Goal: Information Seeking & Learning: Learn about a topic

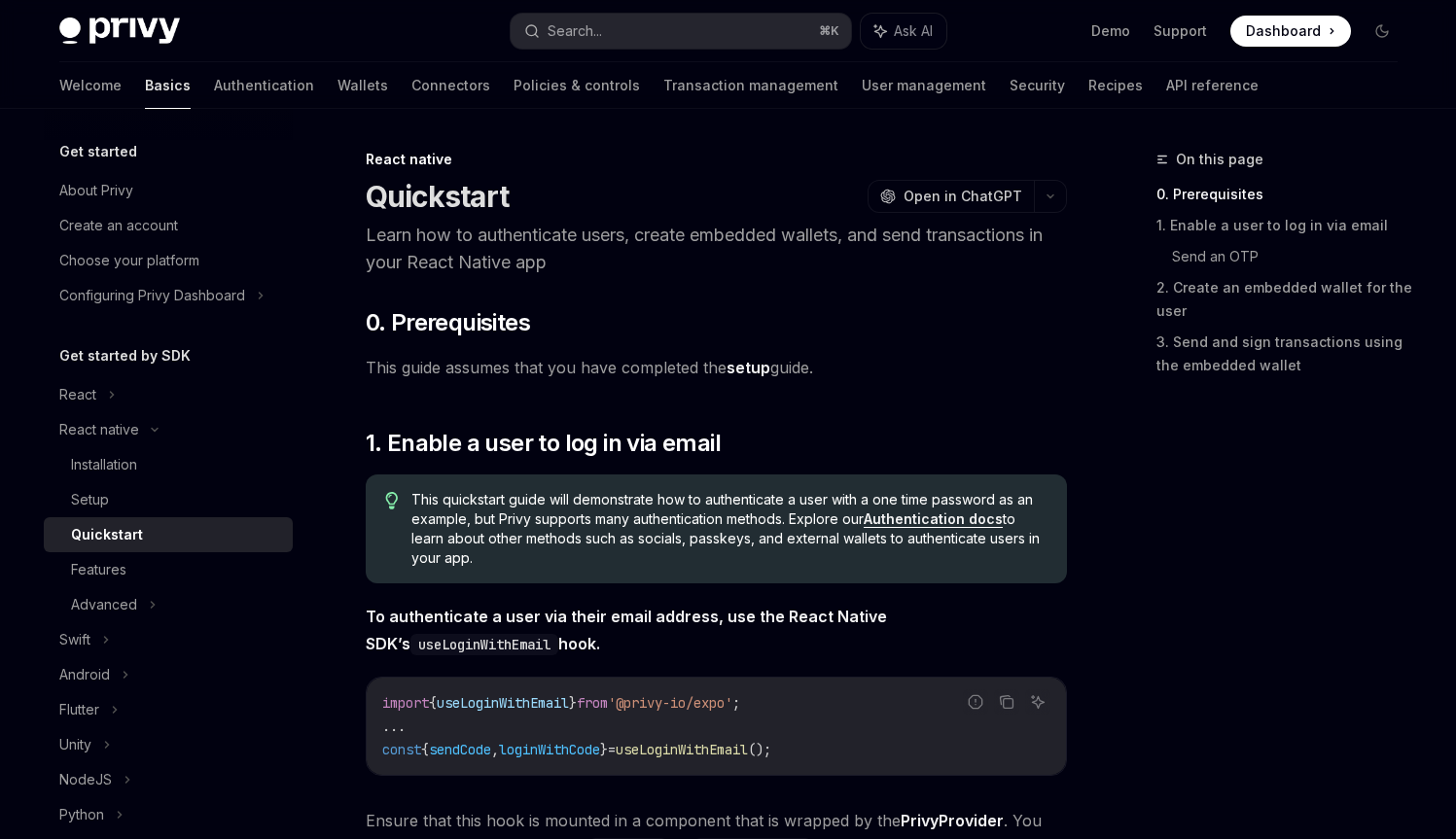
click at [214, 102] on link "Authentication" at bounding box center [263, 86] width 100 height 47
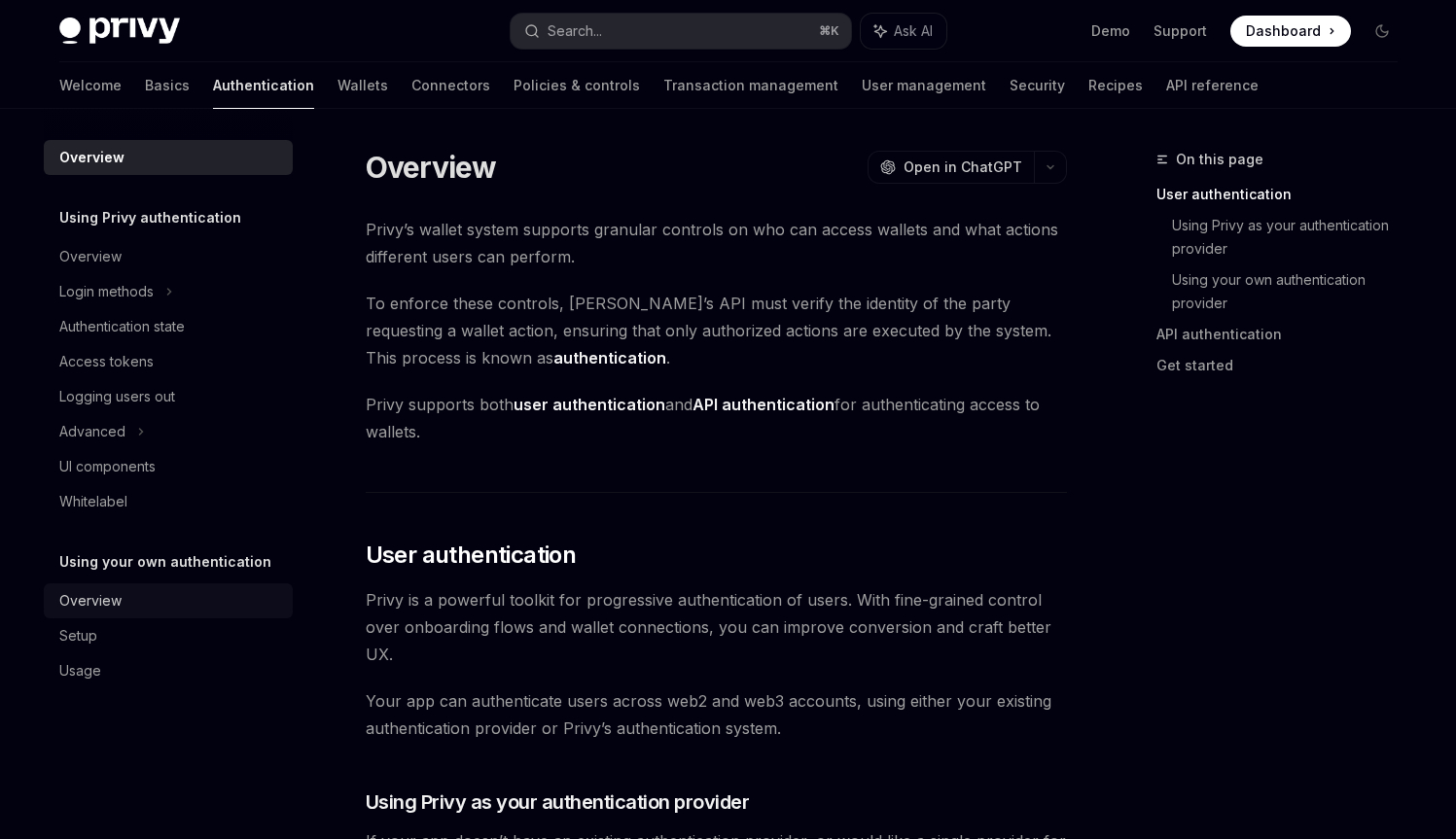
click at [106, 607] on div "Overview" at bounding box center [91, 601] width 62 height 23
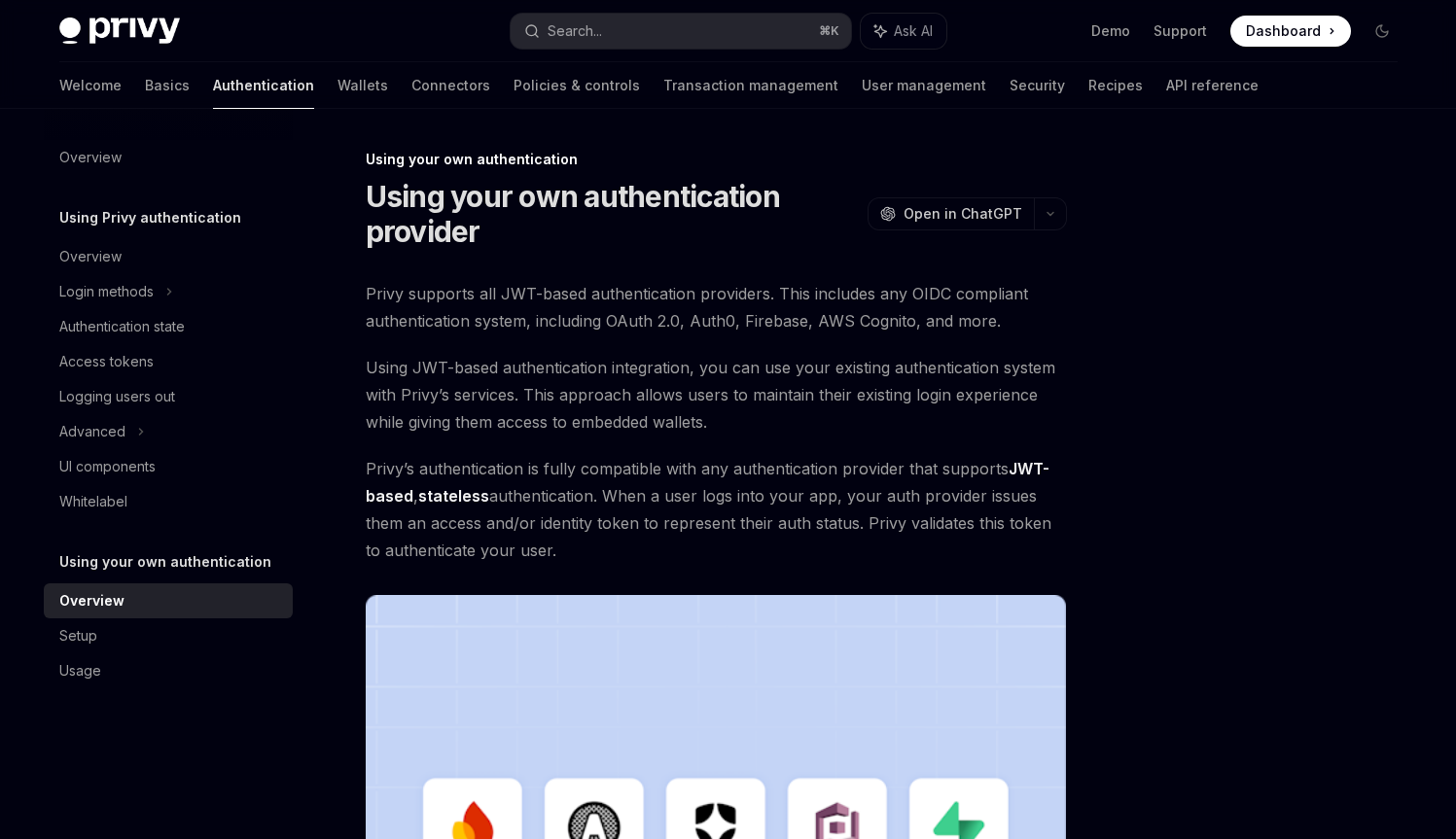
click at [513, 311] on span "Privy supports all JWT-based authentication providers. This includes any OIDC c…" at bounding box center [716, 307] width 701 height 55
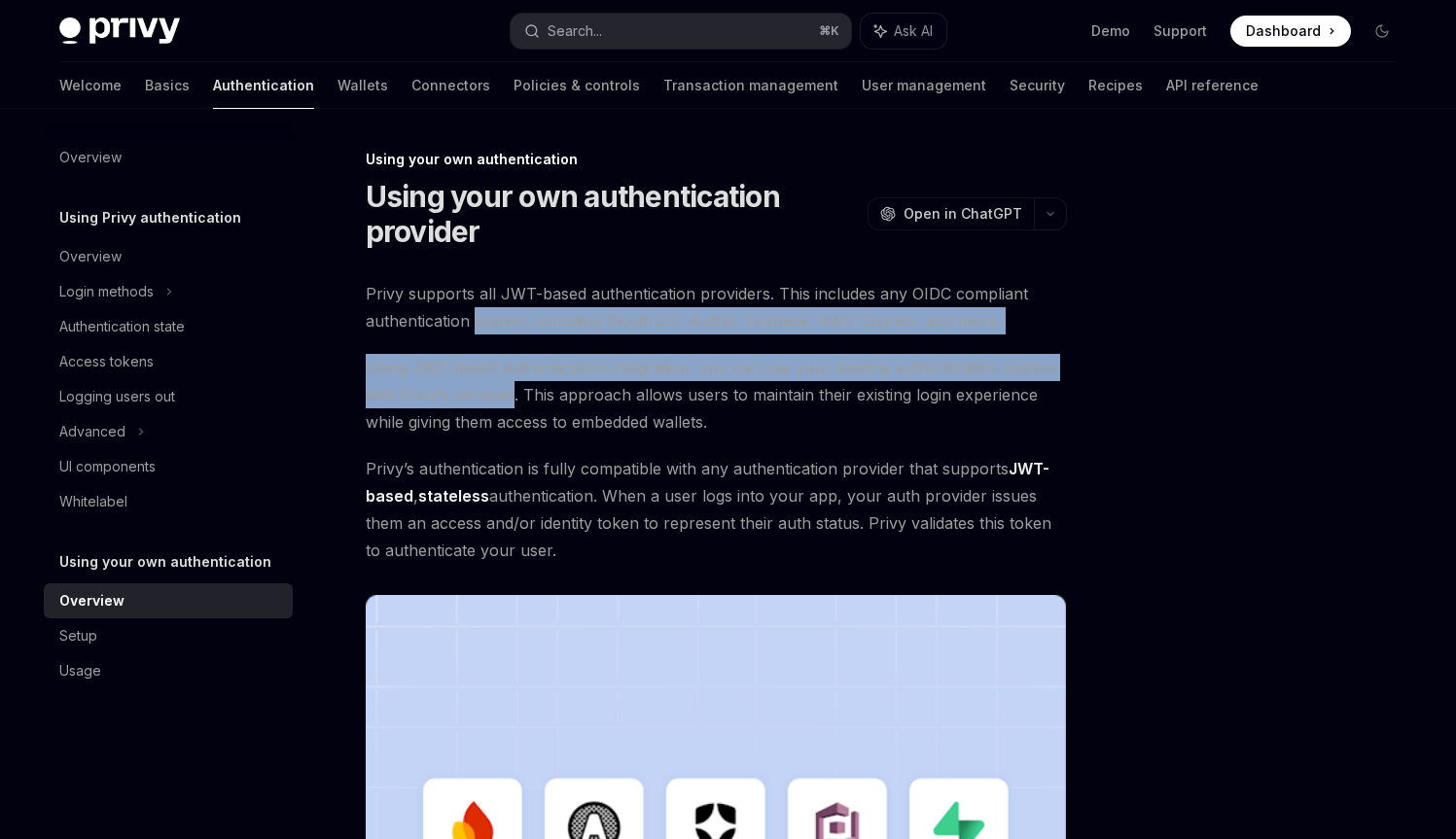
drag, startPoint x: 513, startPoint y: 311, endPoint x: 506, endPoint y: 394, distance: 83.3
click at [506, 394] on div "Privy supports all JWT-based authentication providers. This includes any OIDC c…" at bounding box center [716, 688] width 701 height 816
click at [506, 394] on span "Using JWT-based authentication integration, you can use your existing authentic…" at bounding box center [716, 395] width 701 height 82
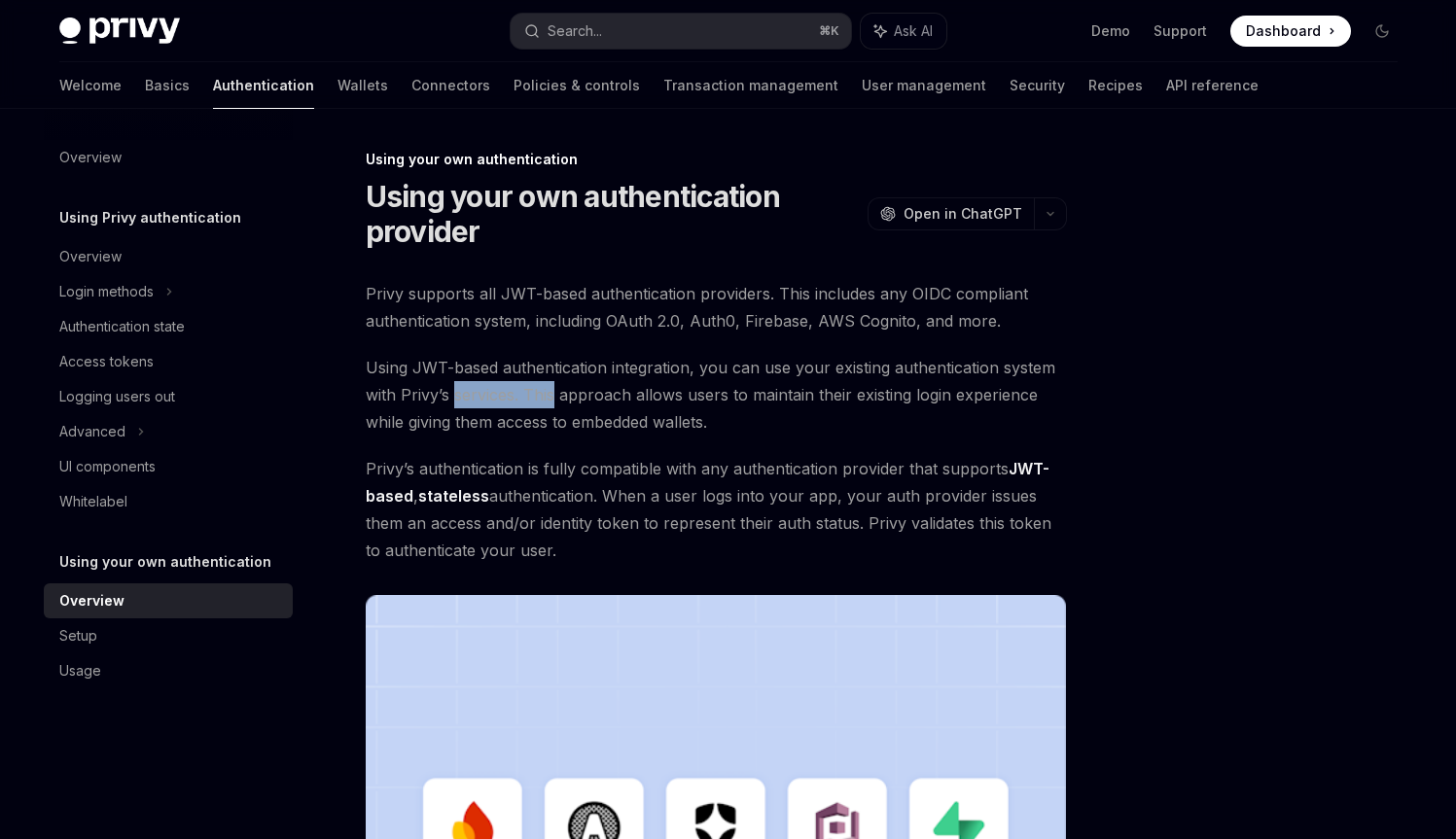
drag, startPoint x: 506, startPoint y: 394, endPoint x: 547, endPoint y: 396, distance: 41.0
click at [547, 396] on span "Using JWT-based authentication integration, you can use your existing authentic…" at bounding box center [716, 395] width 701 height 82
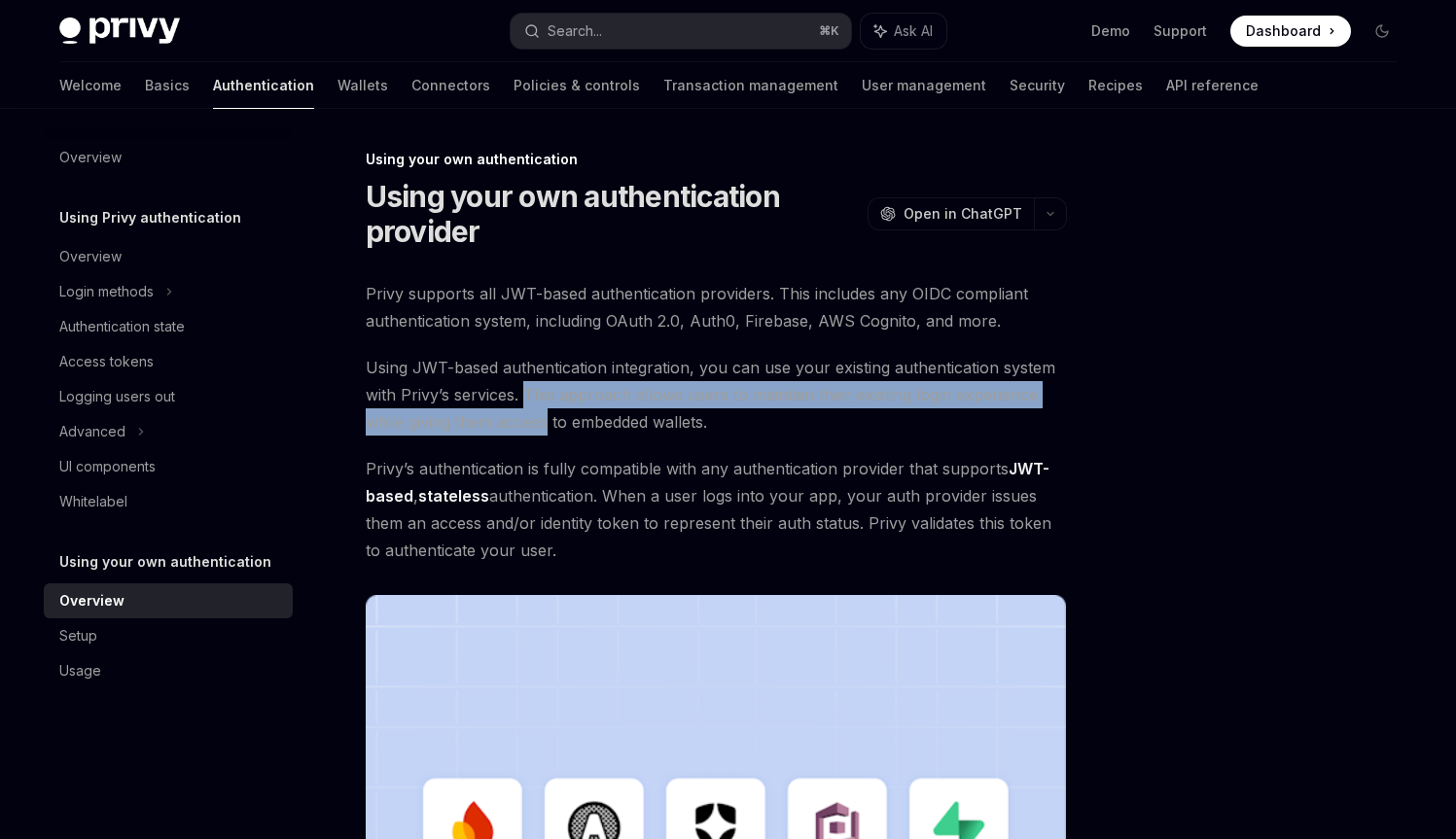
drag, startPoint x: 547, startPoint y: 396, endPoint x: 537, endPoint y: 422, distance: 27.9
click at [537, 422] on span "Using JWT-based authentication integration, you can use your existing authentic…" at bounding box center [716, 395] width 701 height 82
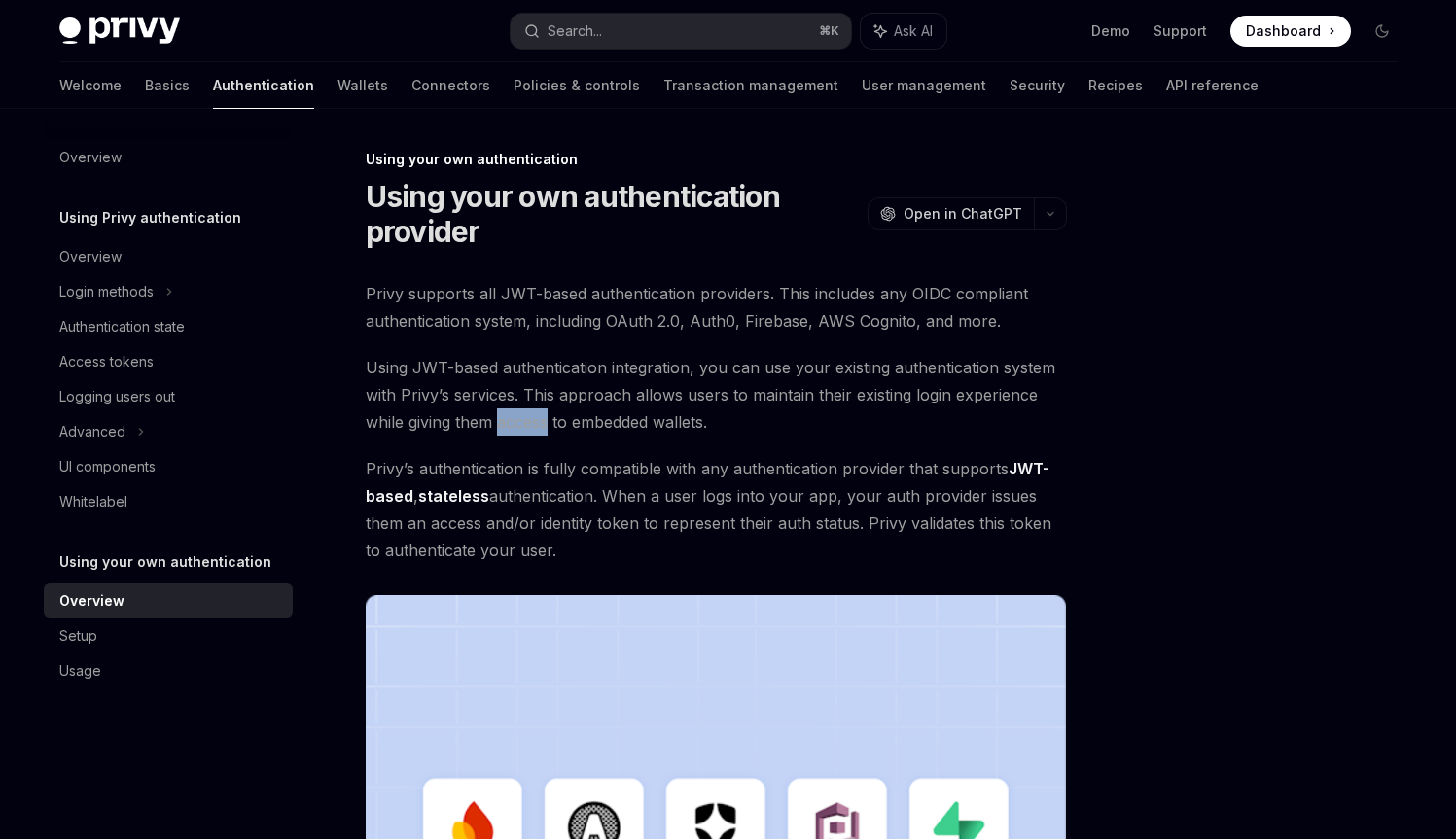
click at [537, 422] on span "Using JWT-based authentication integration, you can use your existing authentic…" at bounding box center [716, 395] width 701 height 82
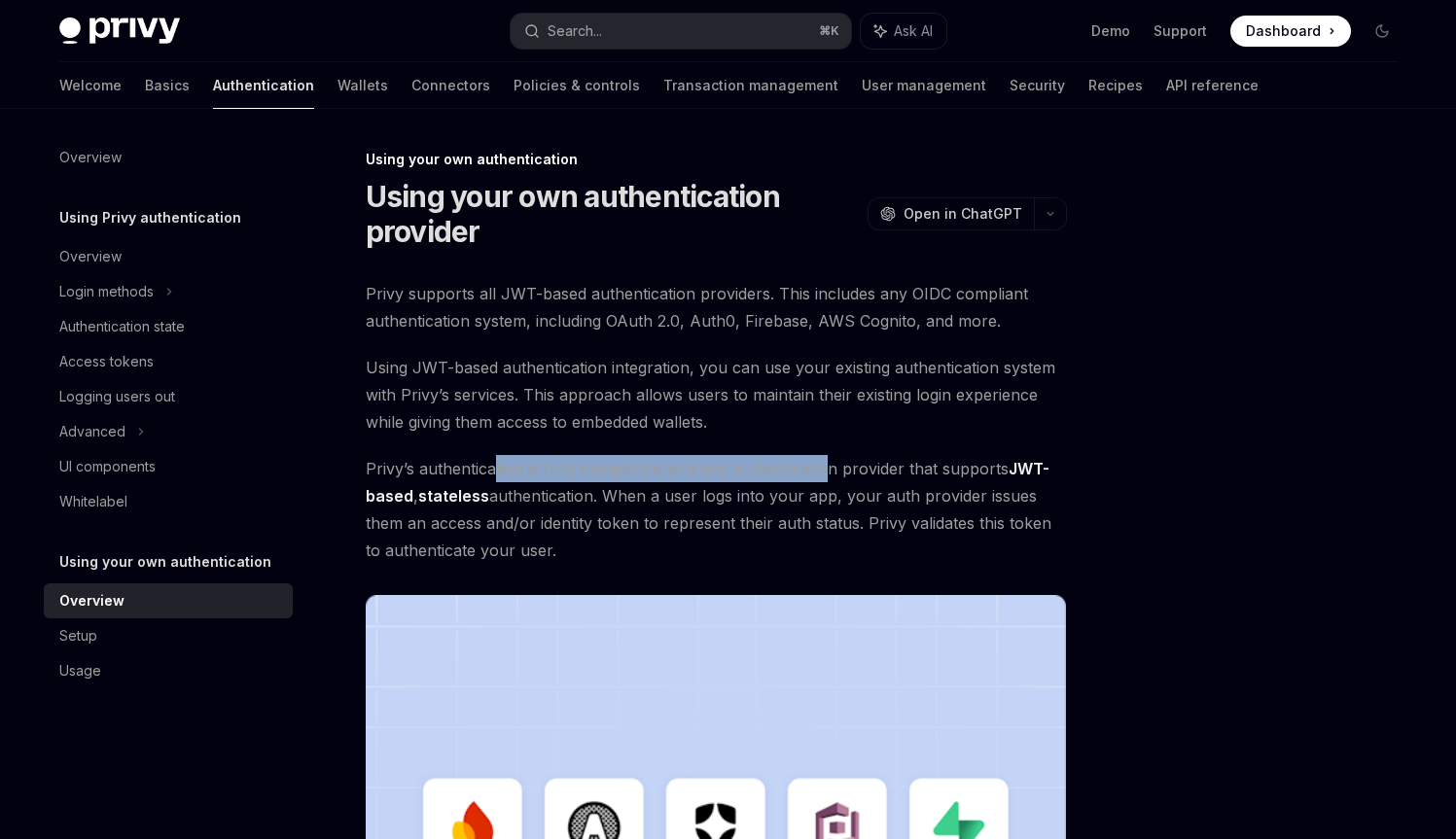
drag, startPoint x: 492, startPoint y: 480, endPoint x: 829, endPoint y: 474, distance: 337.1
click at [829, 474] on span "Privy’s authentication is fully compatible with any authentication provider tha…" at bounding box center [716, 510] width 701 height 109
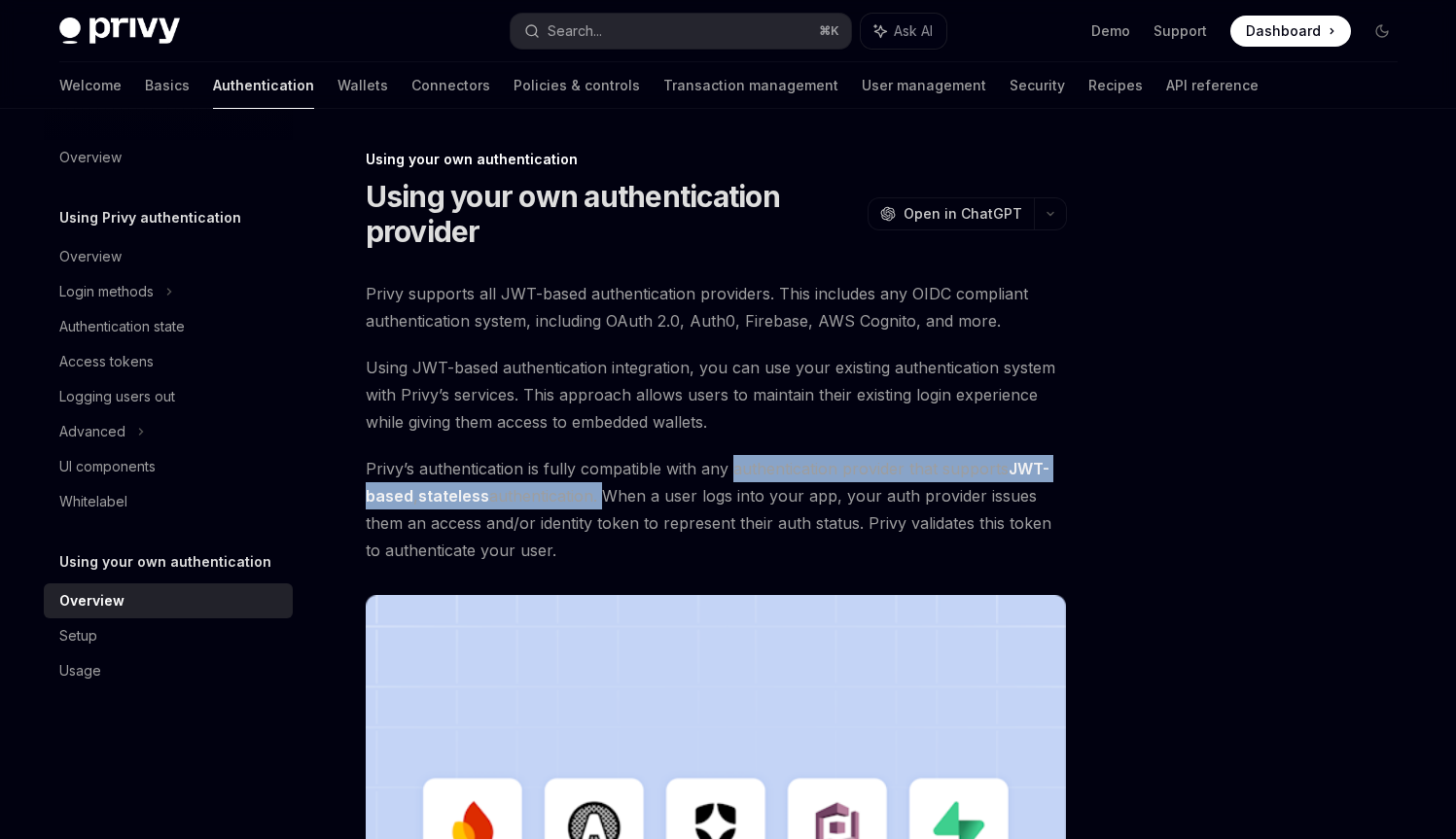
drag, startPoint x: 829, startPoint y: 474, endPoint x: 593, endPoint y: 501, distance: 237.5
click at [593, 501] on span "Privy’s authentication is fully compatible with any authentication provider tha…" at bounding box center [716, 510] width 701 height 109
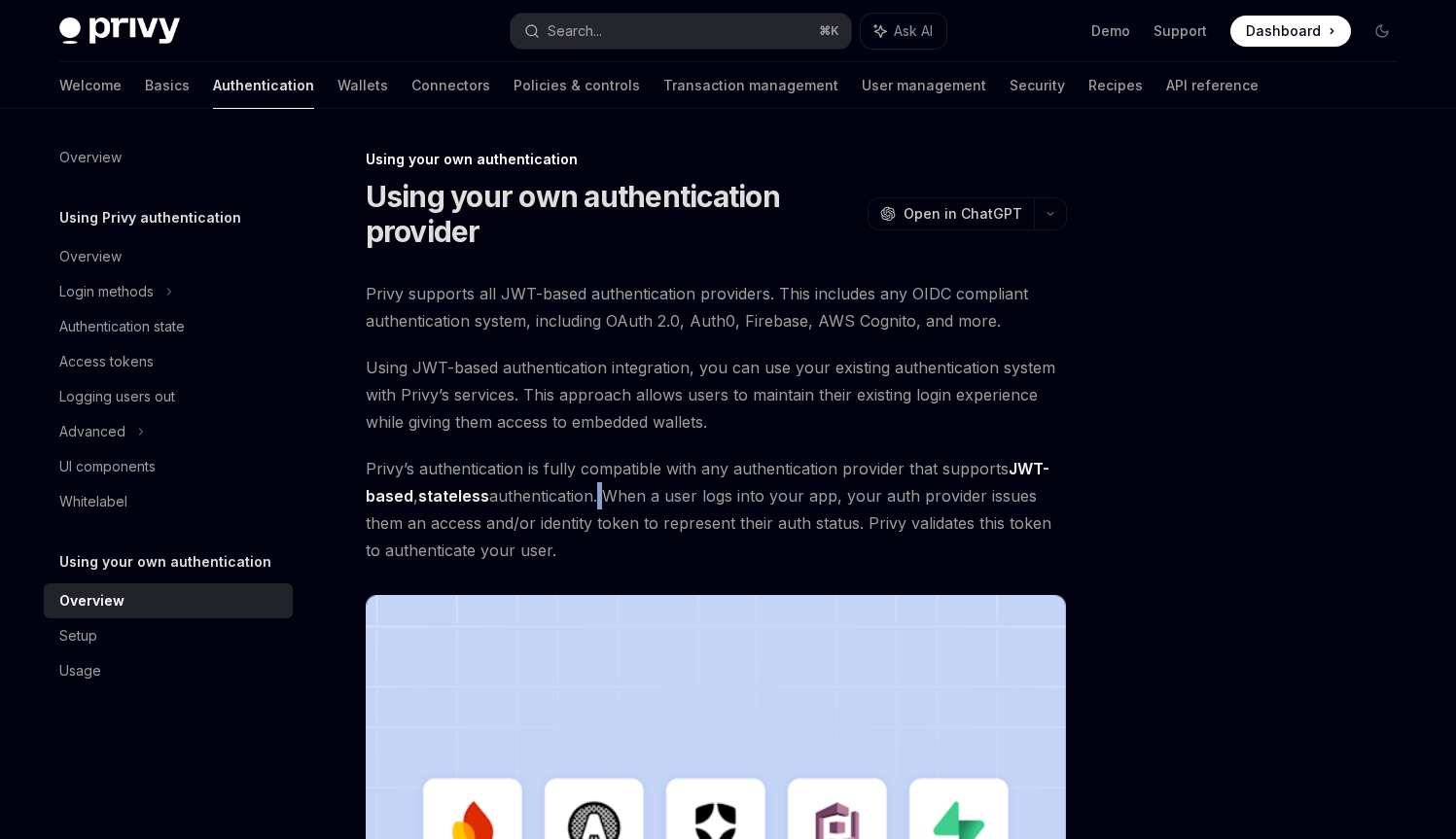
click at [593, 501] on span "Privy’s authentication is fully compatible with any authentication provider tha…" at bounding box center [716, 510] width 701 height 109
click at [582, 500] on span "Privy’s authentication is fully compatible with any authentication provider tha…" at bounding box center [716, 510] width 701 height 109
click at [649, 498] on span "Privy’s authentication is fully compatible with any authentication provider tha…" at bounding box center [716, 510] width 701 height 109
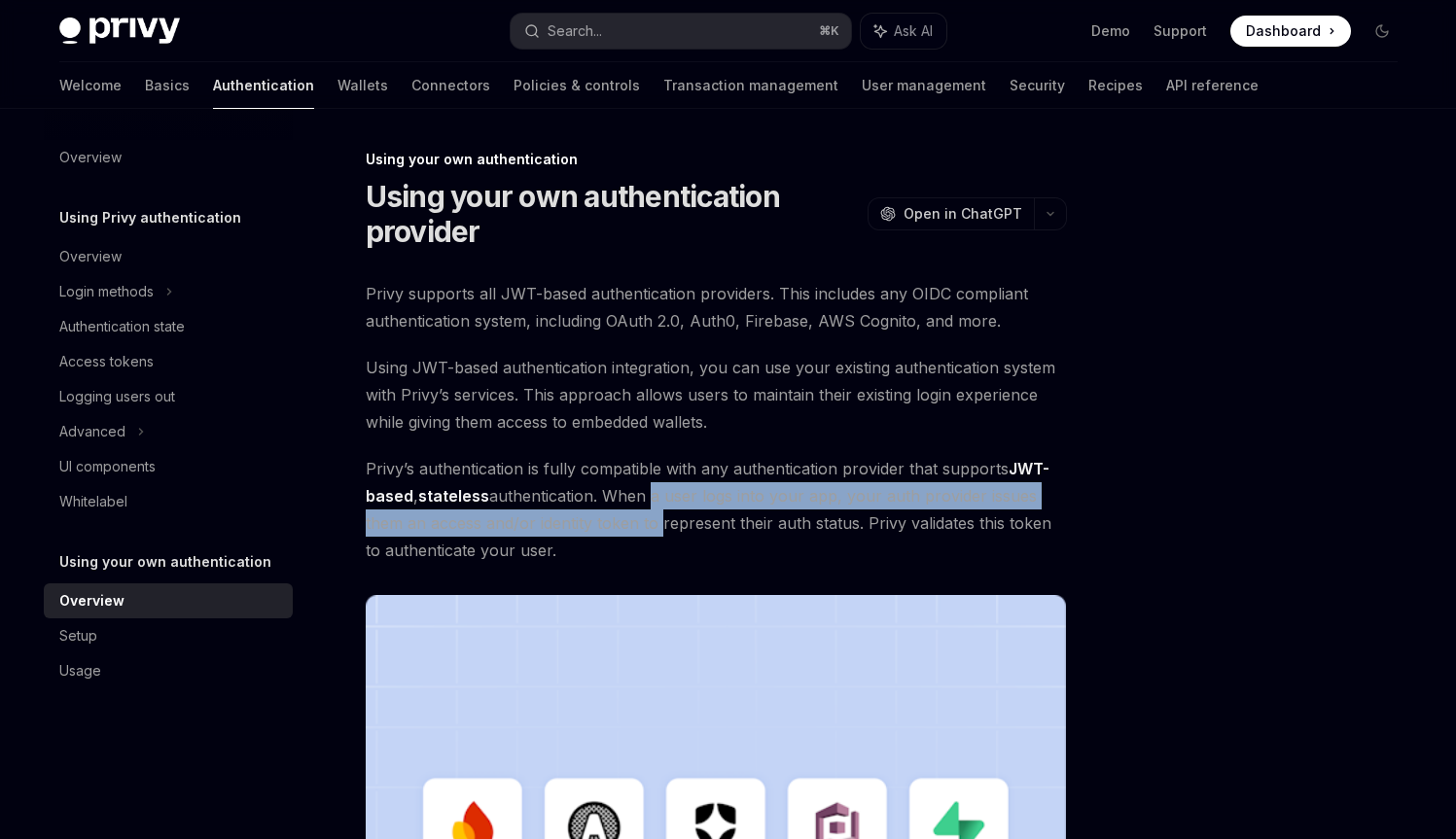
drag, startPoint x: 649, startPoint y: 498, endPoint x: 647, endPoint y: 513, distance: 15.1
click at [647, 513] on span "Privy’s authentication is fully compatible with any authentication provider tha…" at bounding box center [716, 510] width 701 height 109
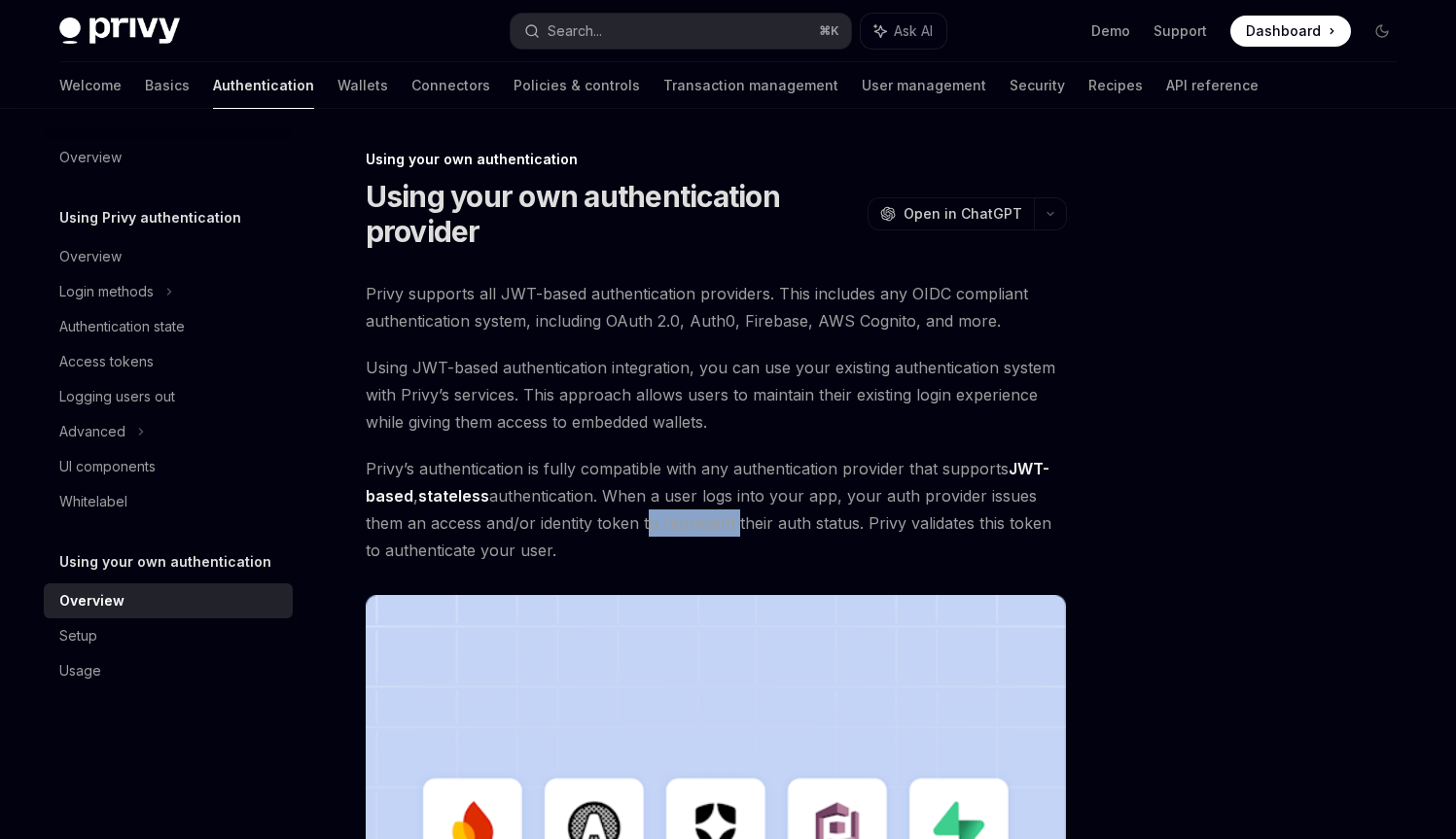
drag, startPoint x: 647, startPoint y: 513, endPoint x: 664, endPoint y: 516, distance: 17.3
click at [664, 516] on span "Privy’s authentication is fully compatible with any authentication provider tha…" at bounding box center [716, 510] width 701 height 109
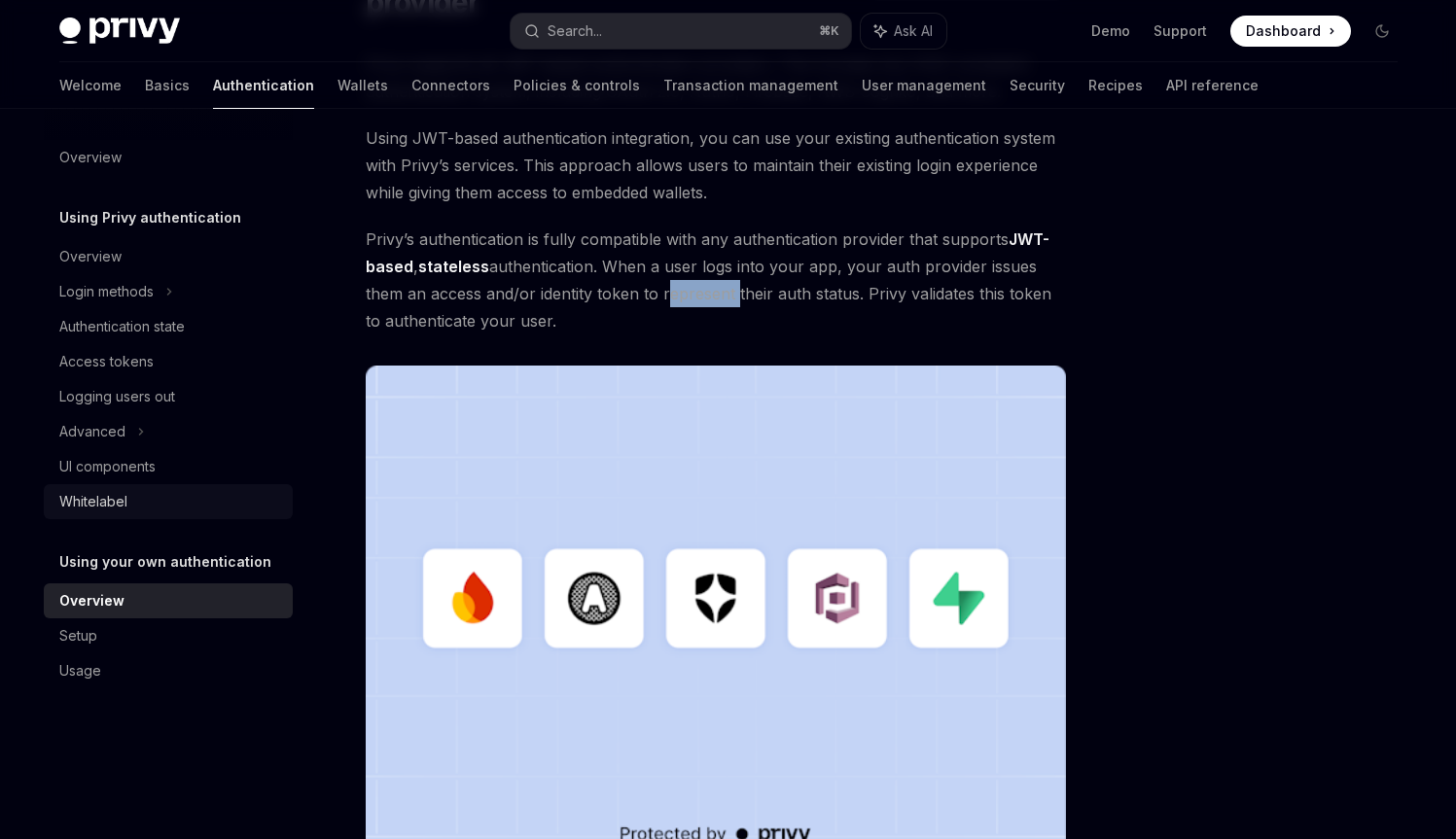
scroll to position [231, 0]
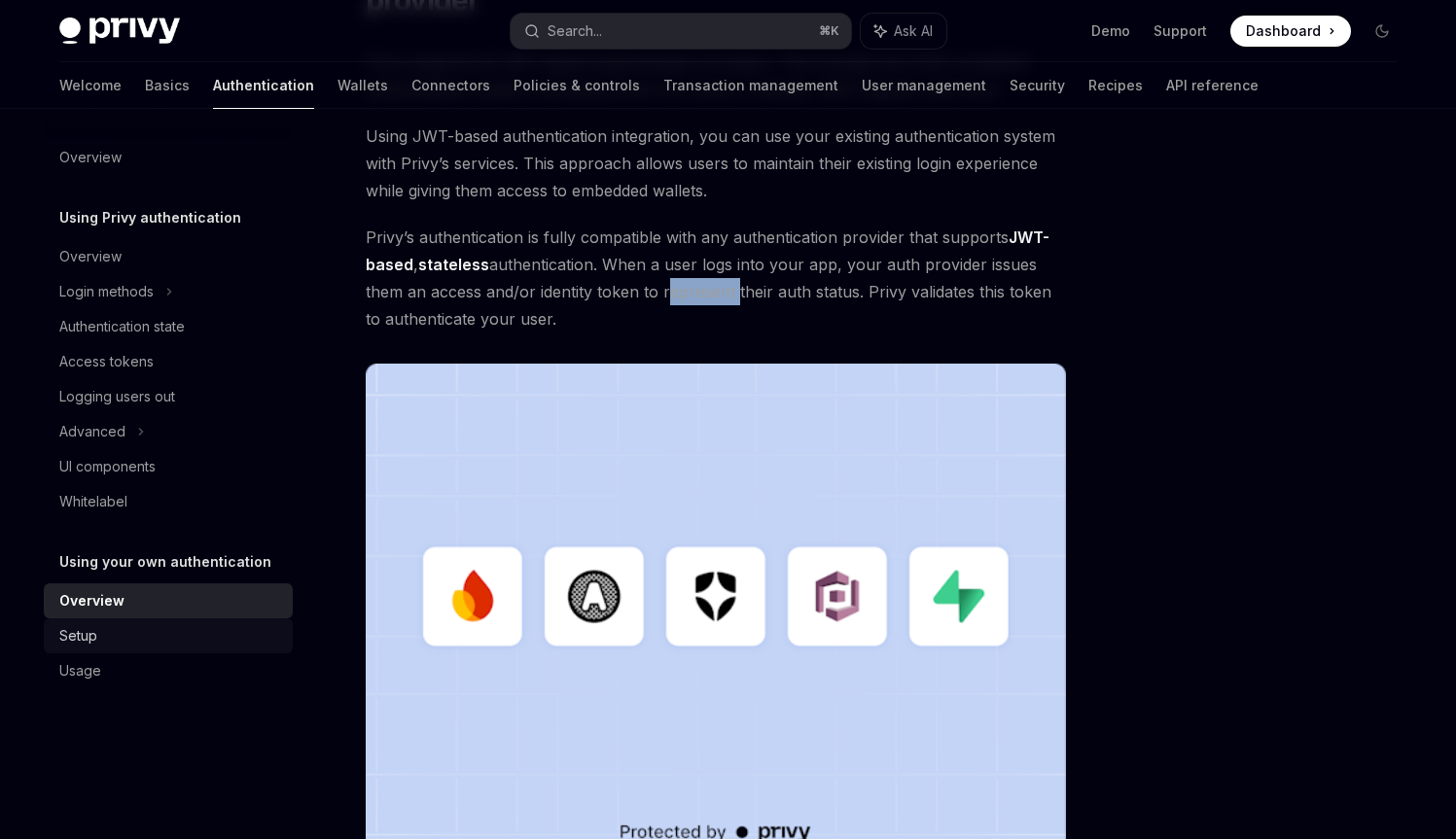
click at [133, 639] on div "Setup" at bounding box center [170, 636] width 221 height 23
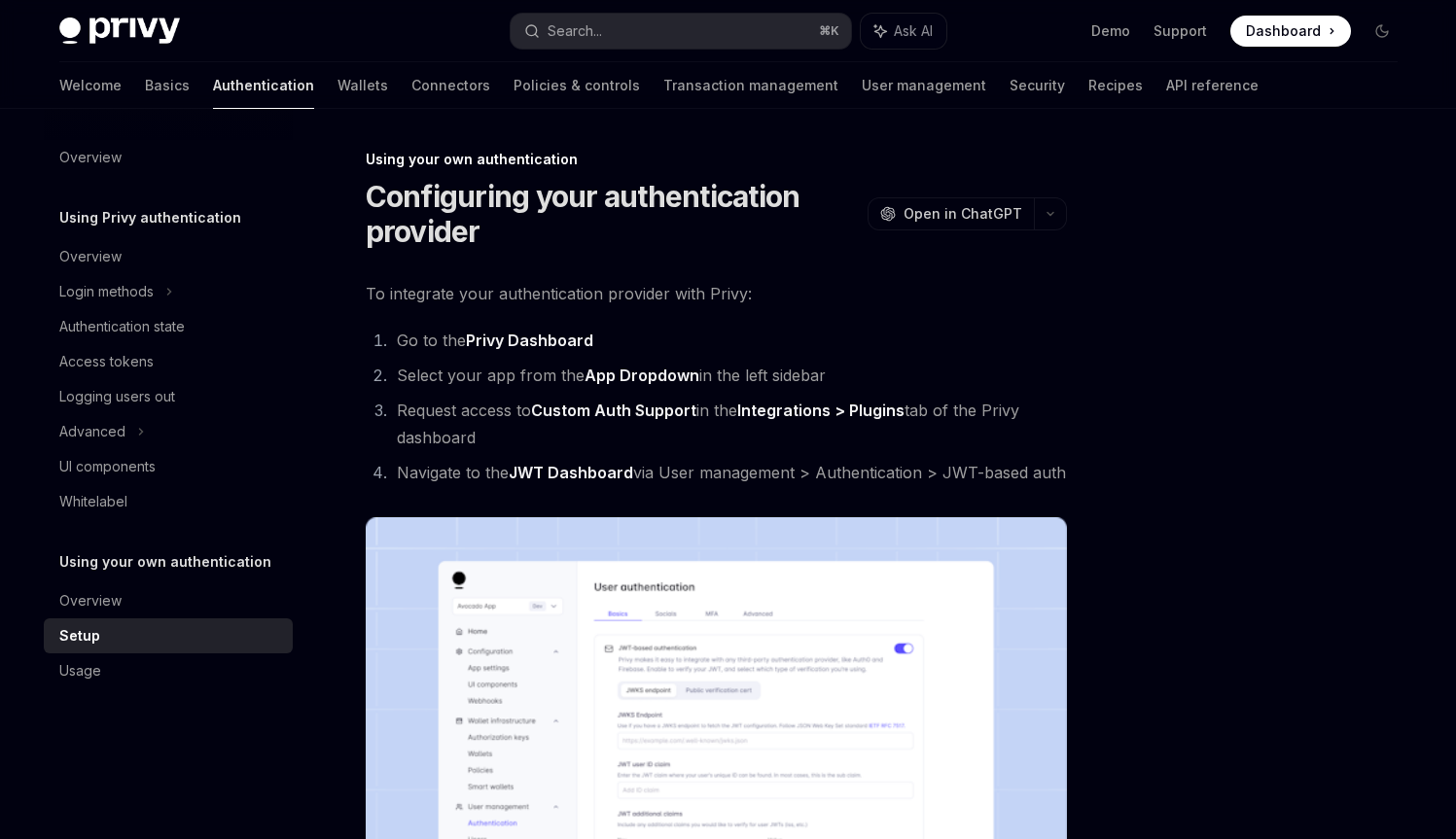
click at [510, 380] on li "Select your app from the App Dropdown in the left sidebar" at bounding box center [728, 376] width 676 height 27
click at [519, 404] on li "Request access to Custom Auth Support in the Integrations > Plugins tab of the …" at bounding box center [728, 424] width 676 height 55
click at [468, 475] on li "Navigate to the JWT Dashboard via User management > Authentication > JWT-based …" at bounding box center [728, 473] width 676 height 27
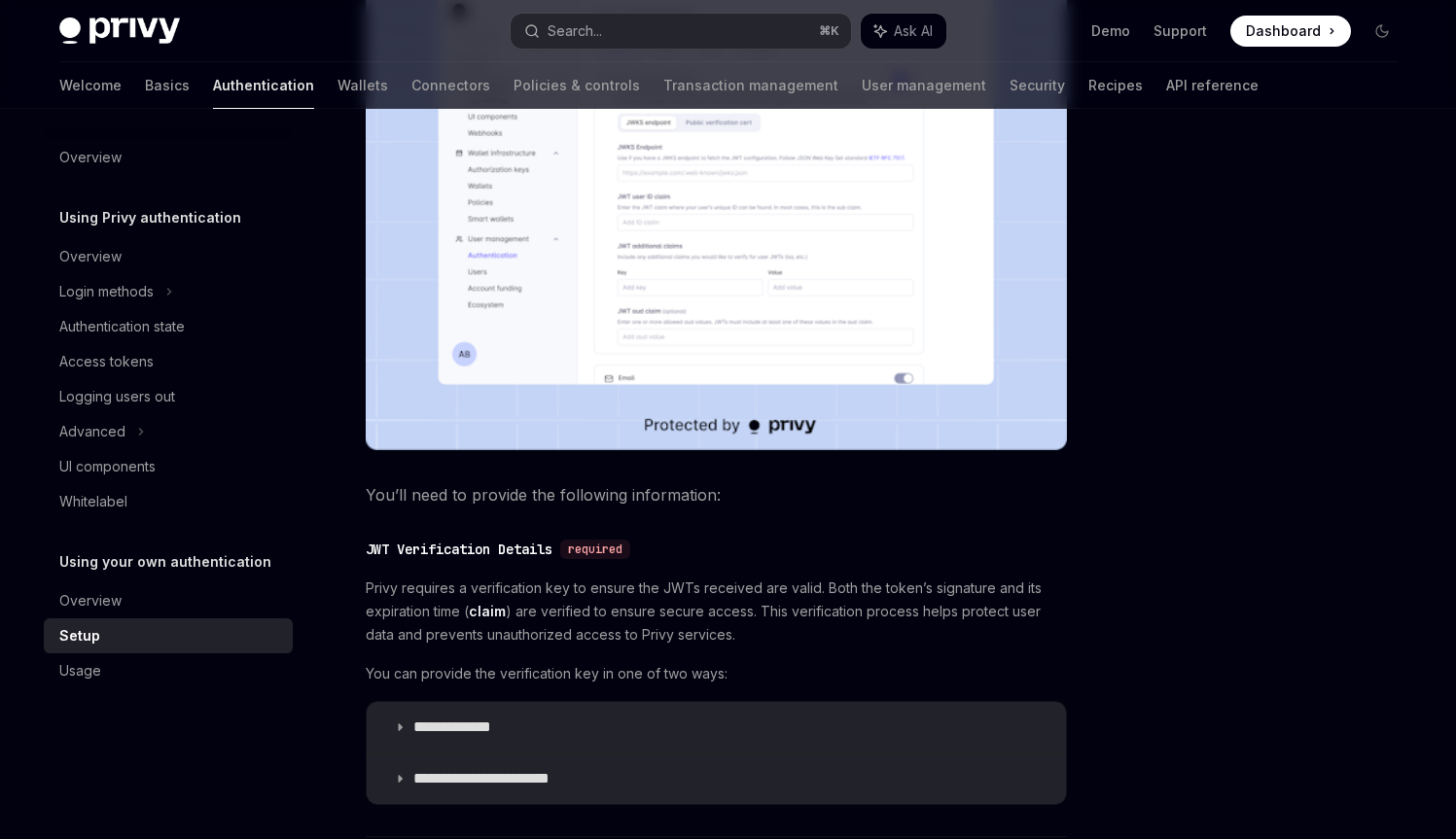
scroll to position [619, 0]
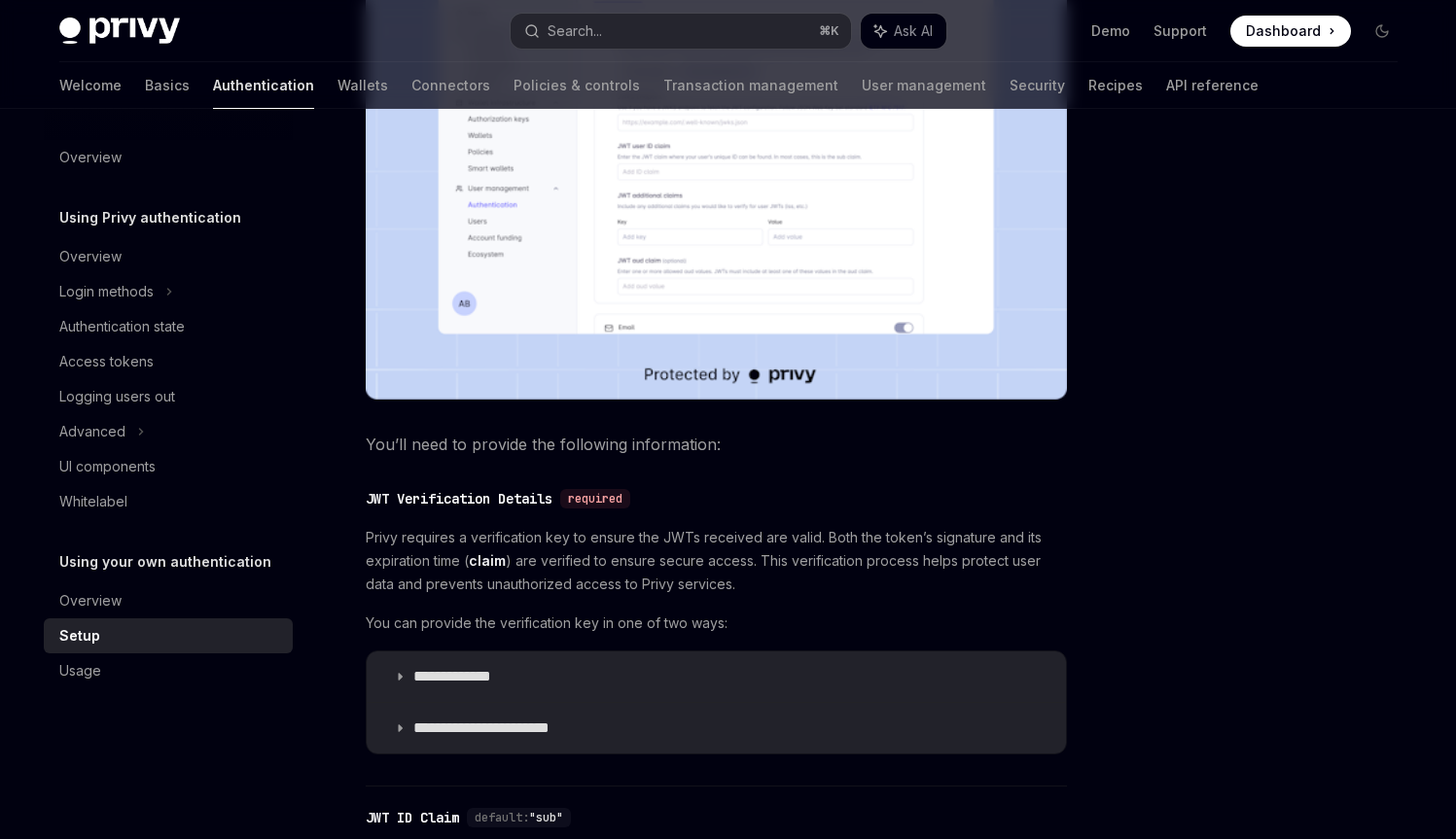
click at [550, 533] on span "Privy requires a verification key to ensure the JWTs received are valid. Both t…" at bounding box center [716, 561] width 701 height 70
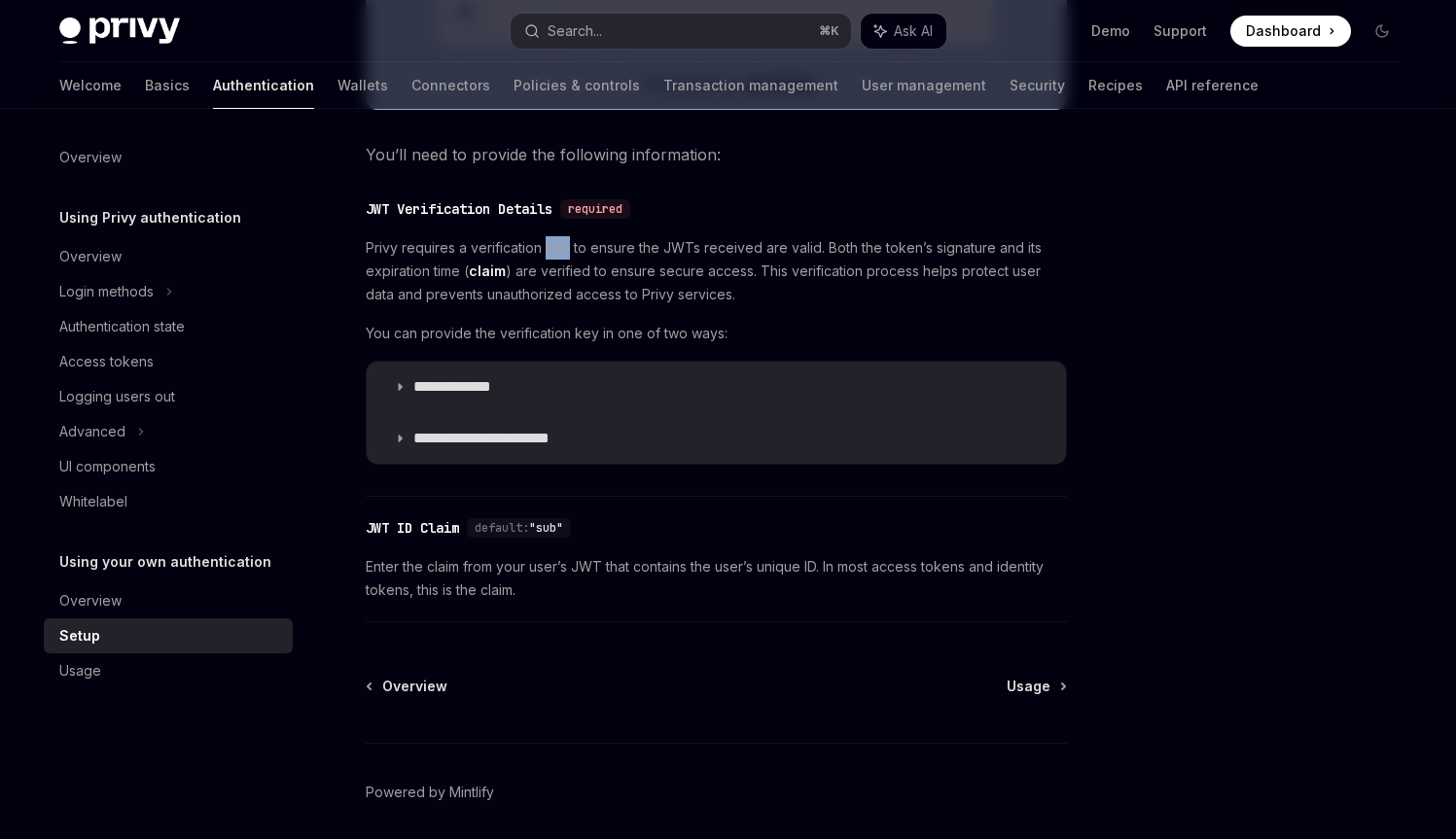
scroll to position [938, 0]
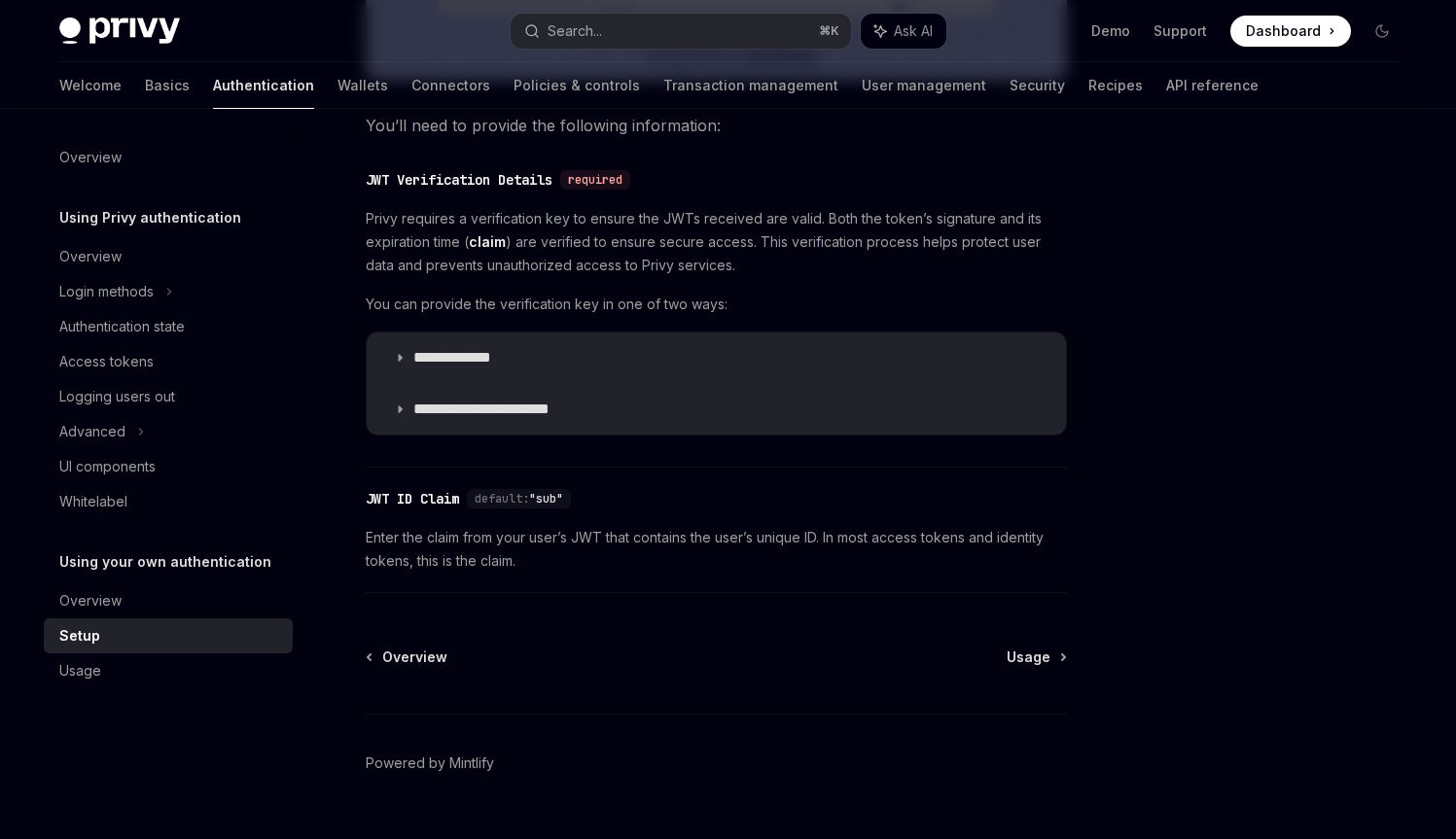
click at [422, 539] on span "Enter the claim from your user’s JWT that contains the user’s unique ID. In mos…" at bounding box center [716, 549] width 701 height 47
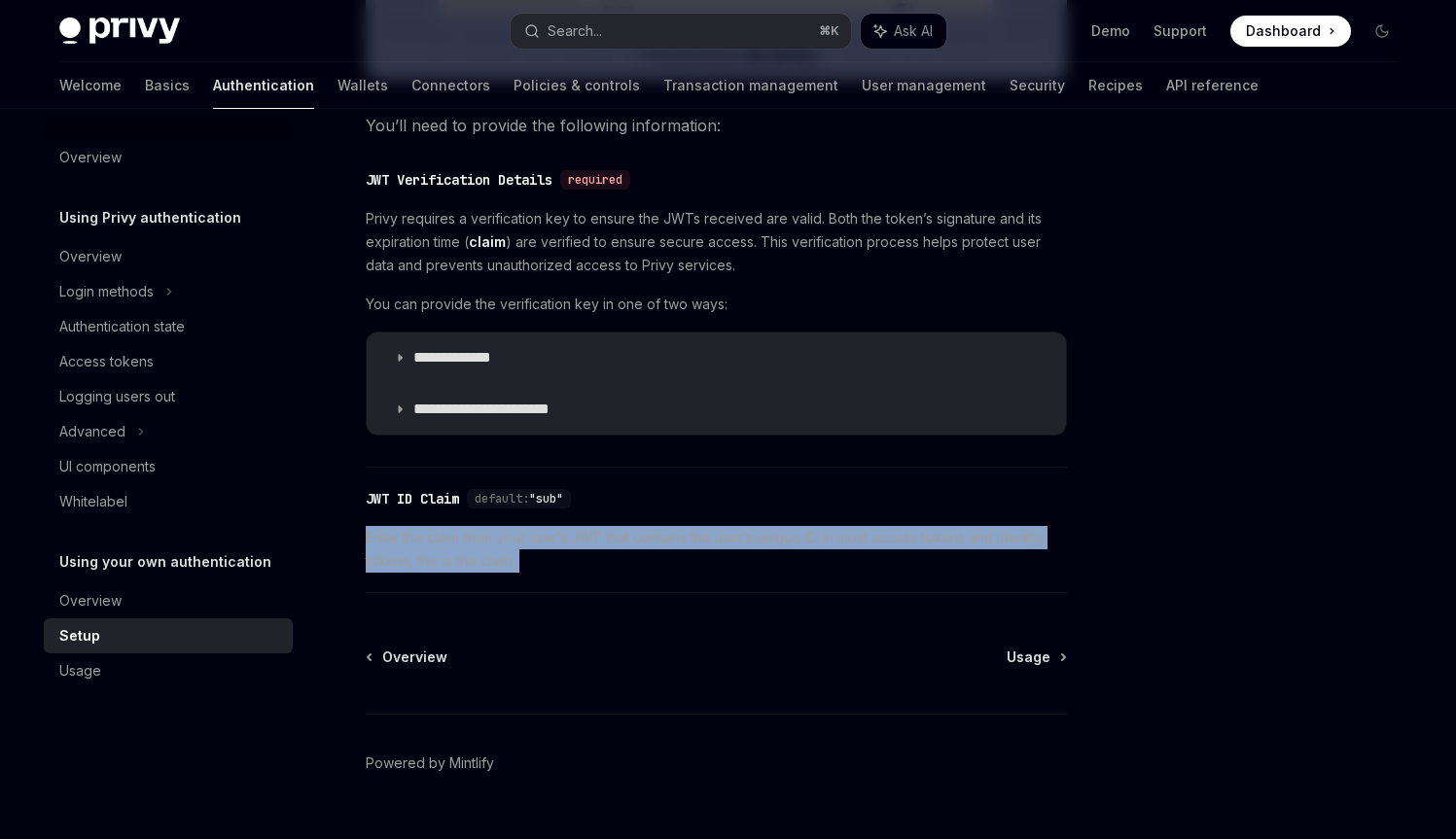
click at [422, 539] on span "Enter the claim from your user’s JWT that contains the user’s unique ID. In mos…" at bounding box center [716, 549] width 701 height 47
click at [174, 667] on div "Usage" at bounding box center [170, 671] width 221 height 23
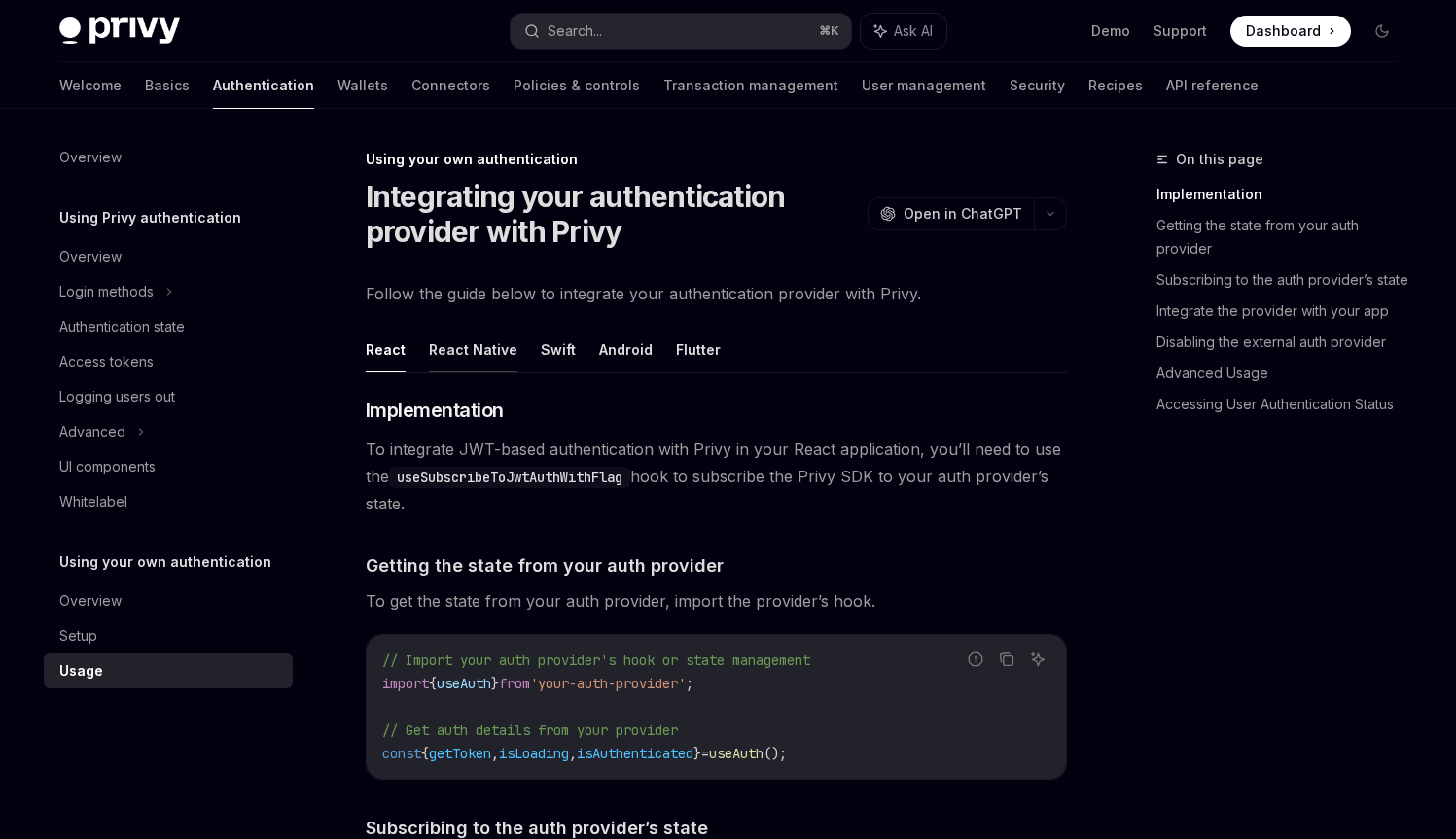
click at [465, 346] on button "React Native" at bounding box center [473, 349] width 89 height 46
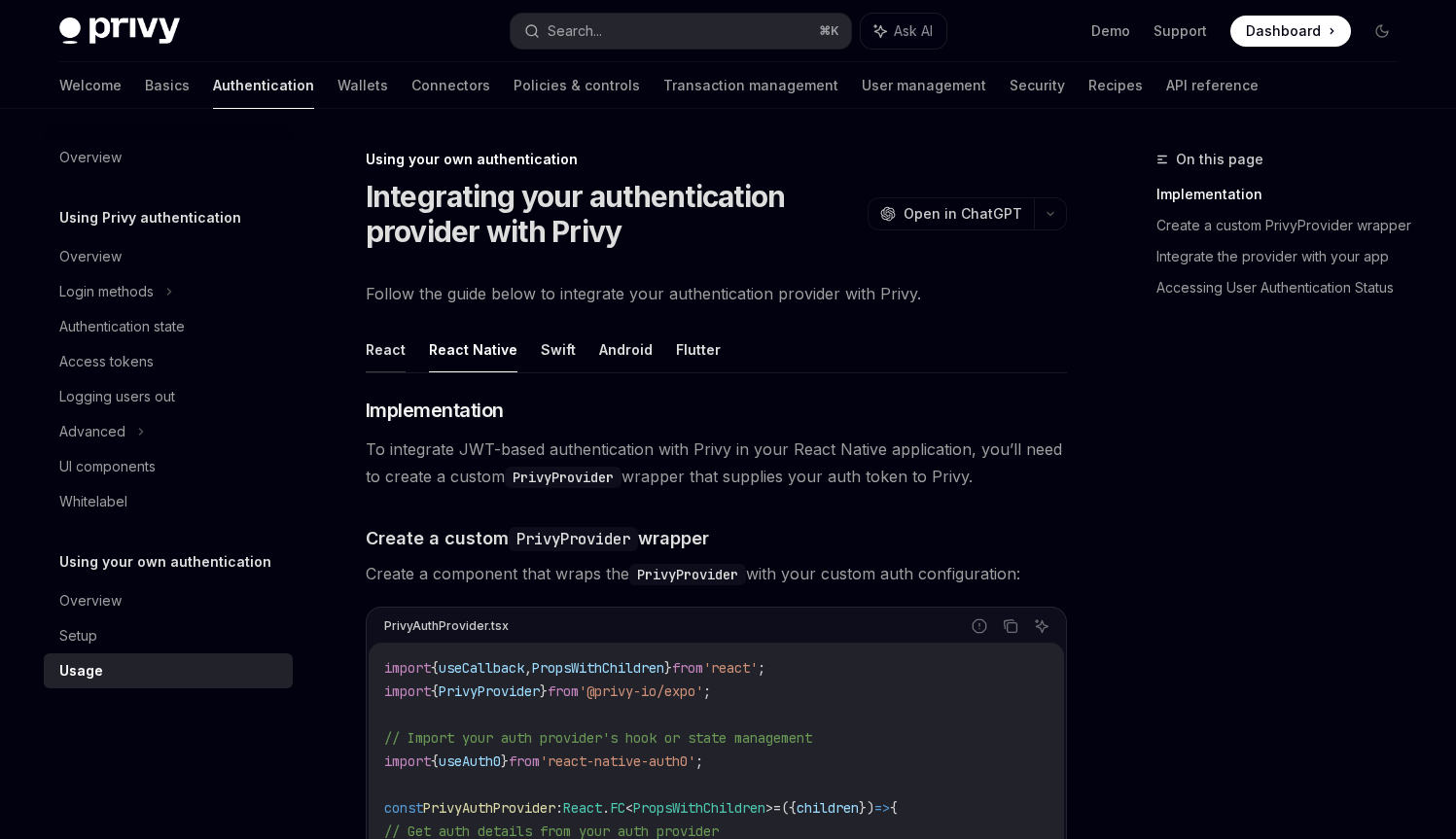
click at [381, 344] on button "React" at bounding box center [385, 349] width 40 height 46
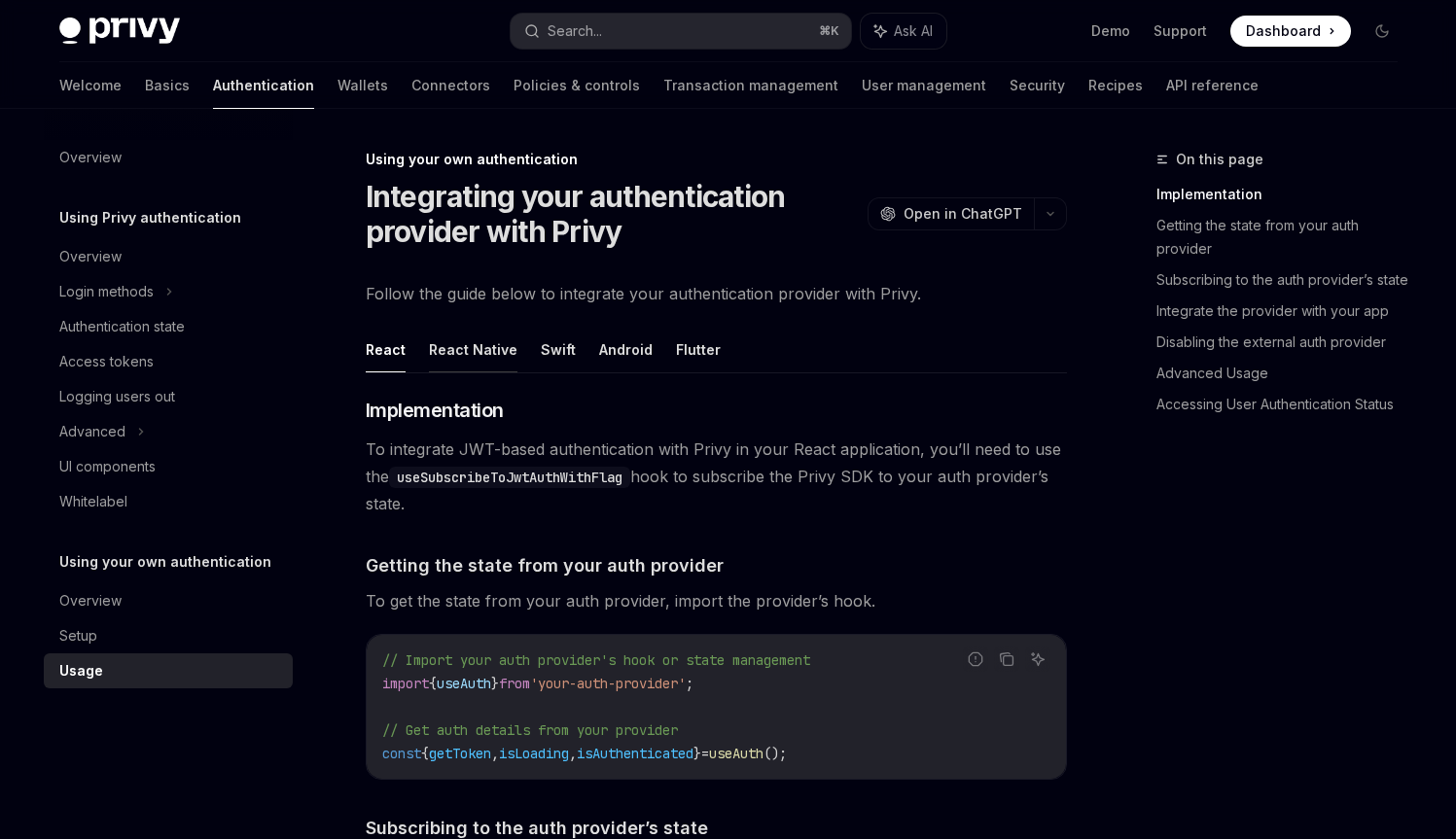
click at [449, 346] on button "React Native" at bounding box center [473, 349] width 89 height 46
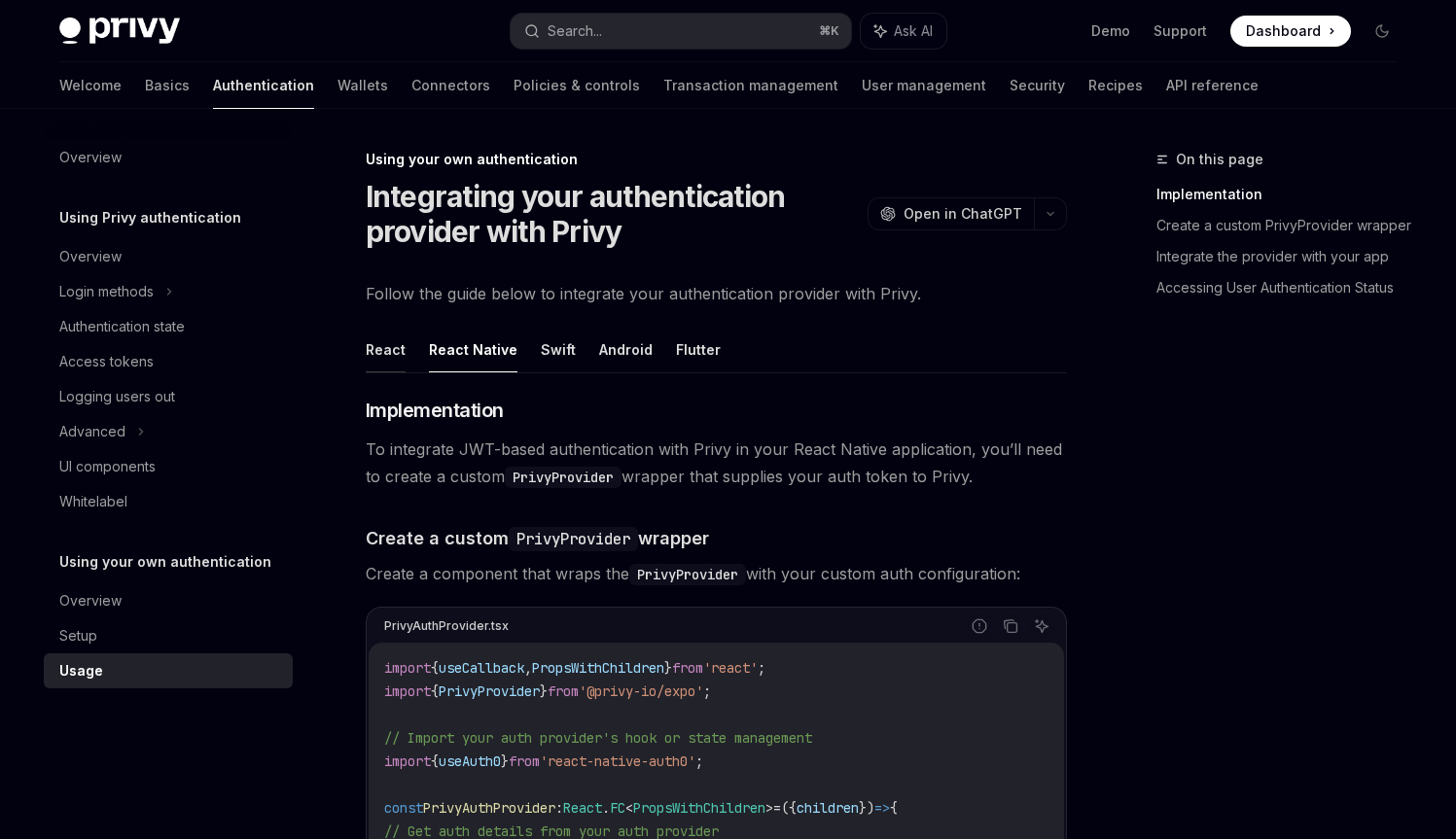
click at [382, 350] on button "React" at bounding box center [385, 349] width 40 height 46
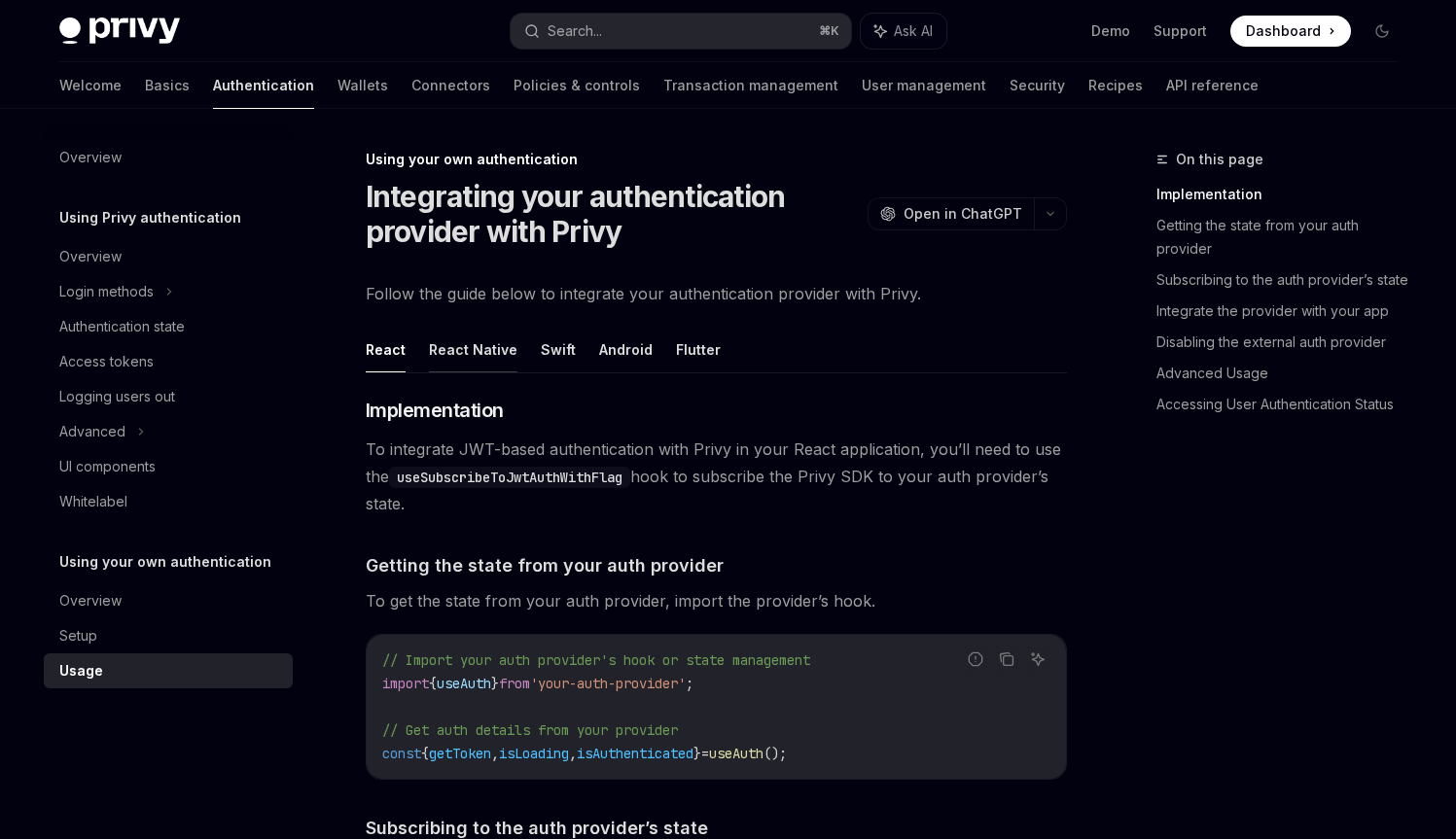
click at [437, 352] on button "React Native" at bounding box center [473, 349] width 89 height 46
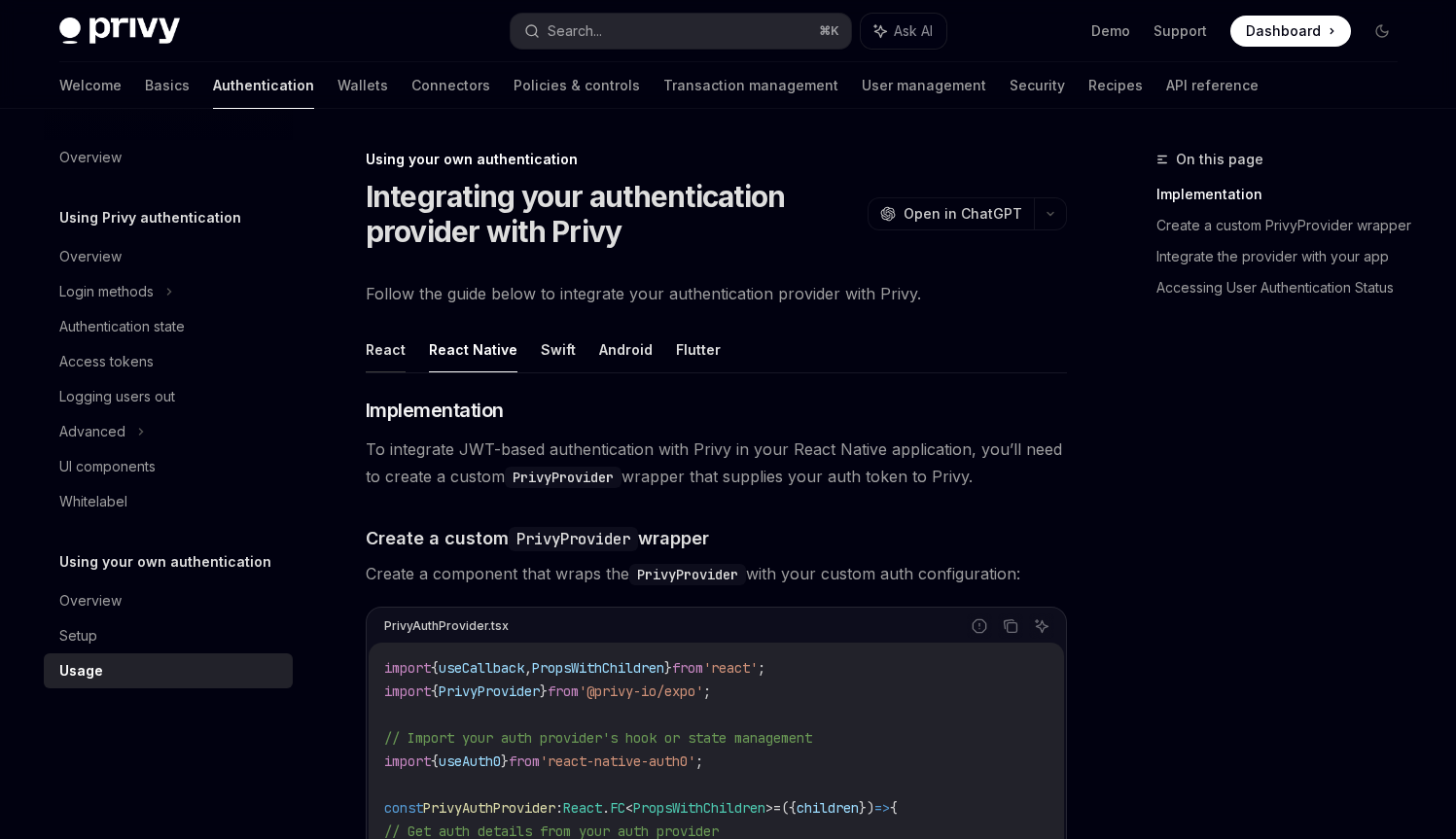
click at [375, 363] on button "React" at bounding box center [385, 349] width 40 height 46
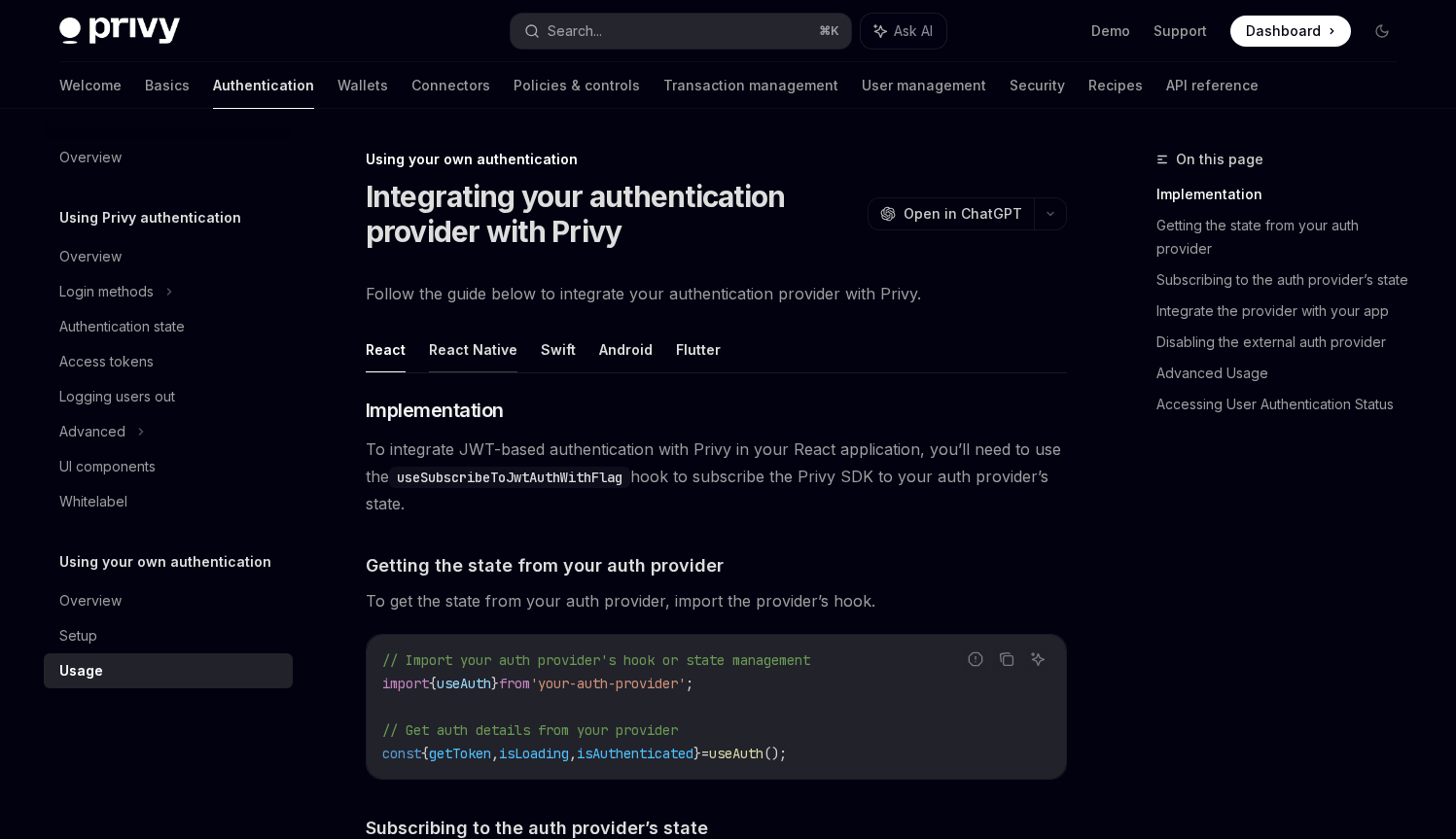
click at [442, 360] on button "React Native" at bounding box center [473, 349] width 89 height 46
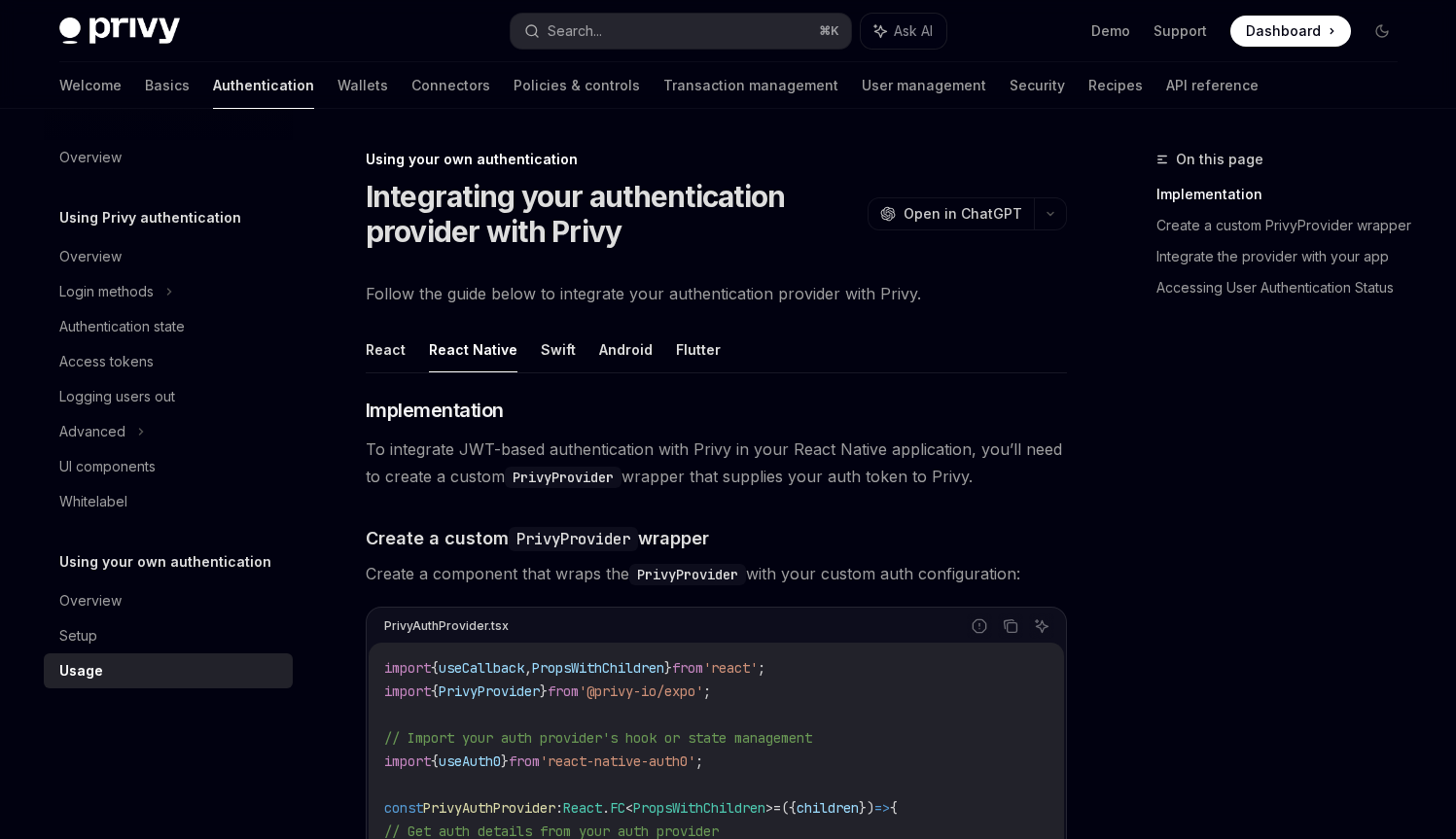
click at [565, 473] on code "PrivyProvider" at bounding box center [563, 478] width 117 height 21
drag, startPoint x: 565, startPoint y: 473, endPoint x: 652, endPoint y: 474, distance: 87.0
click at [652, 474] on span "To integrate JWT-based authentication with Privy in your React Native applicati…" at bounding box center [716, 463] width 701 height 55
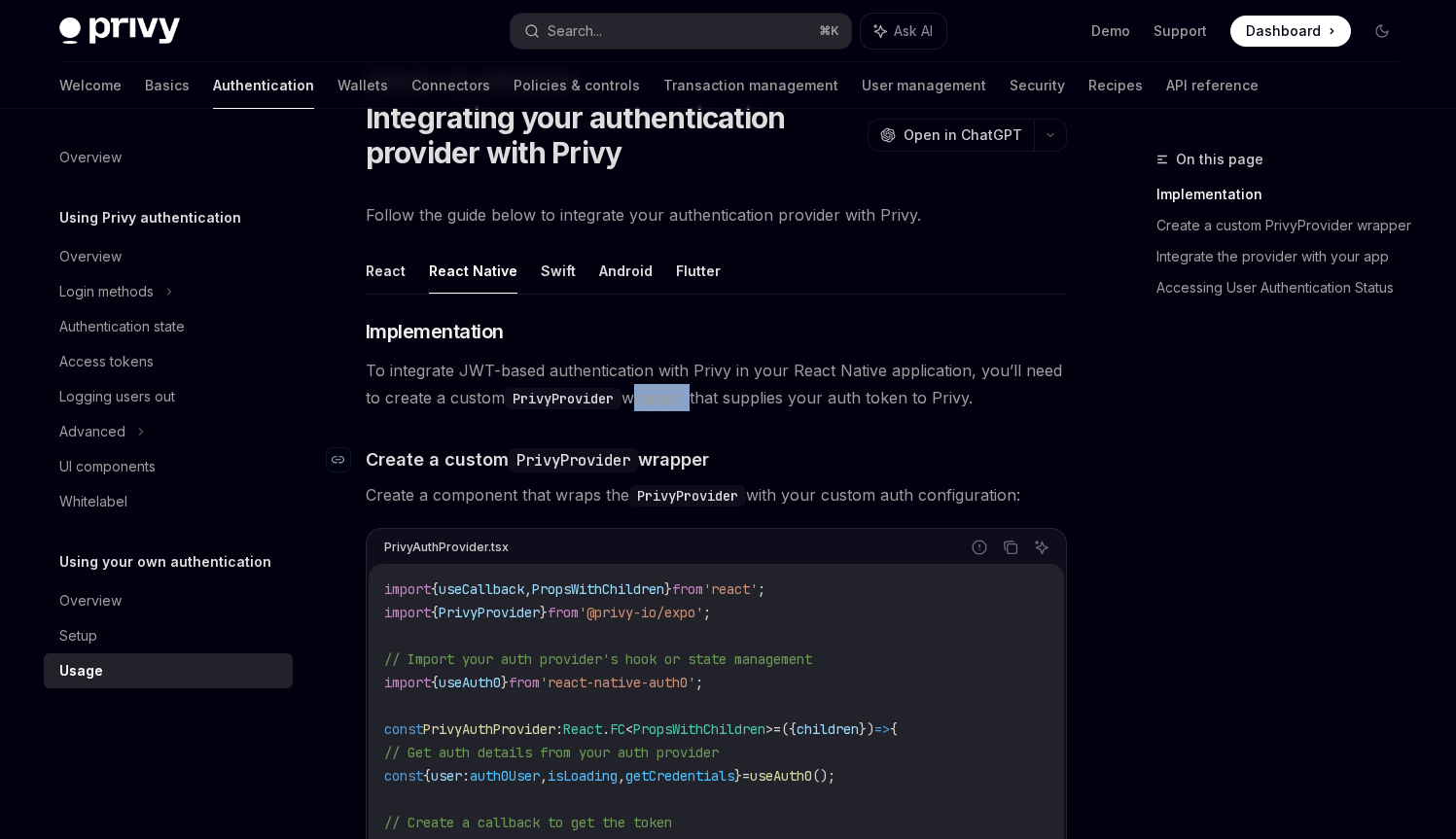
scroll to position [97, 0]
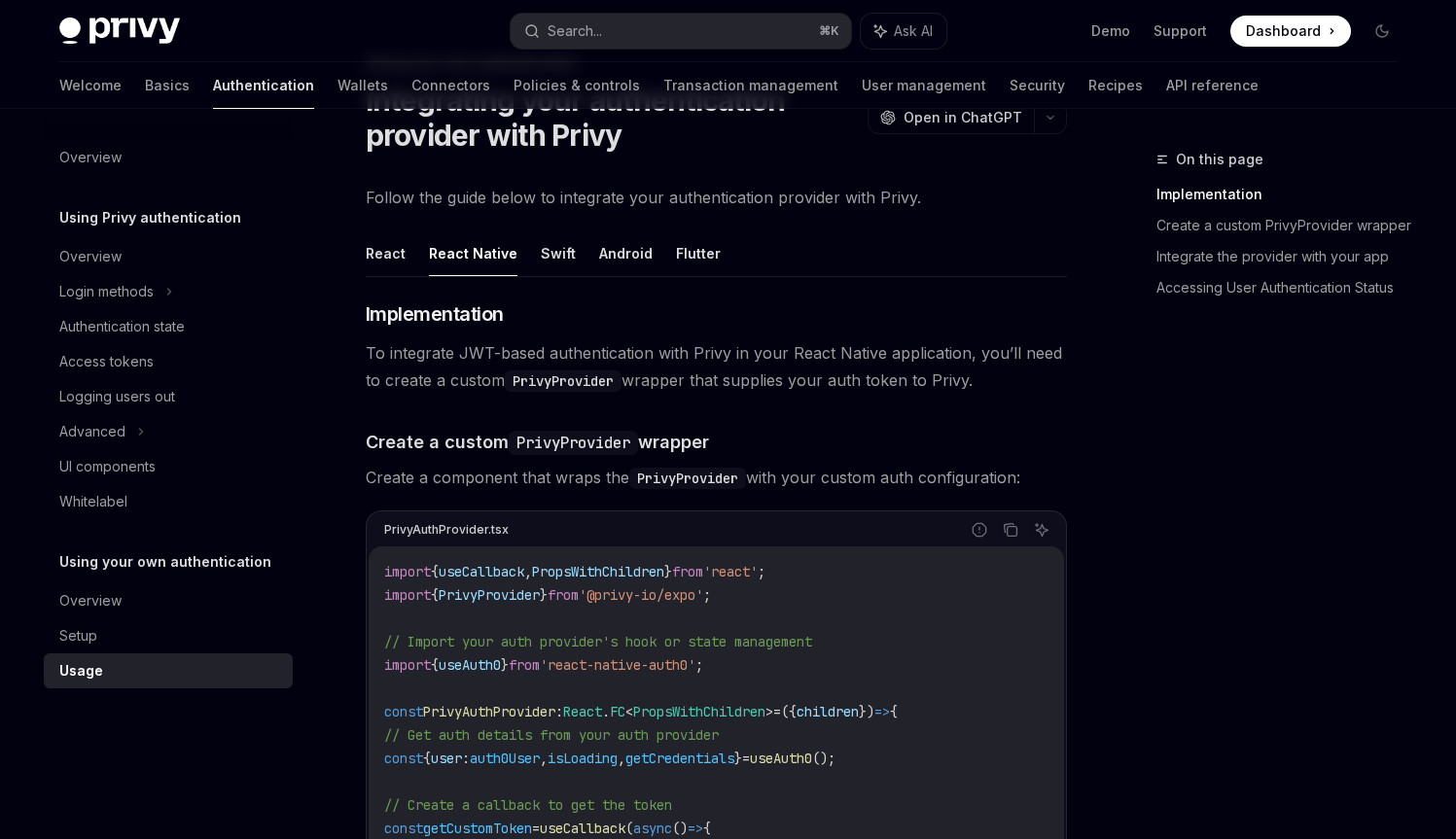
click at [476, 466] on span "Create a component that wraps the PrivyProvider with your custom auth configura…" at bounding box center [716, 478] width 701 height 27
drag, startPoint x: 476, startPoint y: 466, endPoint x: 567, endPoint y: 475, distance: 91.4
click at [567, 475] on span "Create a component that wraps the PrivyProvider with your custom auth configura…" at bounding box center [716, 478] width 701 height 27
drag, startPoint x: 567, startPoint y: 475, endPoint x: 773, endPoint y: 480, distance: 206.1
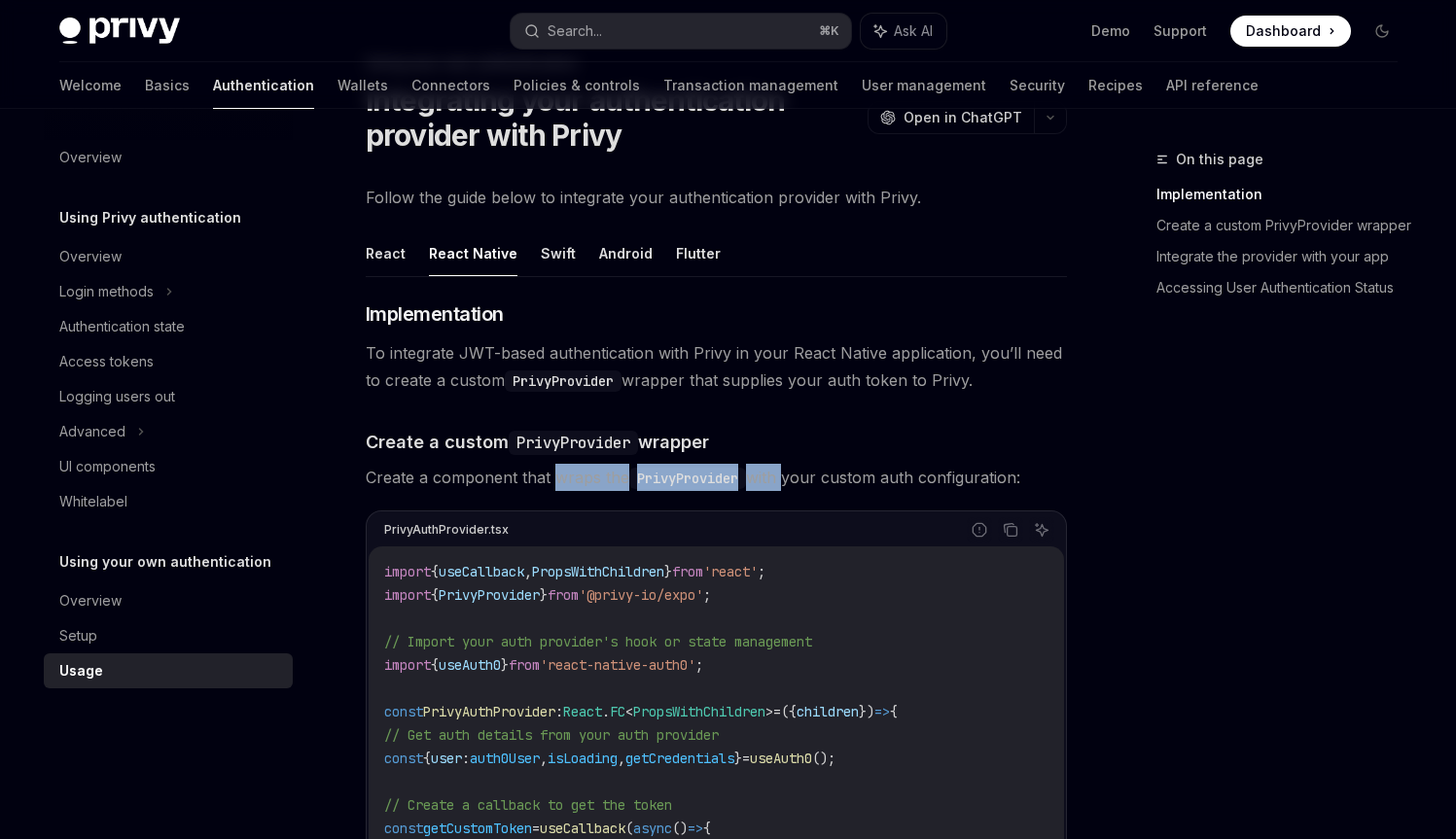
click at [773, 480] on span "Create a component that wraps the PrivyProvider with your custom auth configura…" at bounding box center [716, 478] width 701 height 27
click at [773, 479] on span "Create a component that wraps the PrivyProvider with your custom auth configura…" at bounding box center [716, 478] width 701 height 27
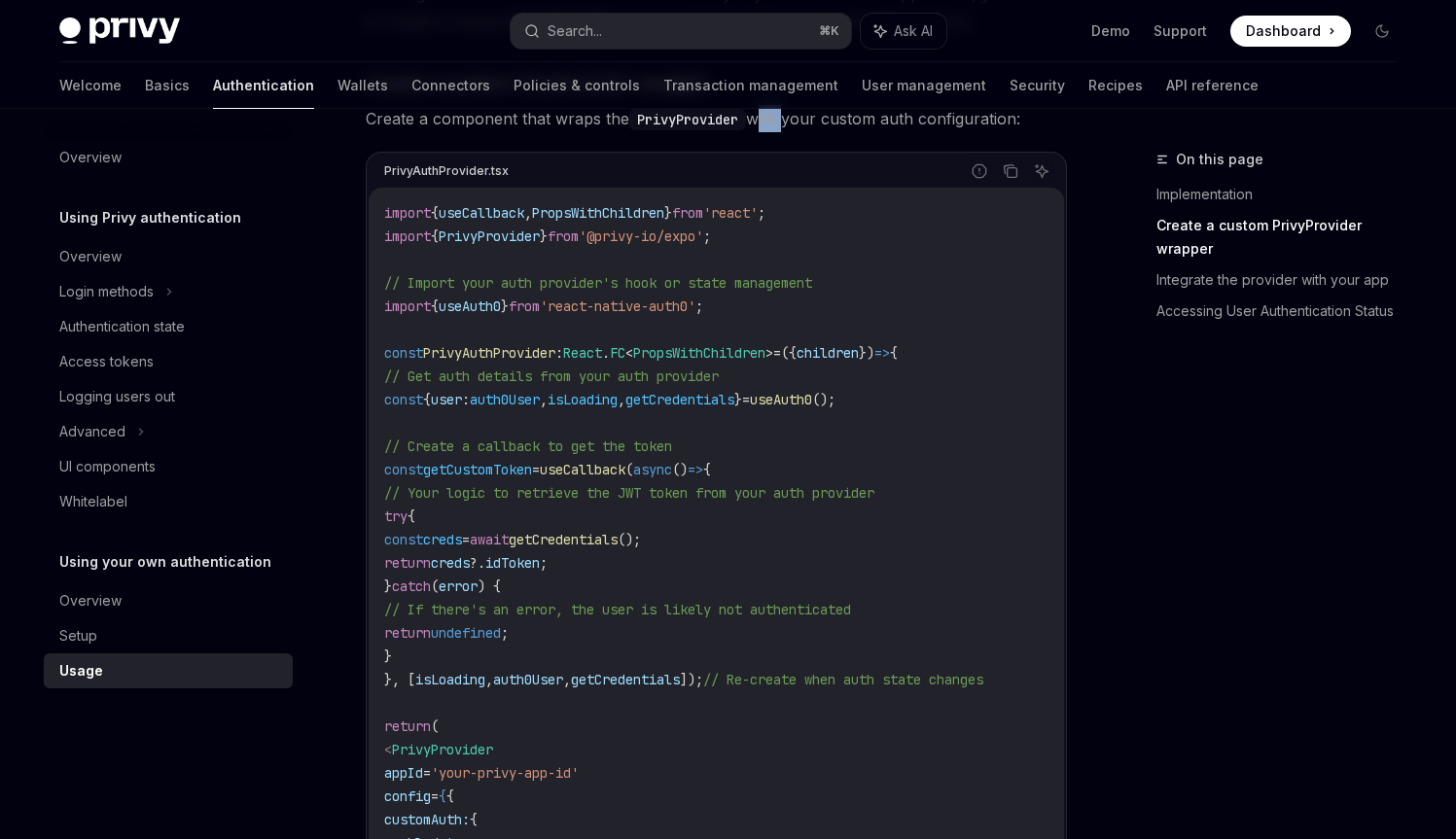
scroll to position [480, 0]
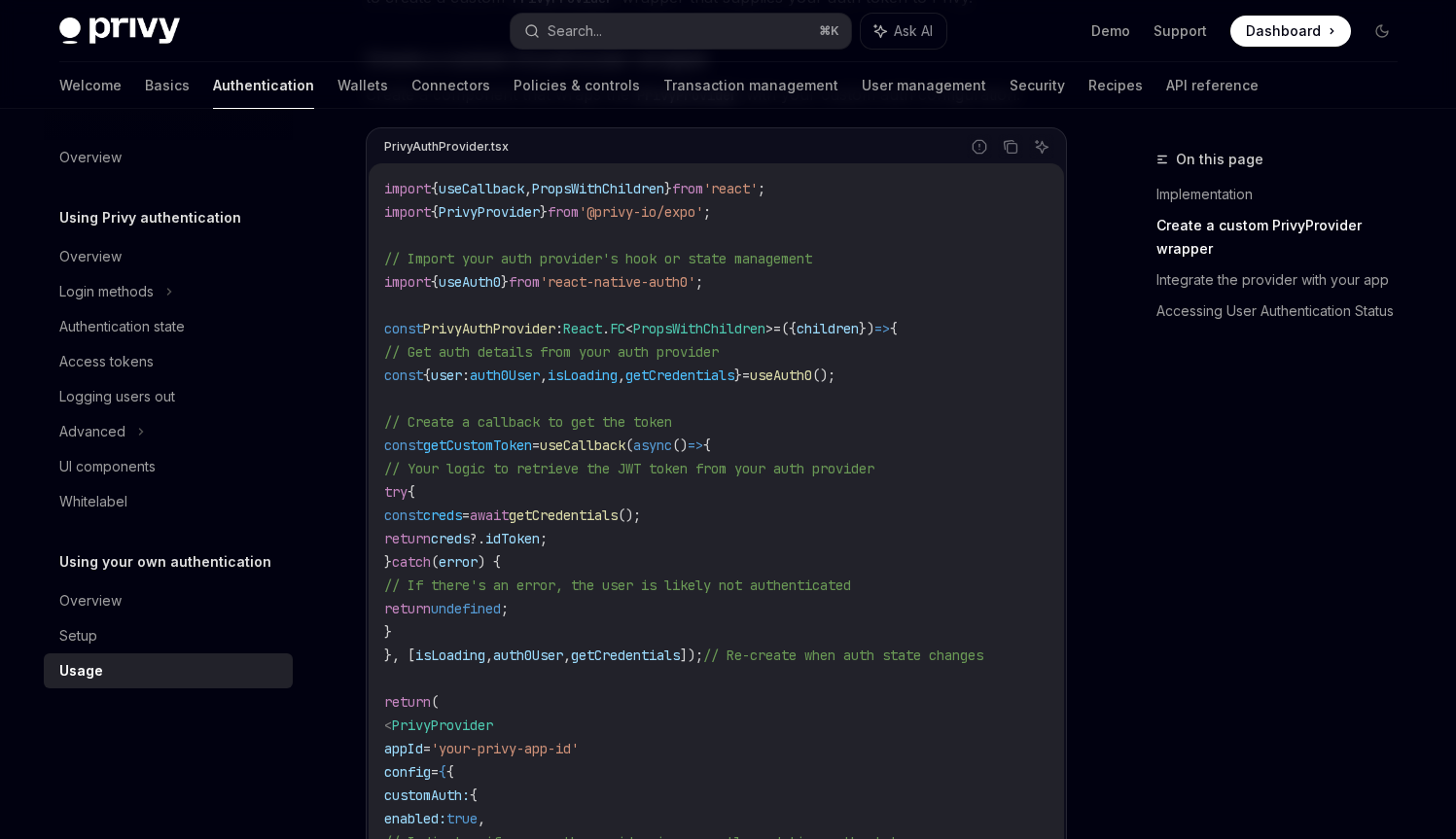
click at [617, 512] on span "getCredentials" at bounding box center [563, 515] width 109 height 18
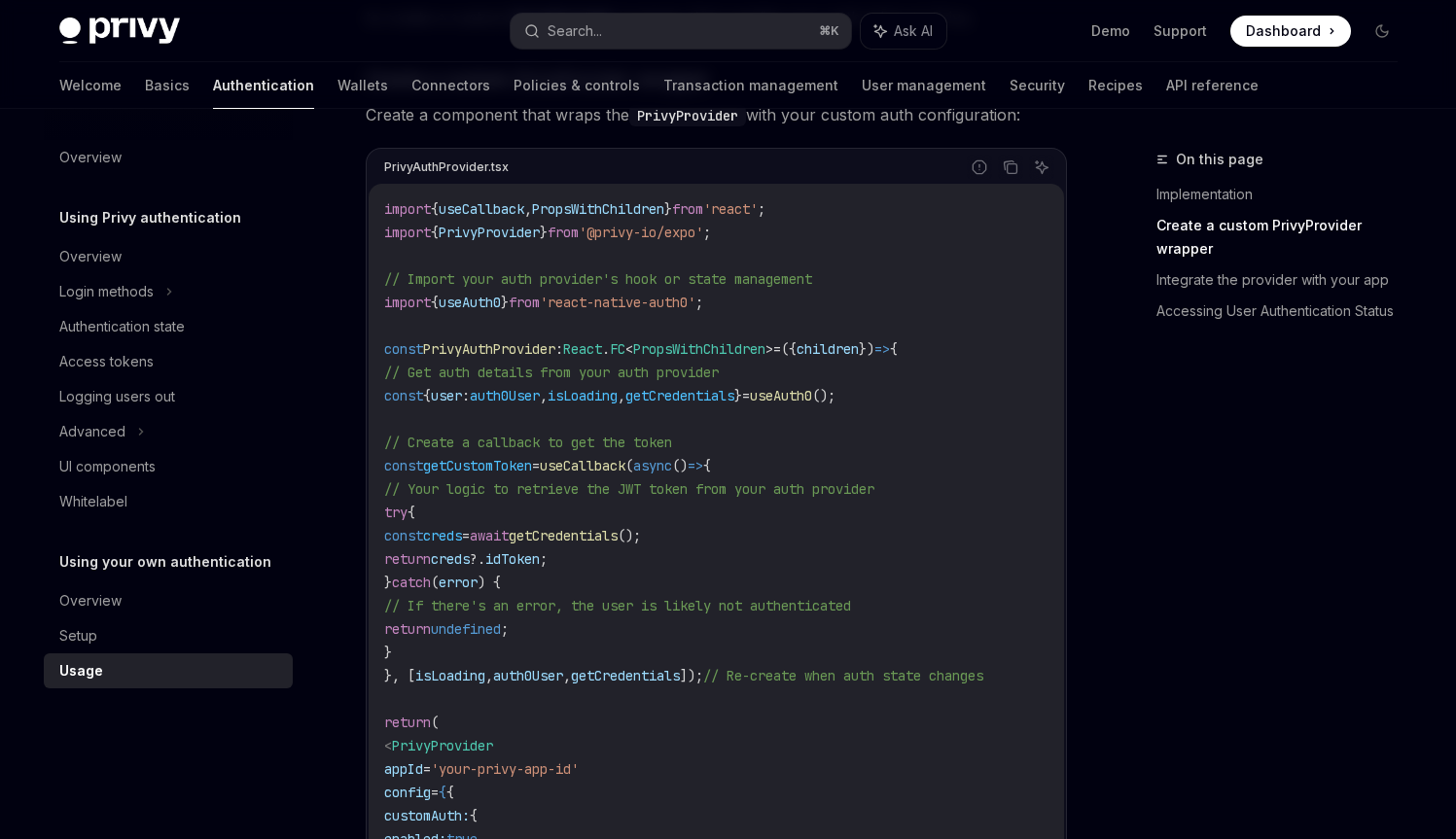
scroll to position [517, 0]
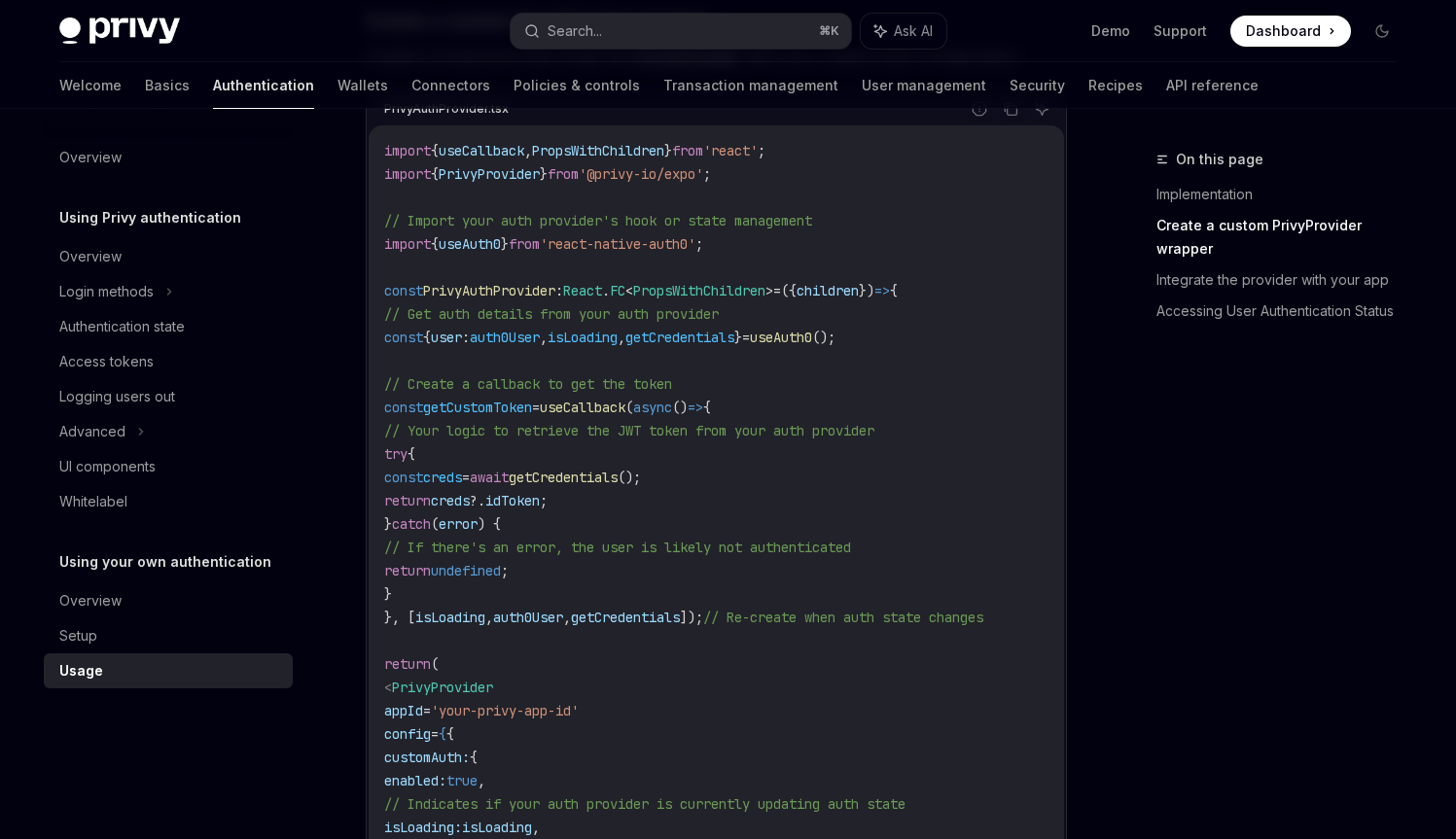
click at [671, 544] on span "// If there's an error, the user is likely not authenticated" at bounding box center [617, 547] width 467 height 18
drag, startPoint x: 671, startPoint y: 544, endPoint x: 712, endPoint y: 542, distance: 41.0
click at [712, 542] on span "// If there's an error, the user is likely not authenticated" at bounding box center [617, 547] width 467 height 18
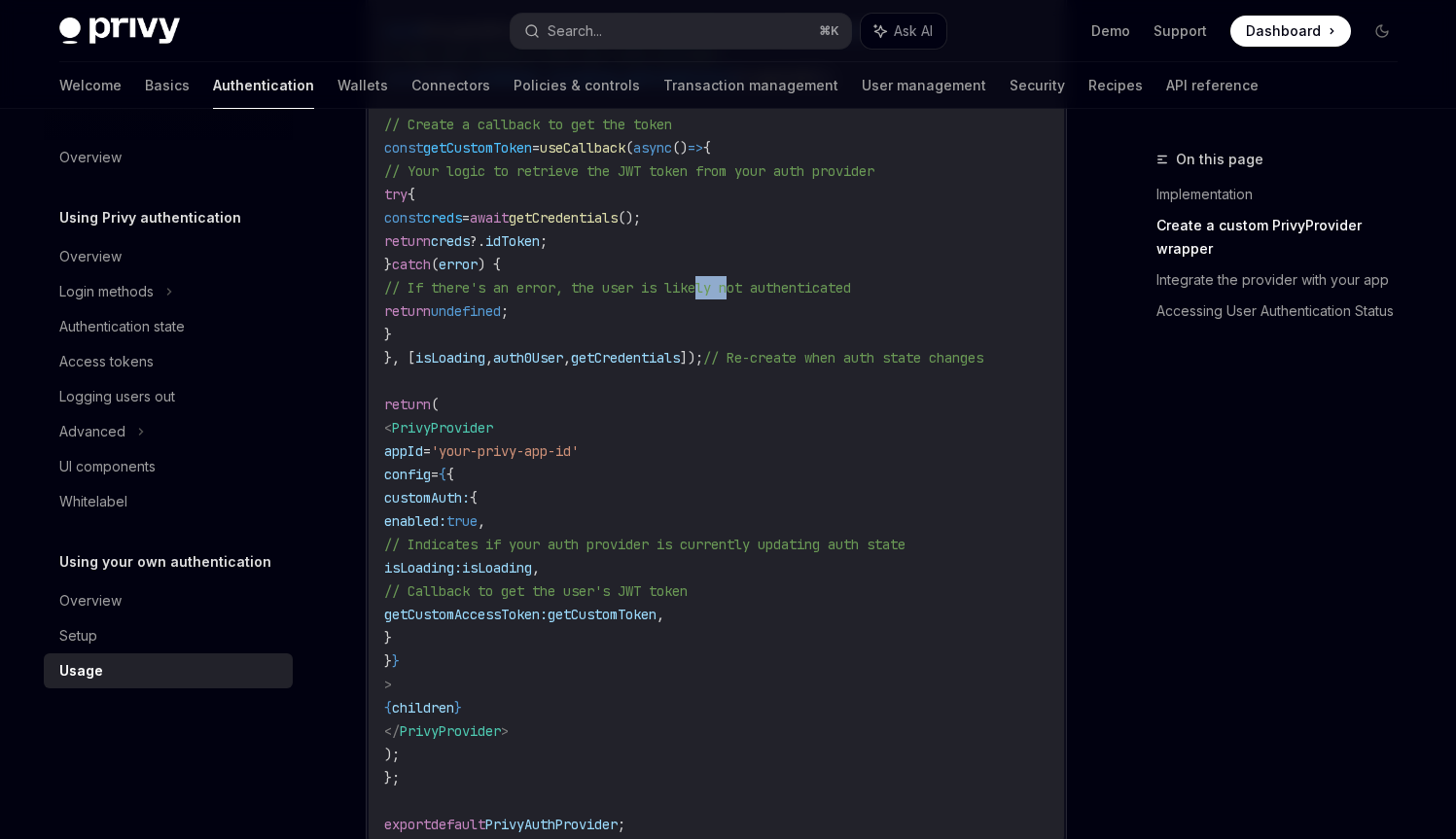
scroll to position [782, 0]
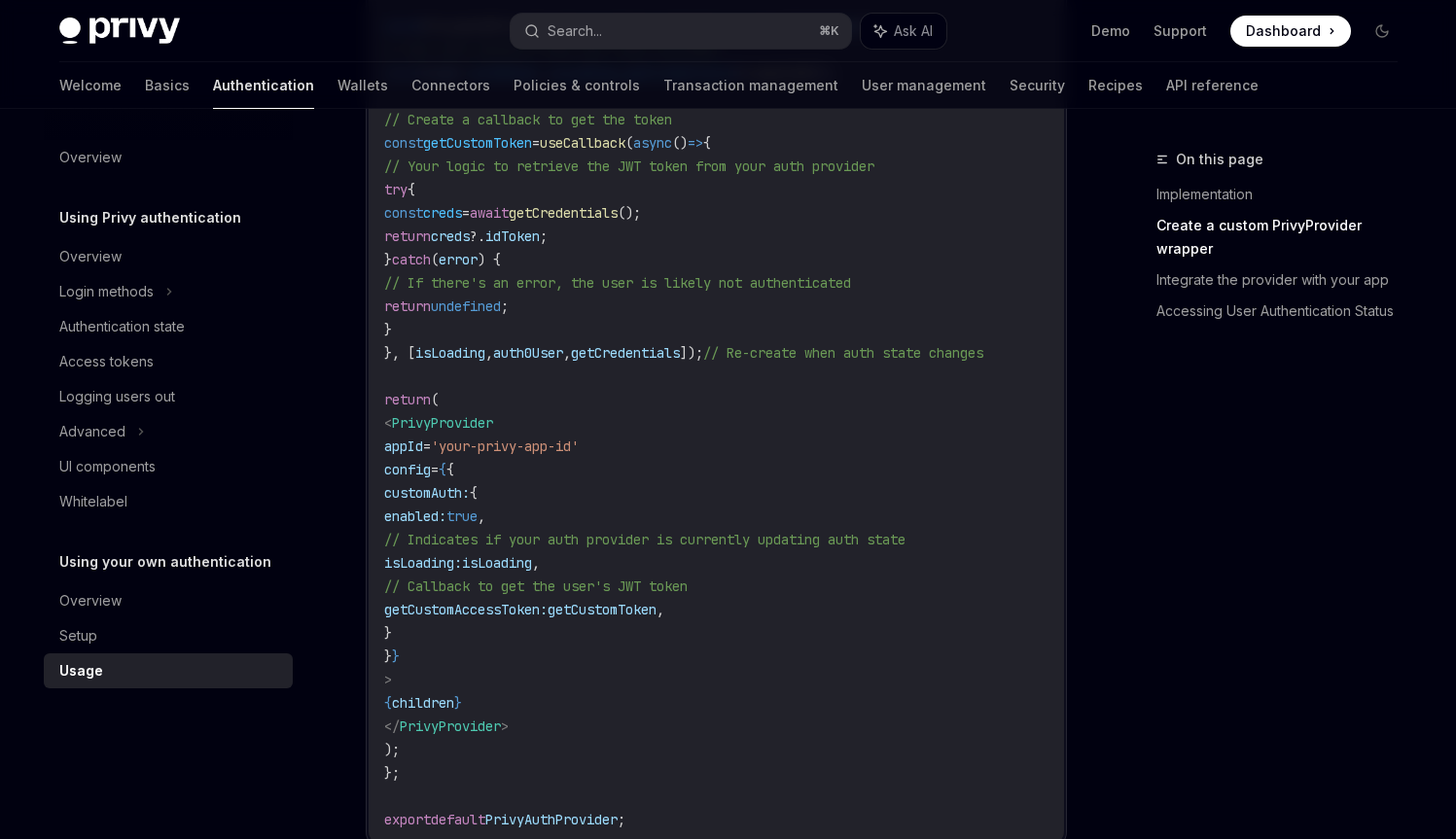
click at [717, 536] on span "// Indicates if your auth provider is currently updating auth state" at bounding box center [645, 539] width 521 height 18
drag, startPoint x: 717, startPoint y: 536, endPoint x: 1000, endPoint y: 538, distance: 283.0
click at [905, 538] on span "// Indicates if your auth provider is currently updating auth state" at bounding box center [645, 539] width 521 height 18
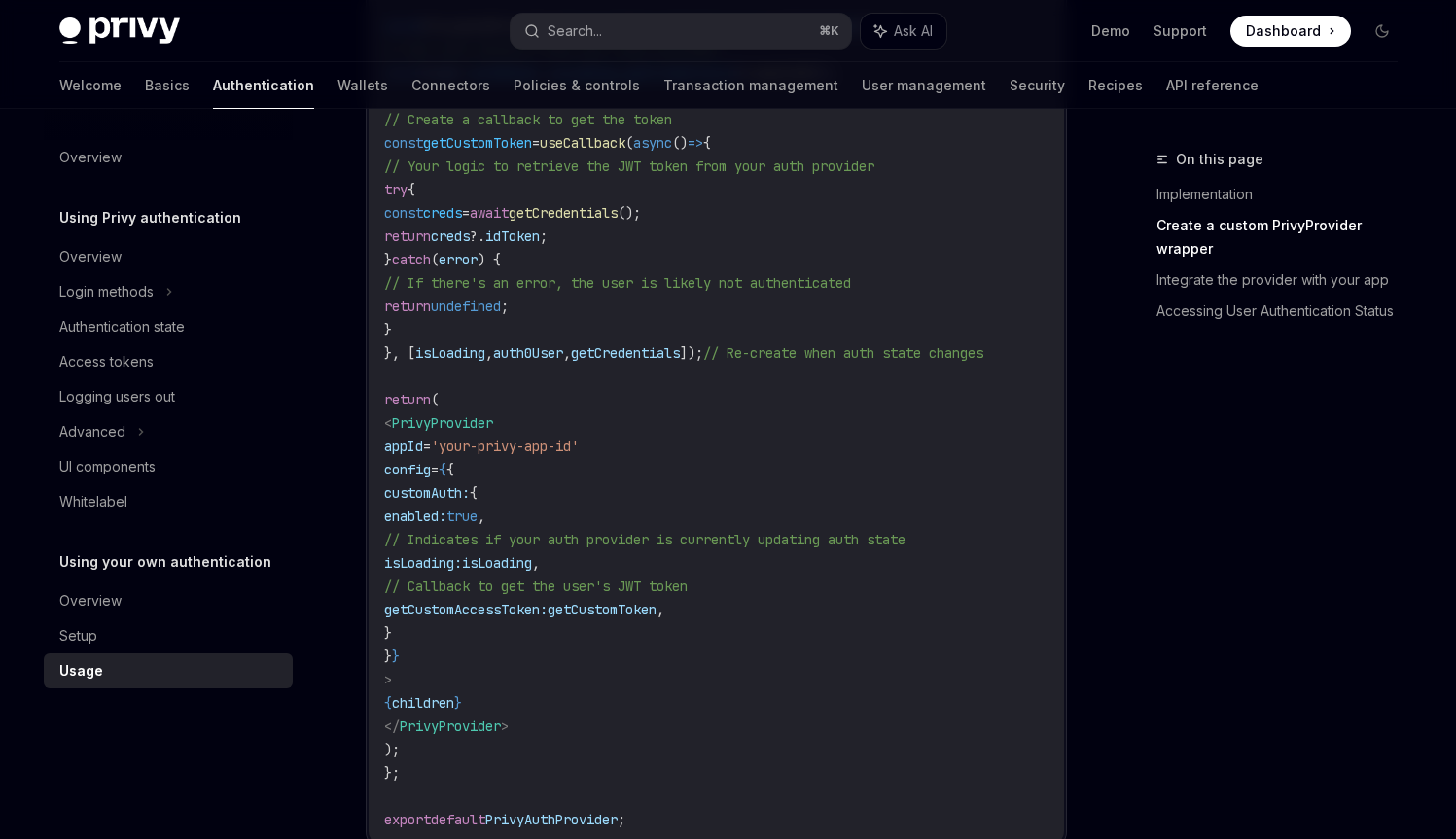
click at [905, 538] on span "// Indicates if your auth provider is currently updating auth state" at bounding box center [645, 539] width 521 height 18
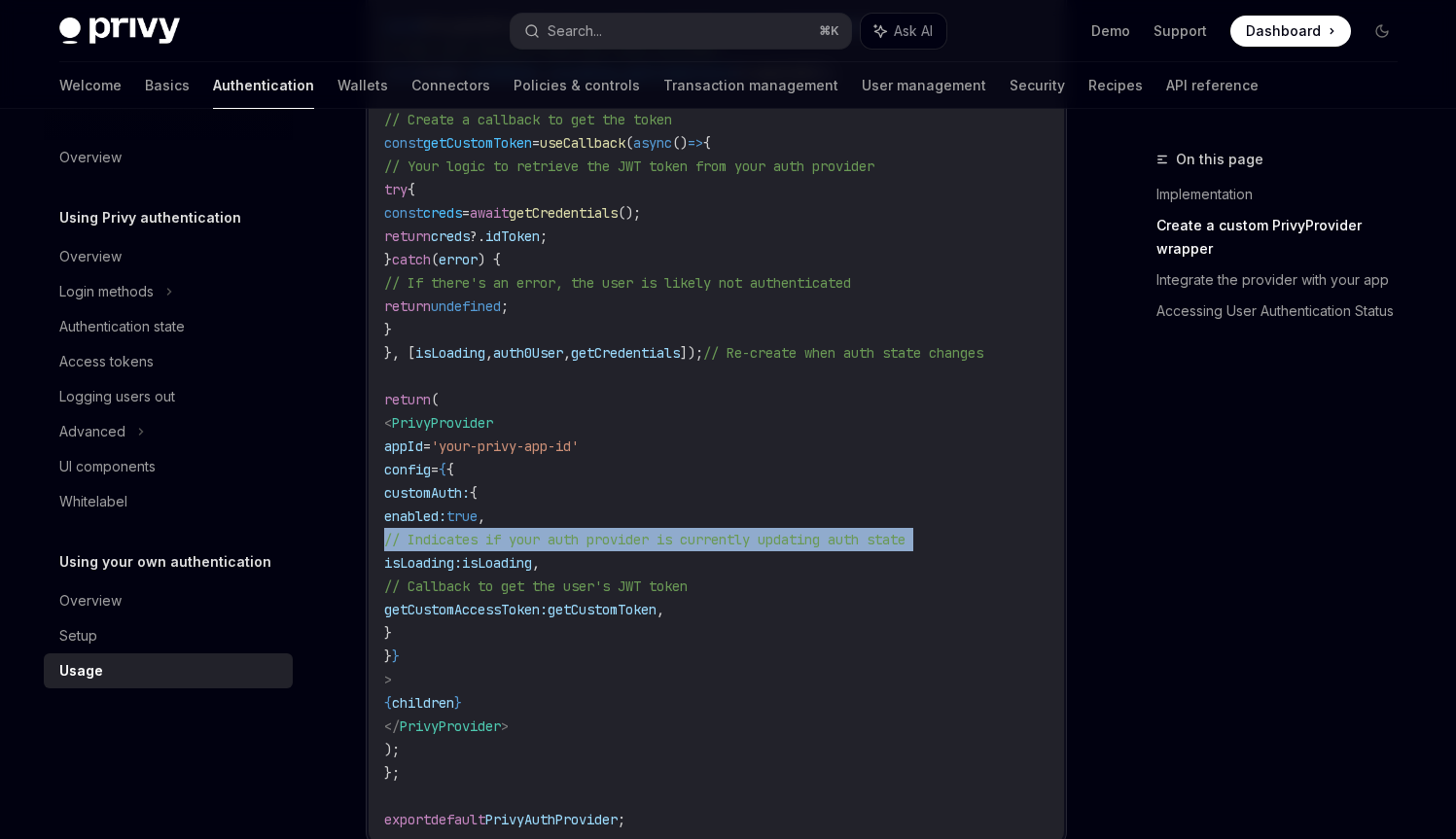
click at [905, 538] on span "// Indicates if your auth provider is currently updating auth state" at bounding box center [645, 539] width 521 height 18
click at [905, 536] on span "// Indicates if your auth provider is currently updating auth state" at bounding box center [645, 539] width 521 height 18
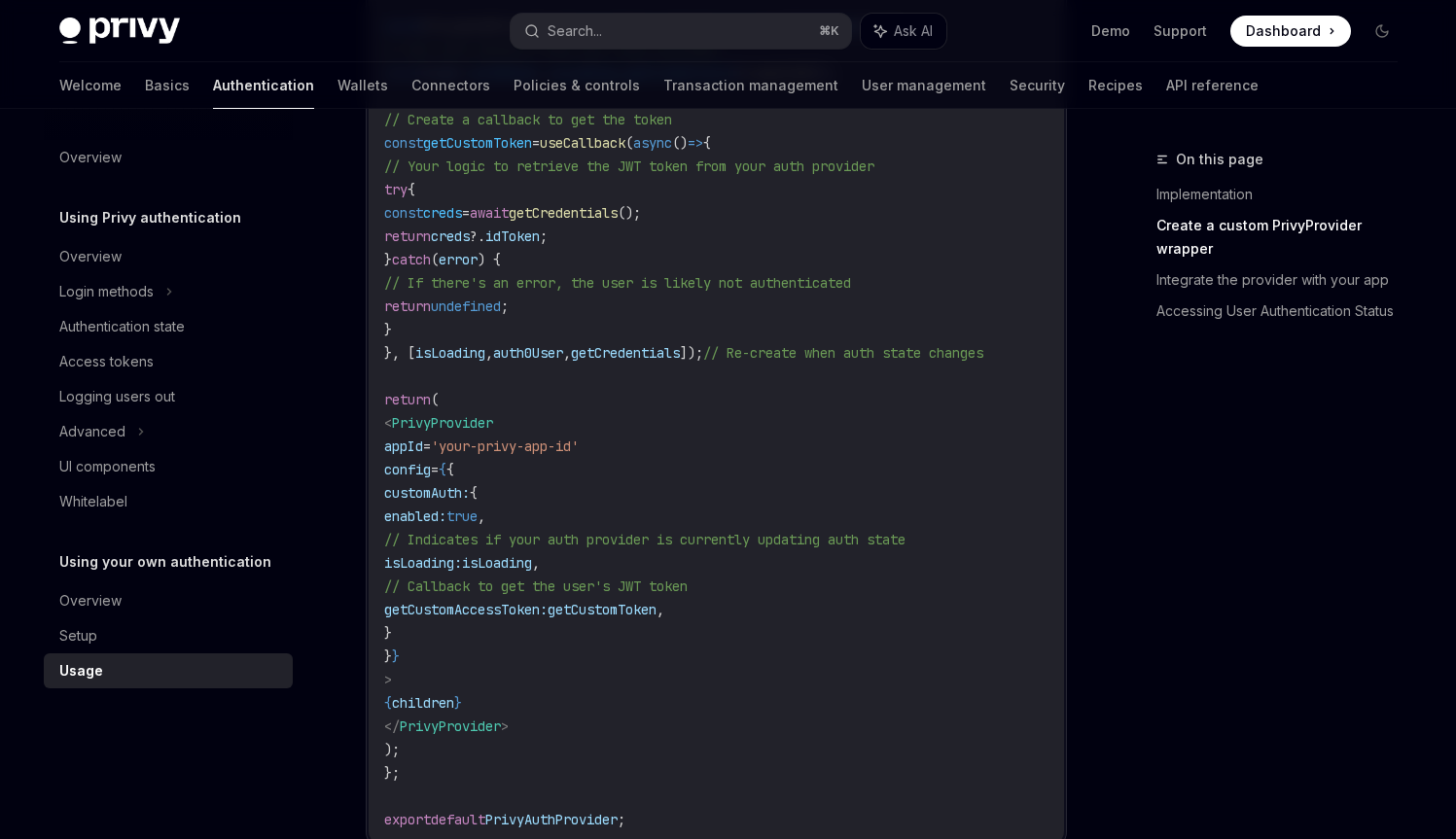
click at [905, 536] on span "// Indicates if your auth provider is currently updating auth state" at bounding box center [645, 539] width 521 height 18
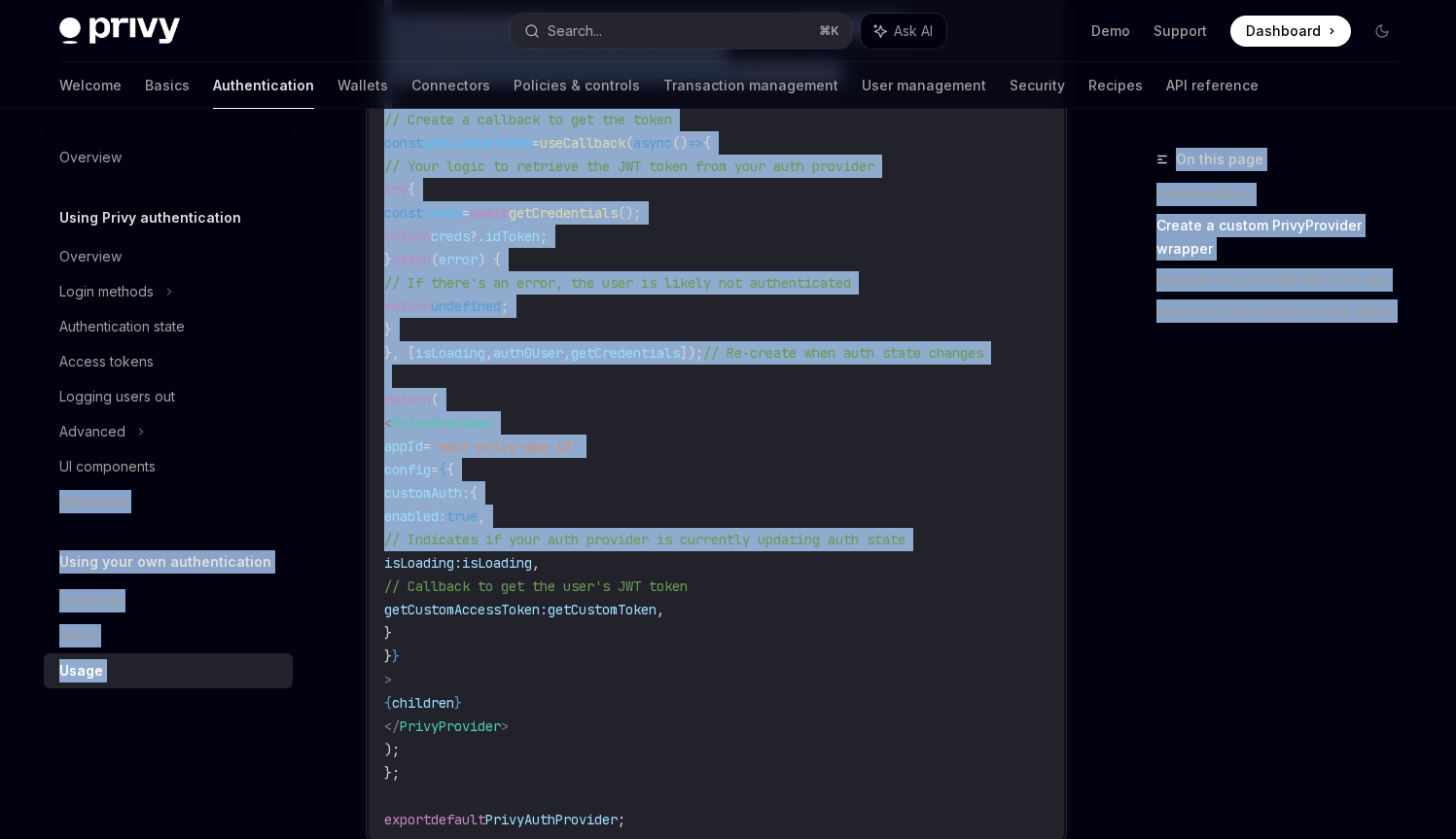
scroll to position [0, 0]
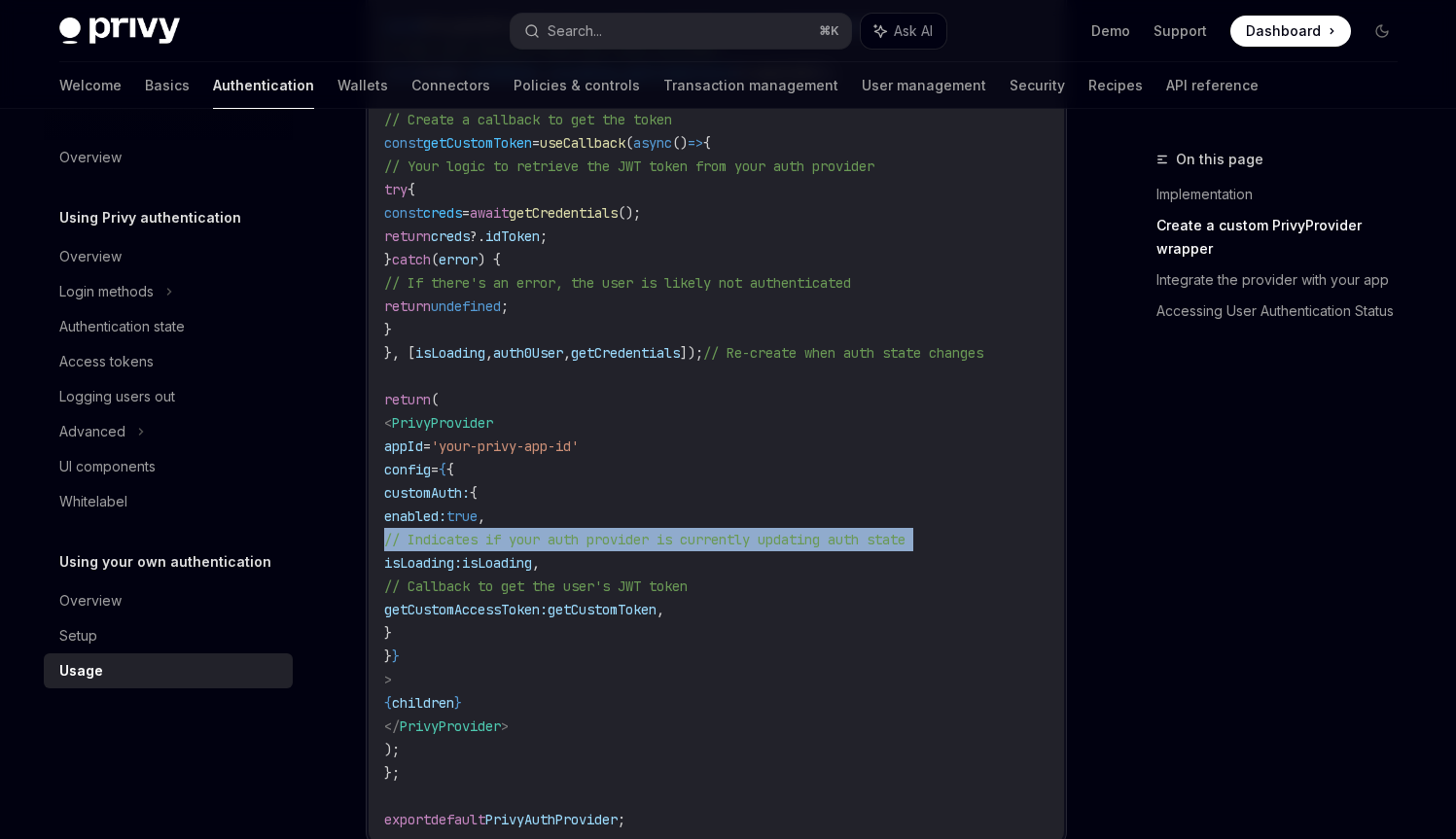
drag, startPoint x: 947, startPoint y: 536, endPoint x: 605, endPoint y: 545, distance: 342.1
click at [605, 545] on span "// Indicates if your auth provider is currently updating auth state" at bounding box center [645, 539] width 521 height 18
click at [604, 545] on span "// Indicates if your auth provider is currently updating auth state" at bounding box center [645, 539] width 521 height 18
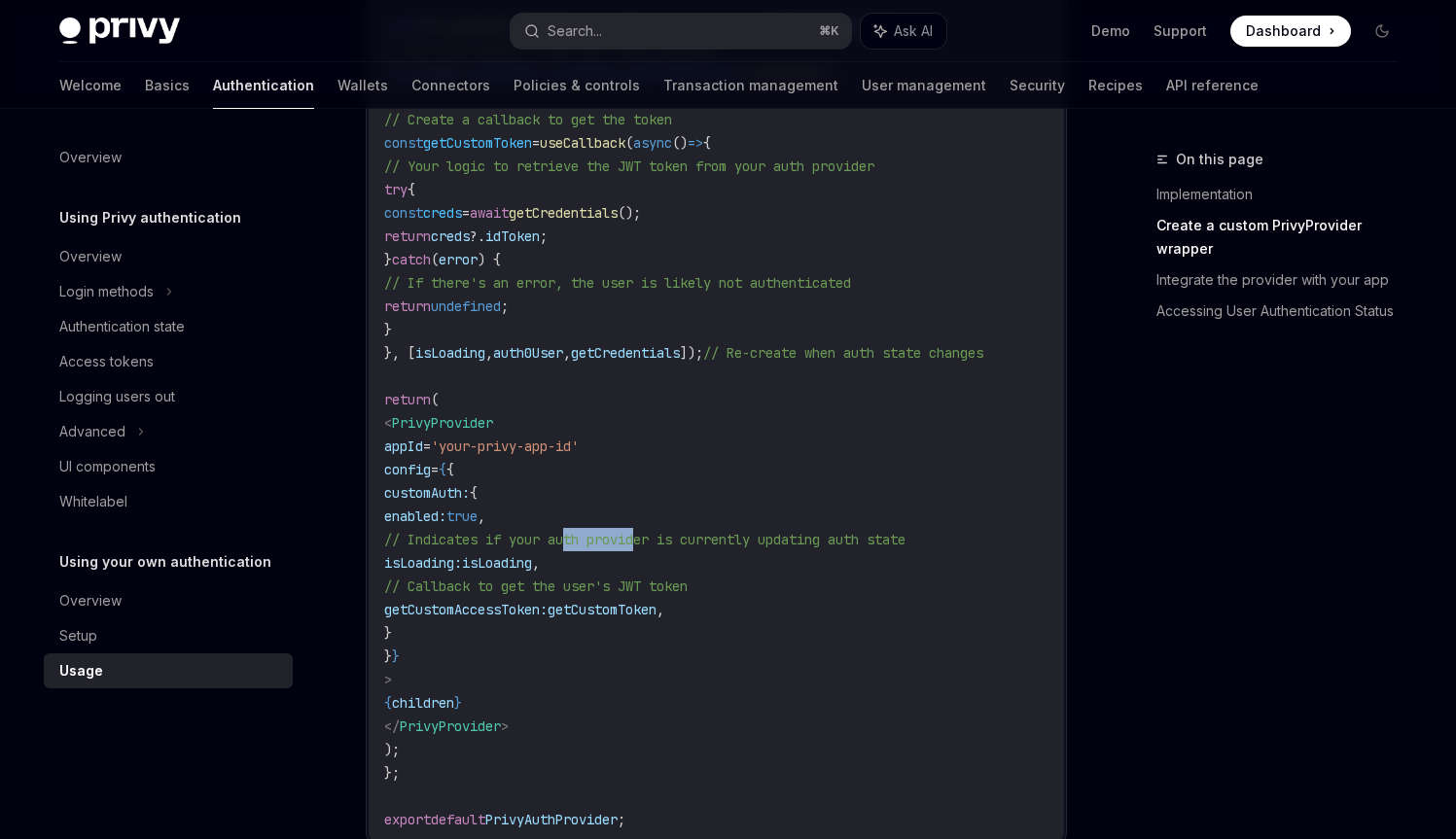
click at [604, 545] on span "// Indicates if your auth provider is currently updating auth state" at bounding box center [645, 539] width 521 height 18
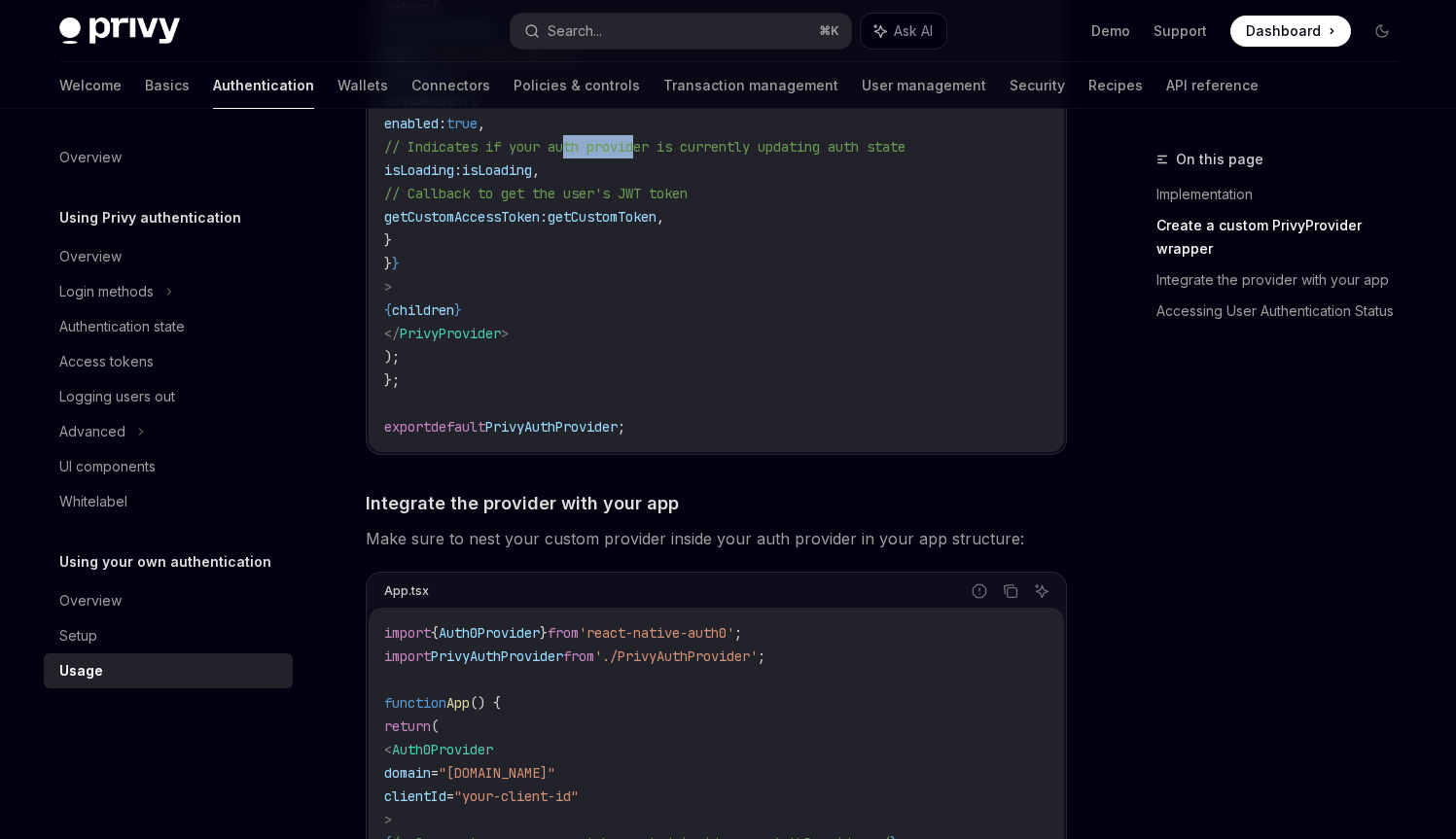
scroll to position [1184, 0]
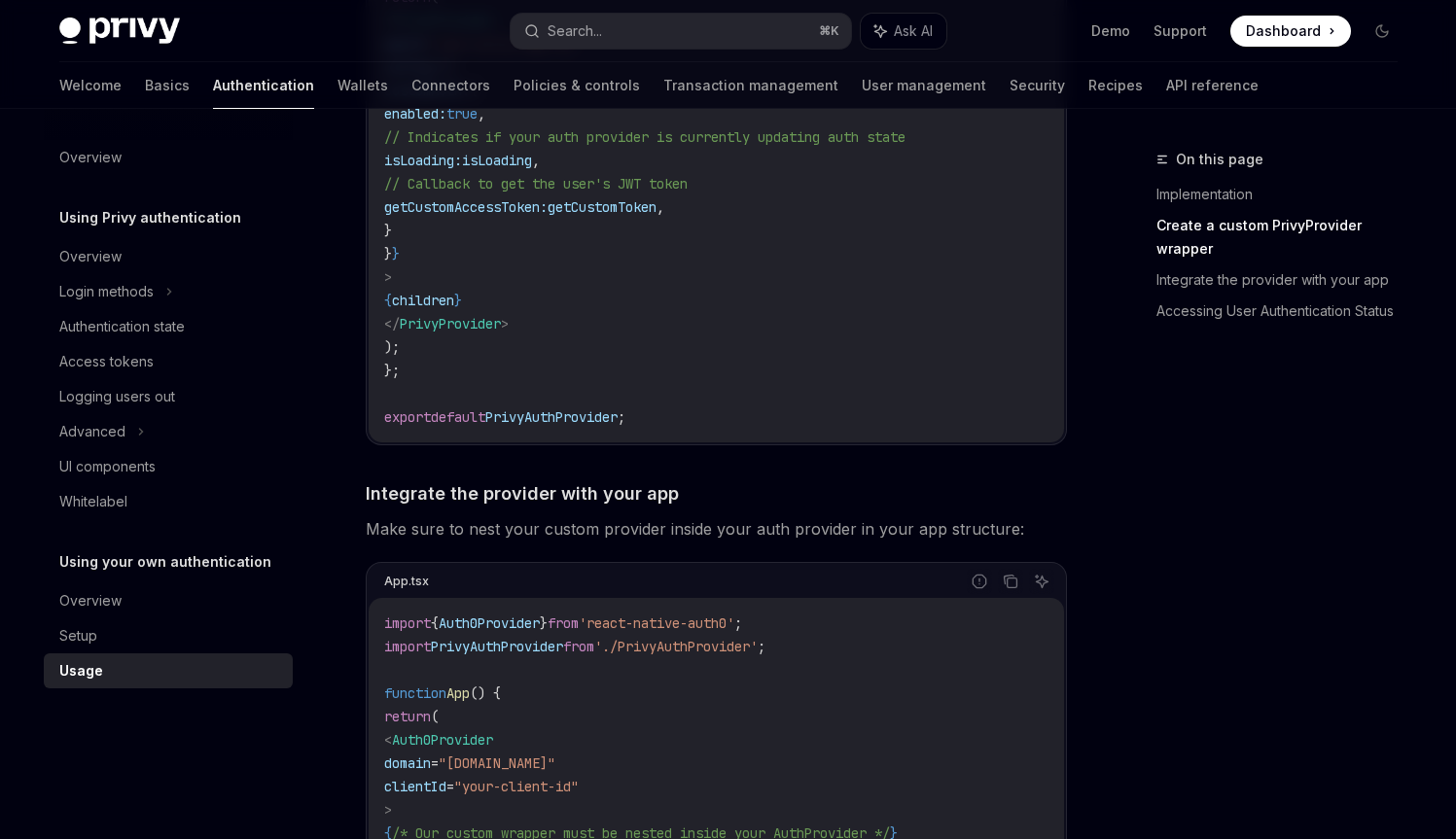
click at [417, 537] on span "Make sure to nest your custom provider inside your auth provider in your app st…" at bounding box center [716, 529] width 701 height 27
drag, startPoint x: 417, startPoint y: 537, endPoint x: 581, endPoint y: 538, distance: 164.0
click at [581, 538] on span "Make sure to nest your custom provider inside your auth provider in your app st…" at bounding box center [716, 529] width 701 height 27
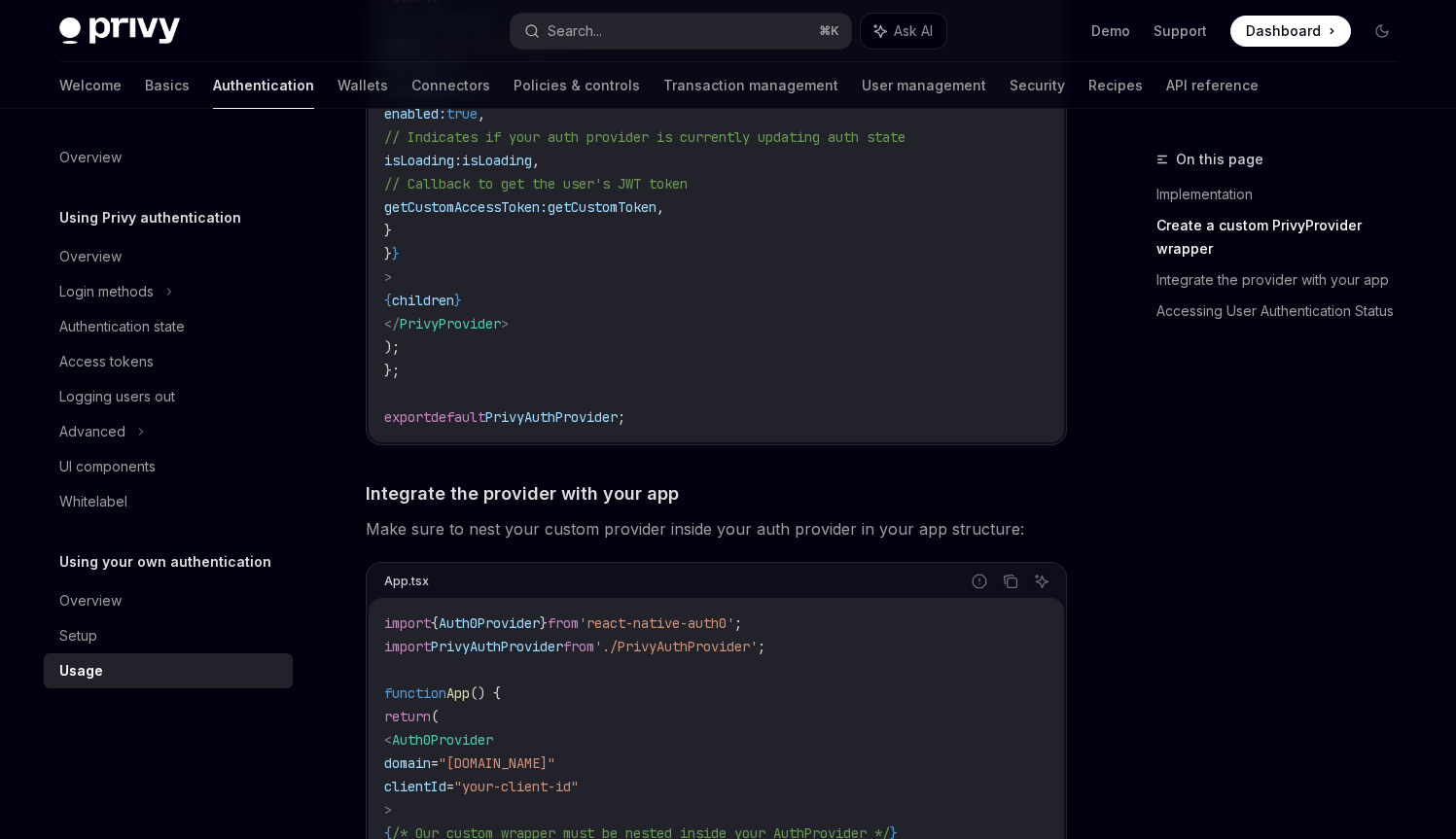
click at [489, 533] on span "Make sure to nest your custom provider inside your auth provider in your app st…" at bounding box center [716, 529] width 701 height 27
drag, startPoint x: 489, startPoint y: 533, endPoint x: 573, endPoint y: 536, distance: 84.1
click at [573, 536] on span "Make sure to nest your custom provider inside your auth provider in your app st…" at bounding box center [716, 529] width 701 height 27
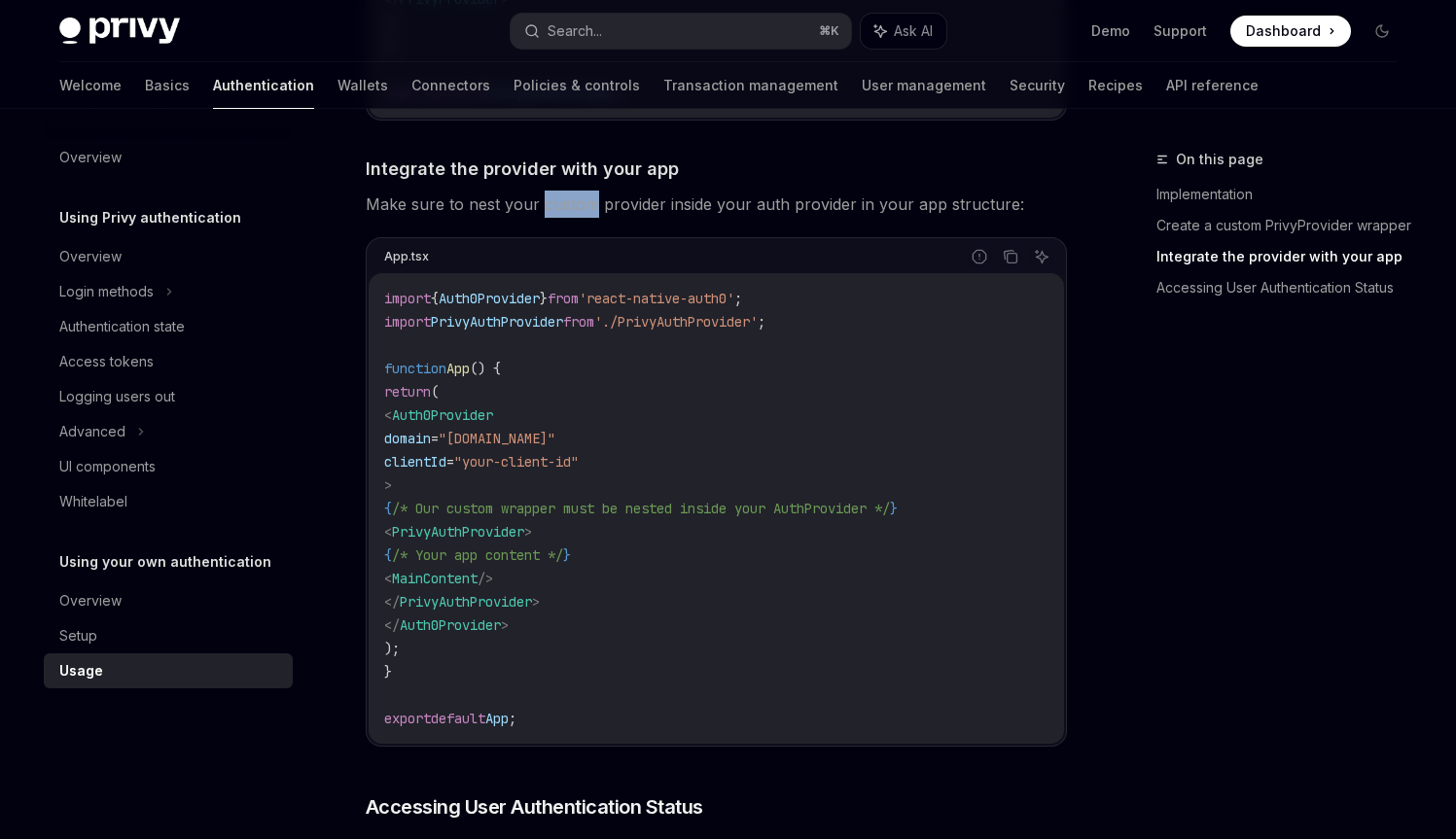
scroll to position [1851, 0]
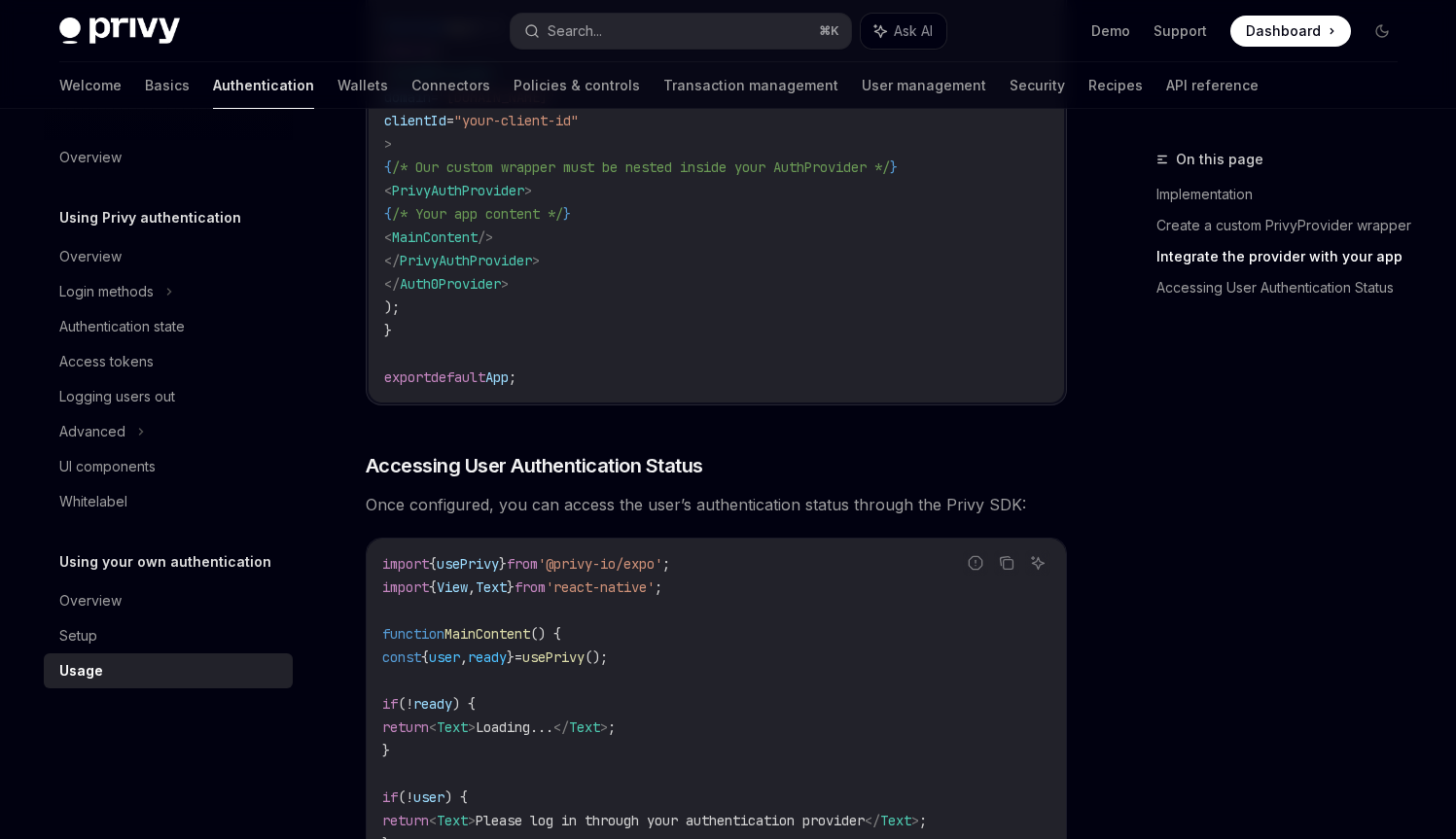
click at [438, 518] on span "Once configured, you can access the user’s authentication status through the Pr…" at bounding box center [716, 504] width 701 height 27
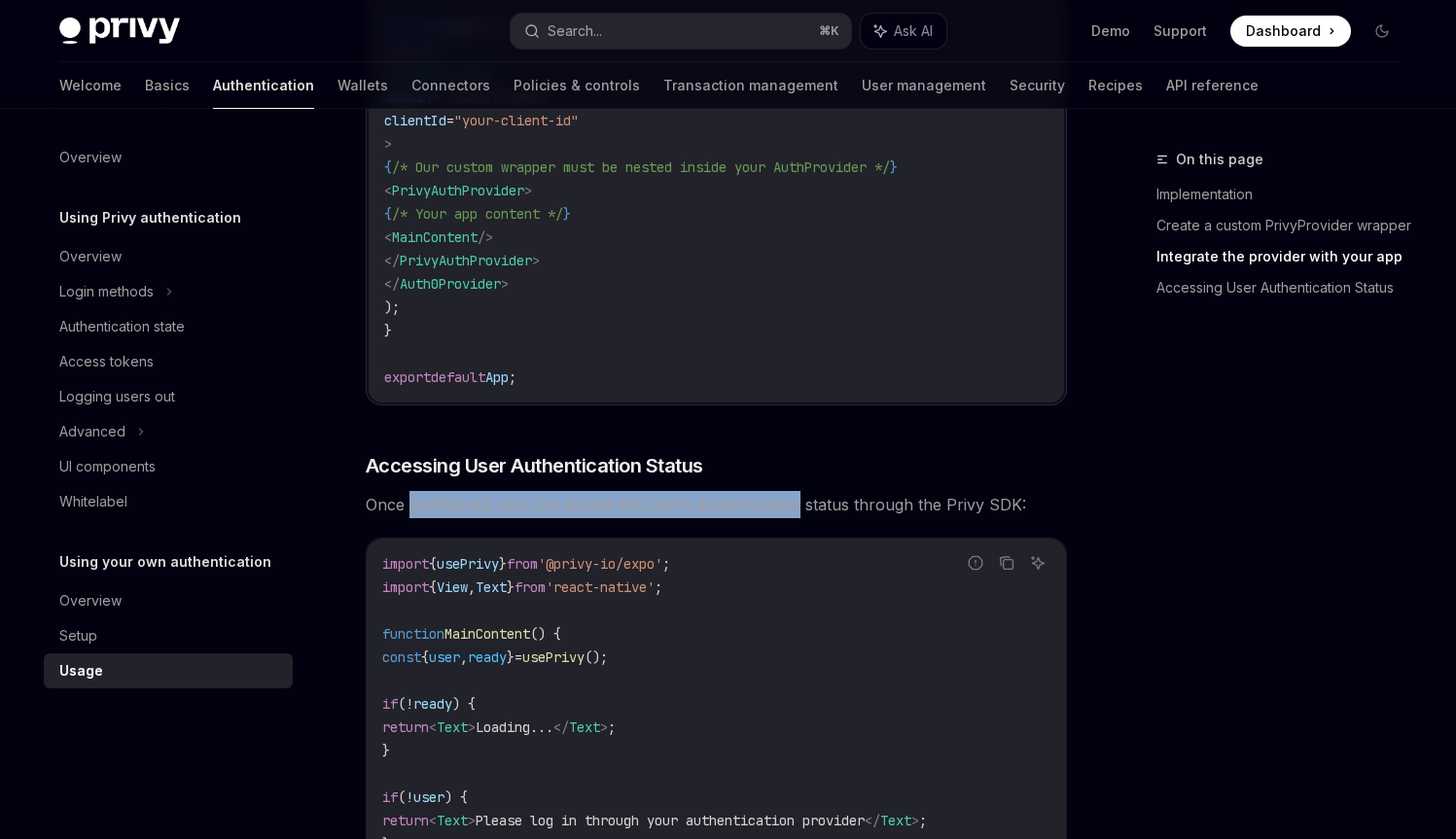
drag, startPoint x: 438, startPoint y: 524, endPoint x: 706, endPoint y: 525, distance: 268.0
click at [706, 518] on span "Once configured, you can access the user’s authentication status through the Pr…" at bounding box center [716, 504] width 701 height 27
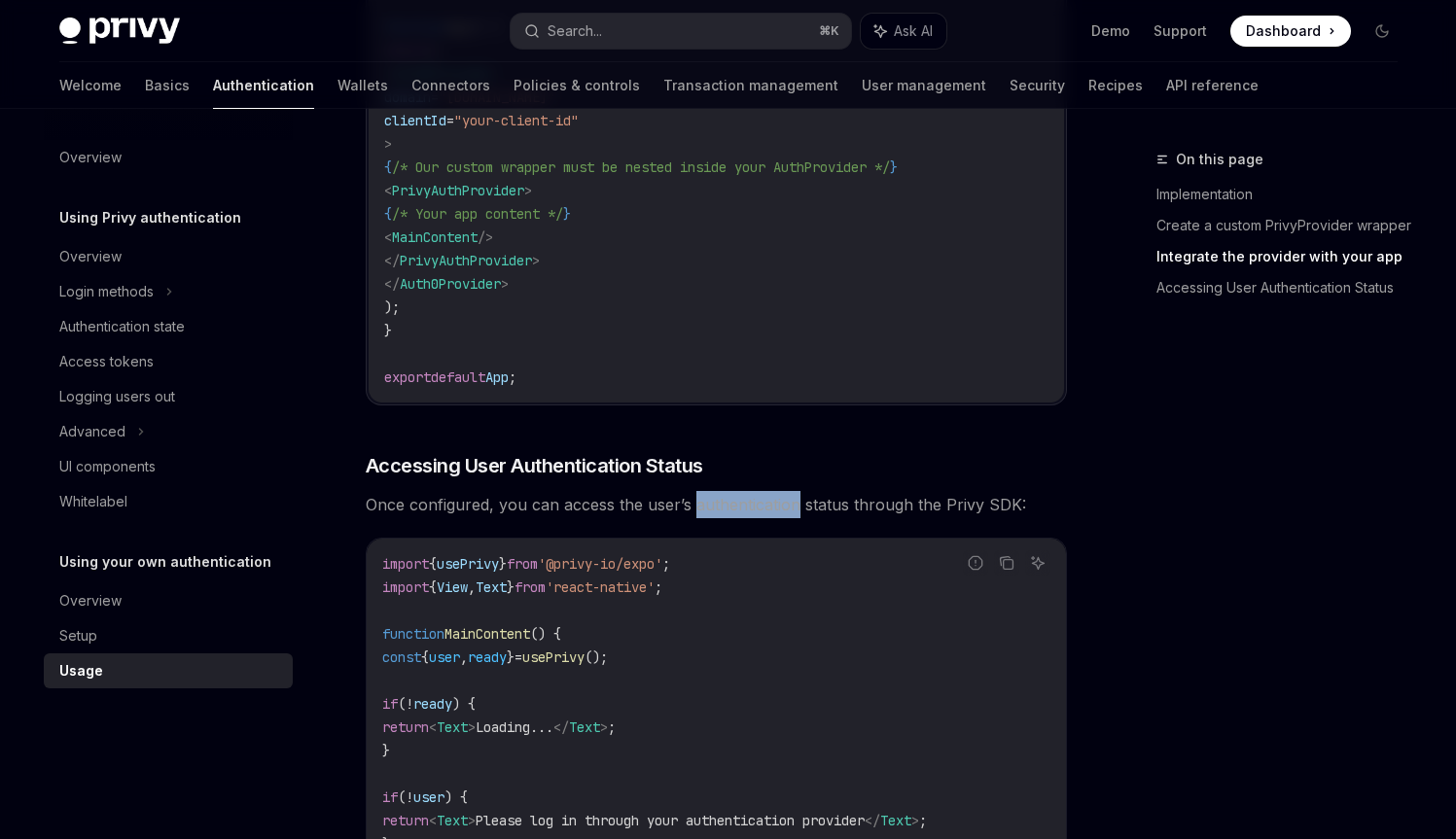
click at [706, 518] on span "Once configured, you can access the user’s authentication status through the Pr…" at bounding box center [716, 504] width 701 height 27
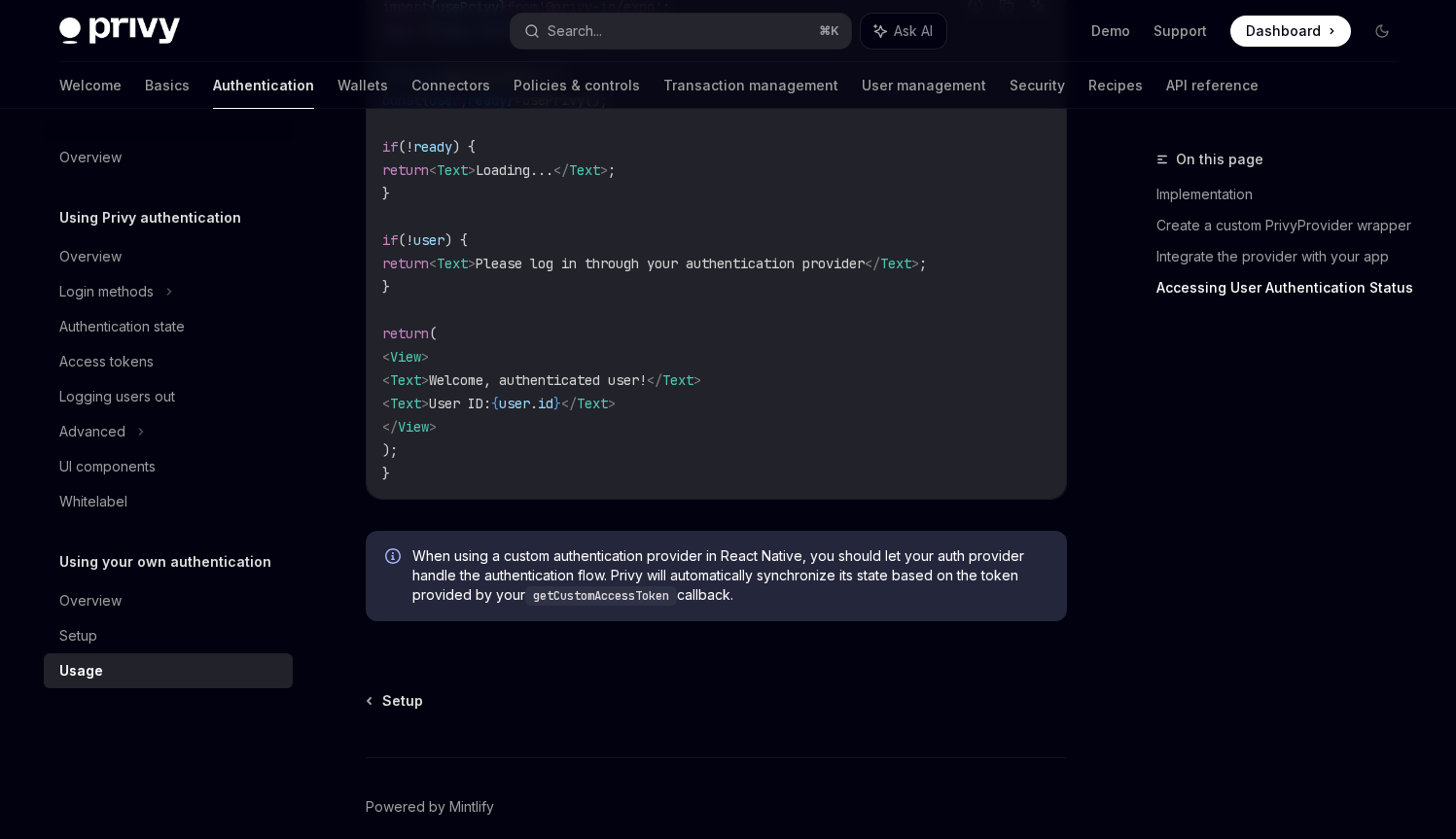
scroll to position [2421, 0]
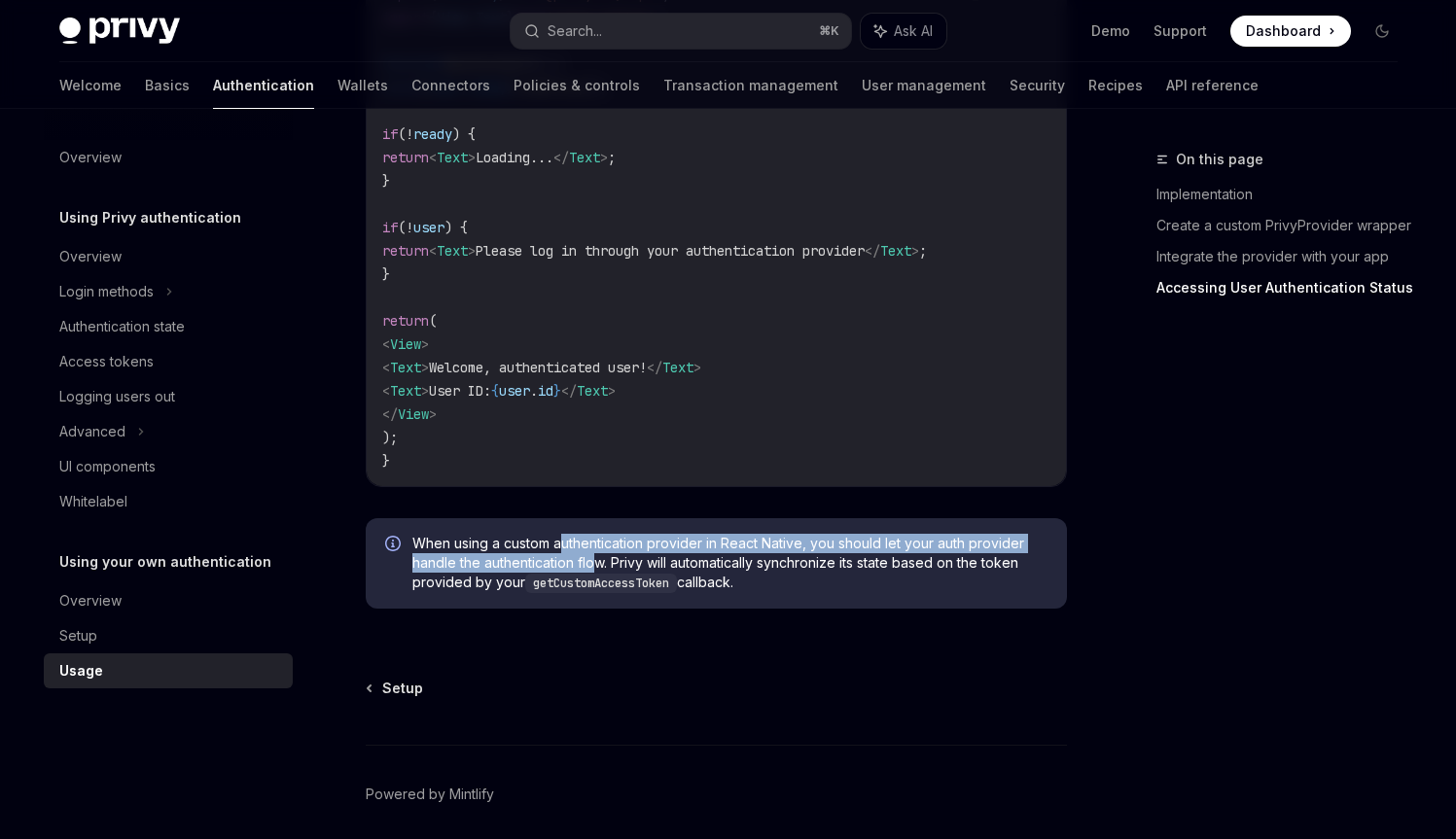
drag, startPoint x: 558, startPoint y: 565, endPoint x: 600, endPoint y: 593, distance: 50.5
click at [600, 593] on span "When using a custom authentication provider in React Native, you should let you…" at bounding box center [729, 563] width 635 height 60
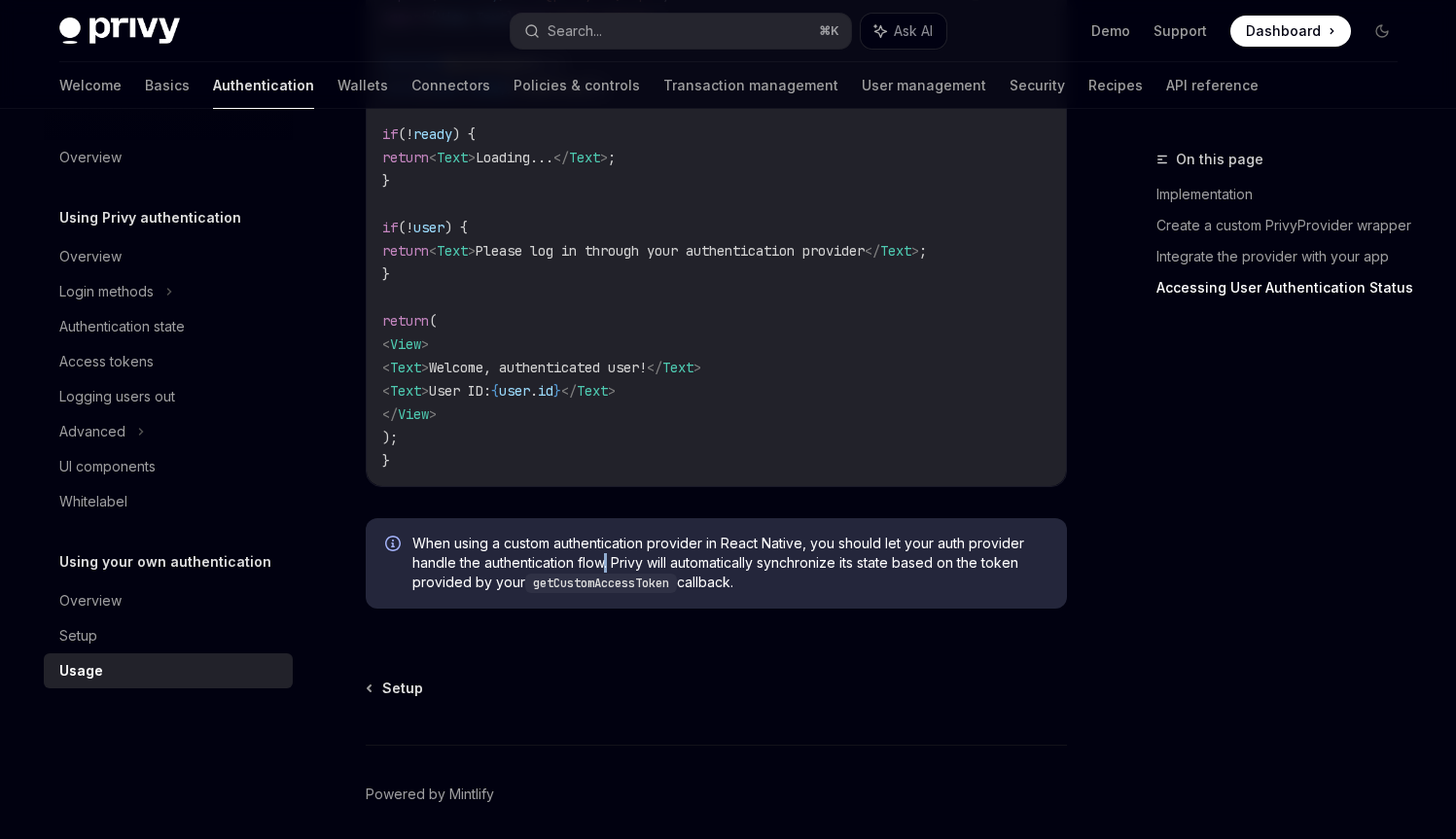
click at [600, 593] on span "When using a custom authentication provider in React Native, you should let you…" at bounding box center [729, 563] width 635 height 60
click at [536, 593] on code "getCustomAccessToken" at bounding box center [601, 583] width 152 height 20
click at [490, 593] on span "When using a custom authentication provider in React Native, you should let you…" at bounding box center [729, 563] width 635 height 60
drag, startPoint x: 490, startPoint y: 608, endPoint x: 502, endPoint y: 607, distance: 12.0
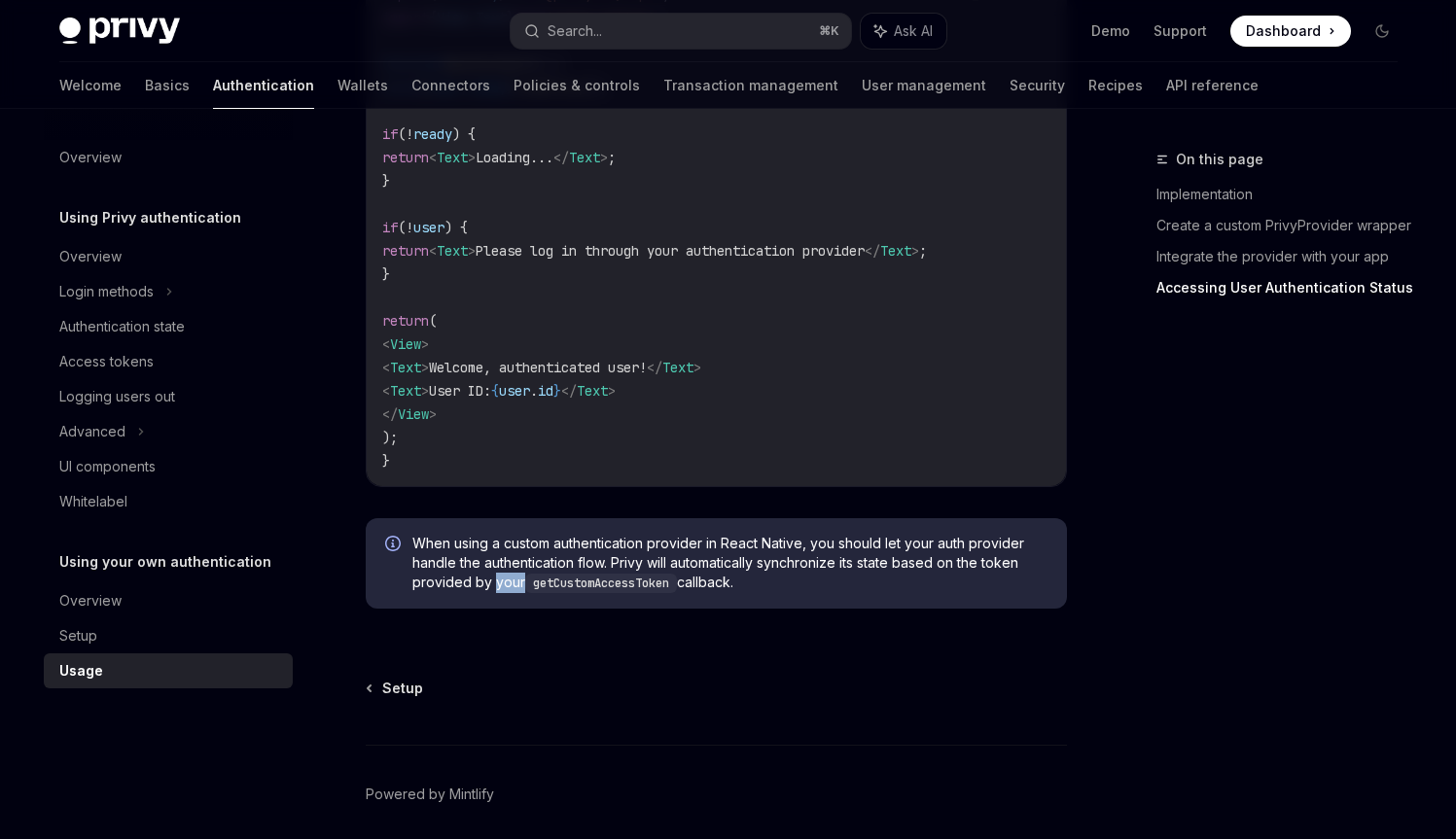
click at [502, 593] on span "When using a custom authentication provider in React Native, you should let you…" at bounding box center [729, 563] width 635 height 60
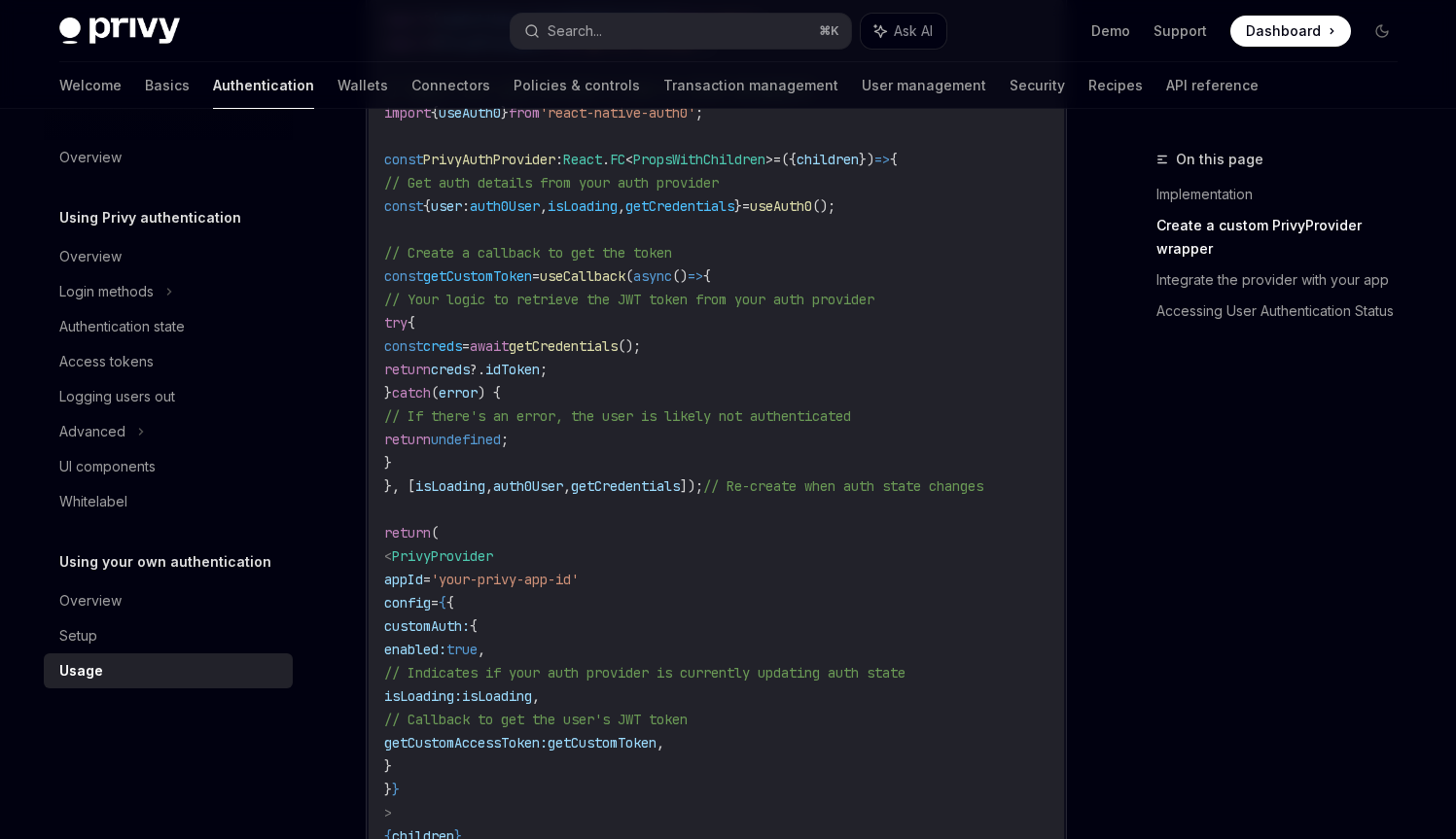
scroll to position [0, 0]
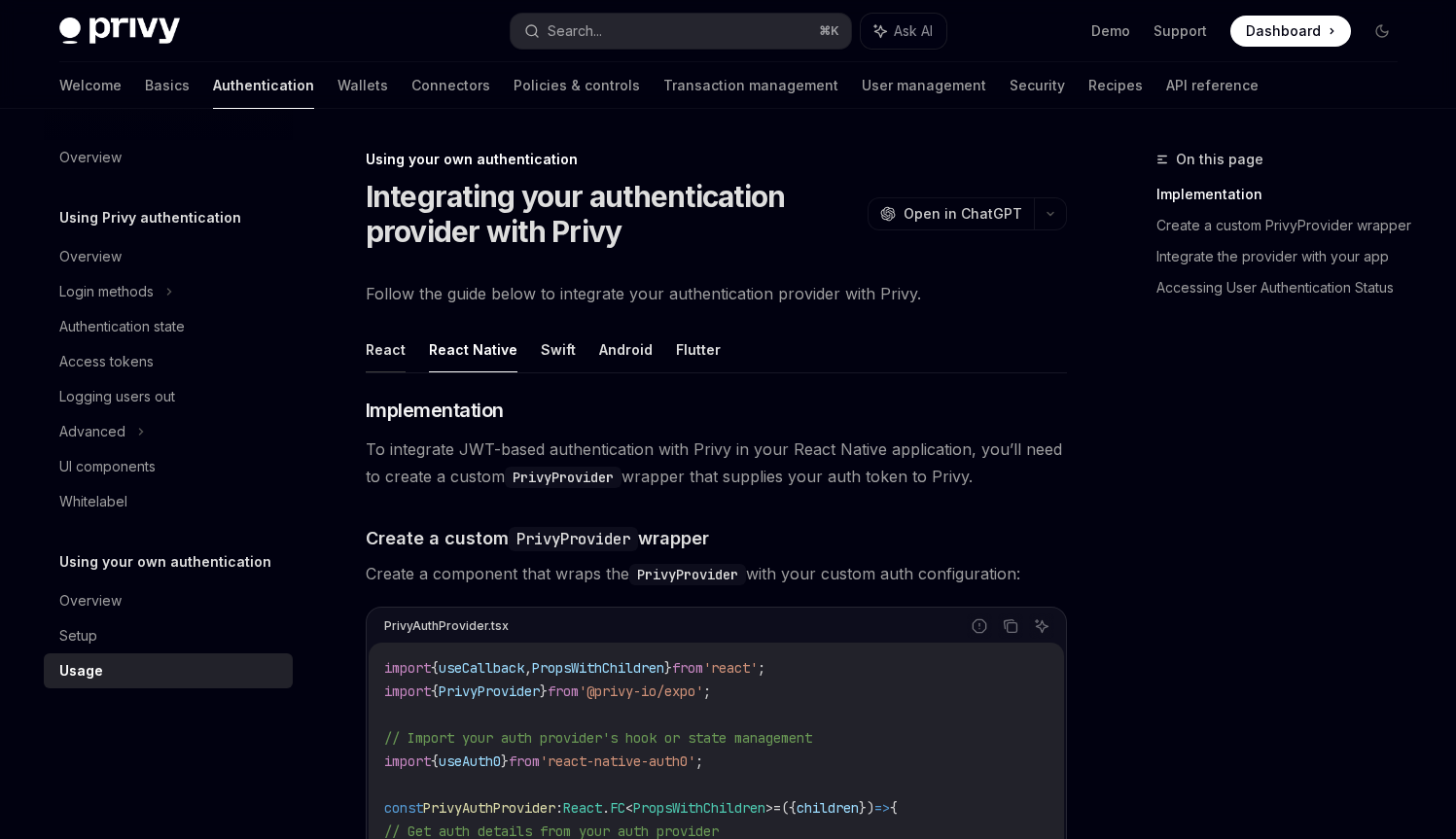
click at [391, 343] on button "React" at bounding box center [385, 349] width 40 height 46
type textarea "*"
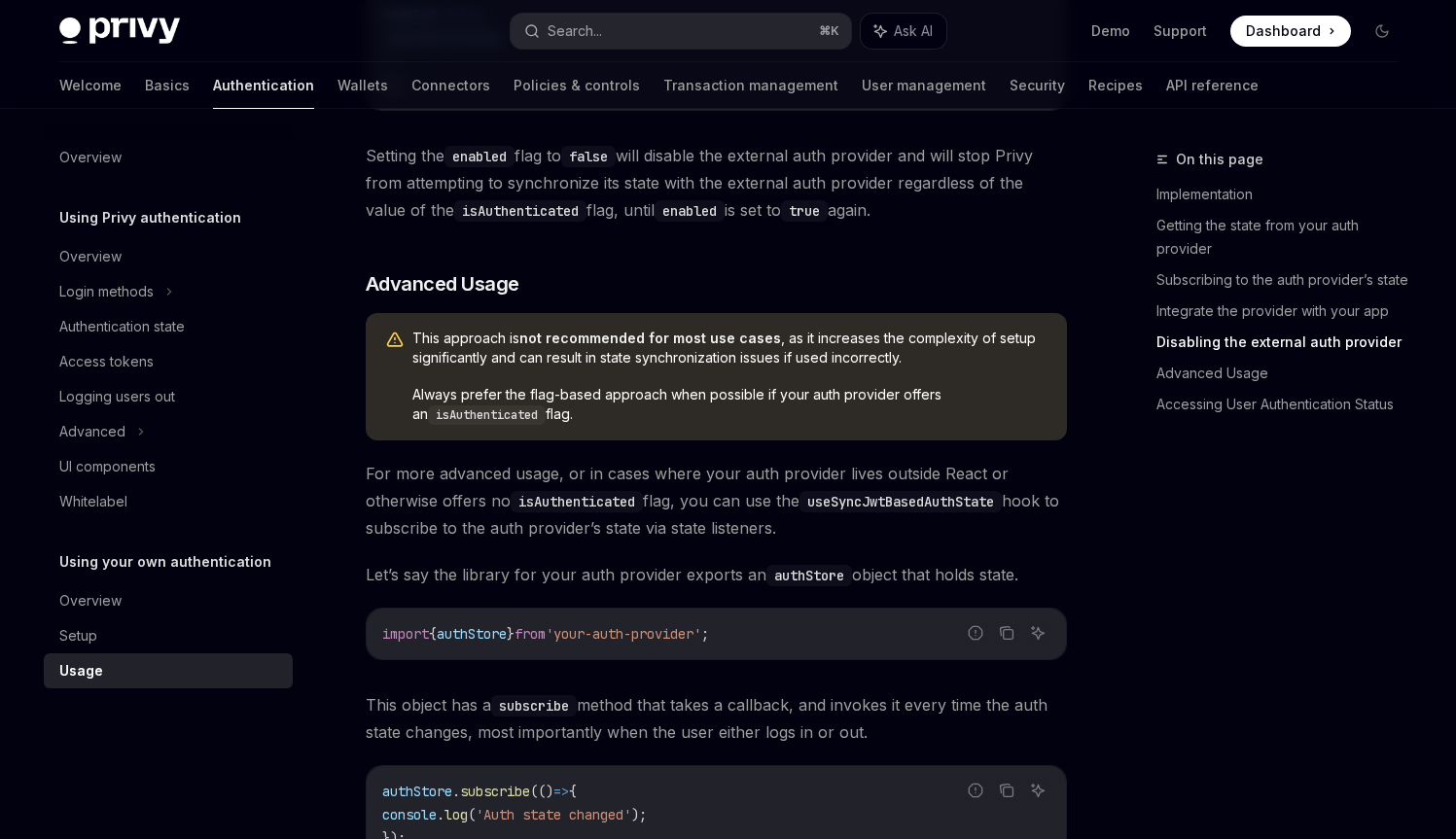
scroll to position [2304, 0]
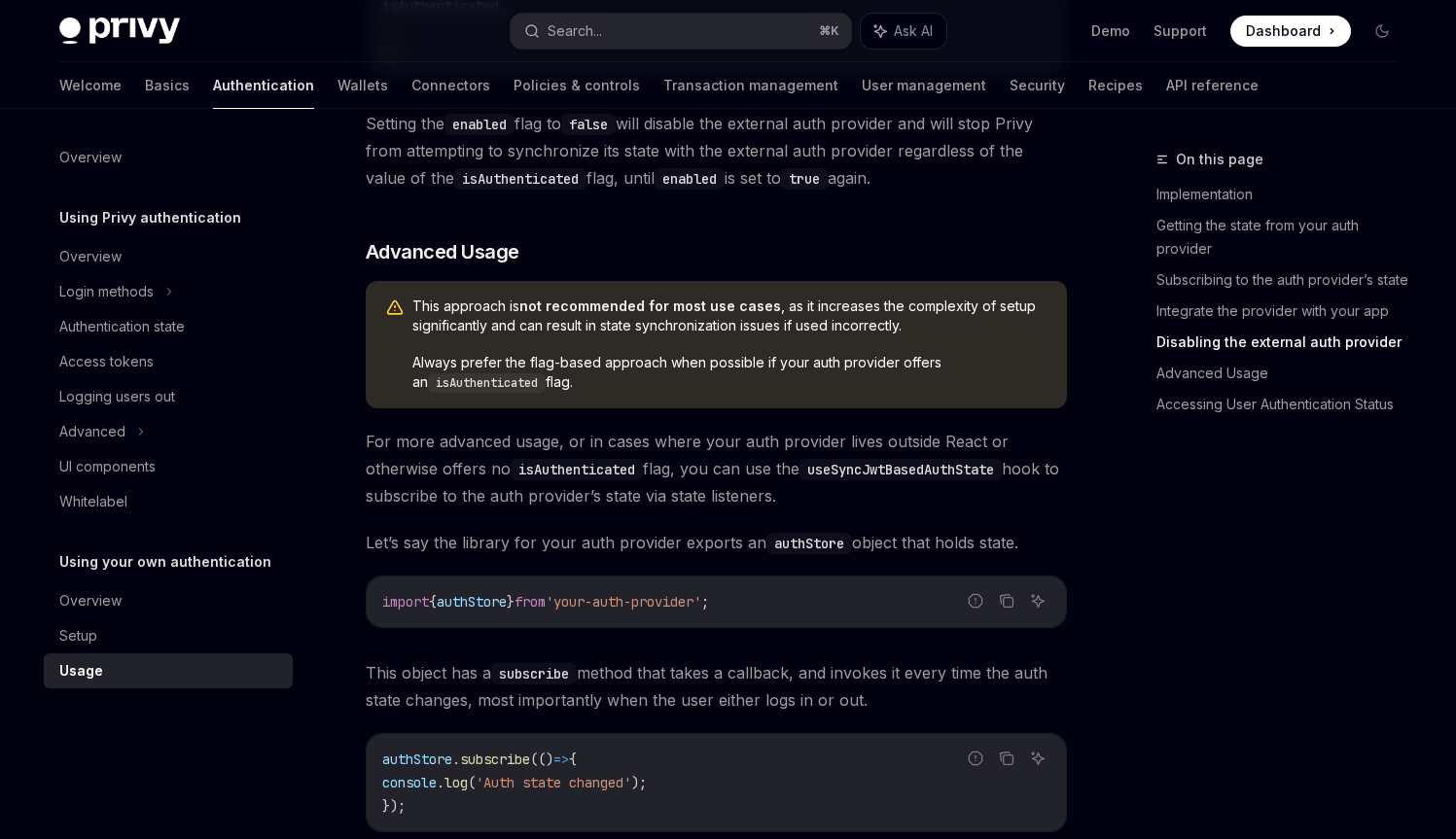
click at [434, 440] on span "For more advanced usage, or in cases where your auth provider lives outside Rea…" at bounding box center [716, 469] width 701 height 82
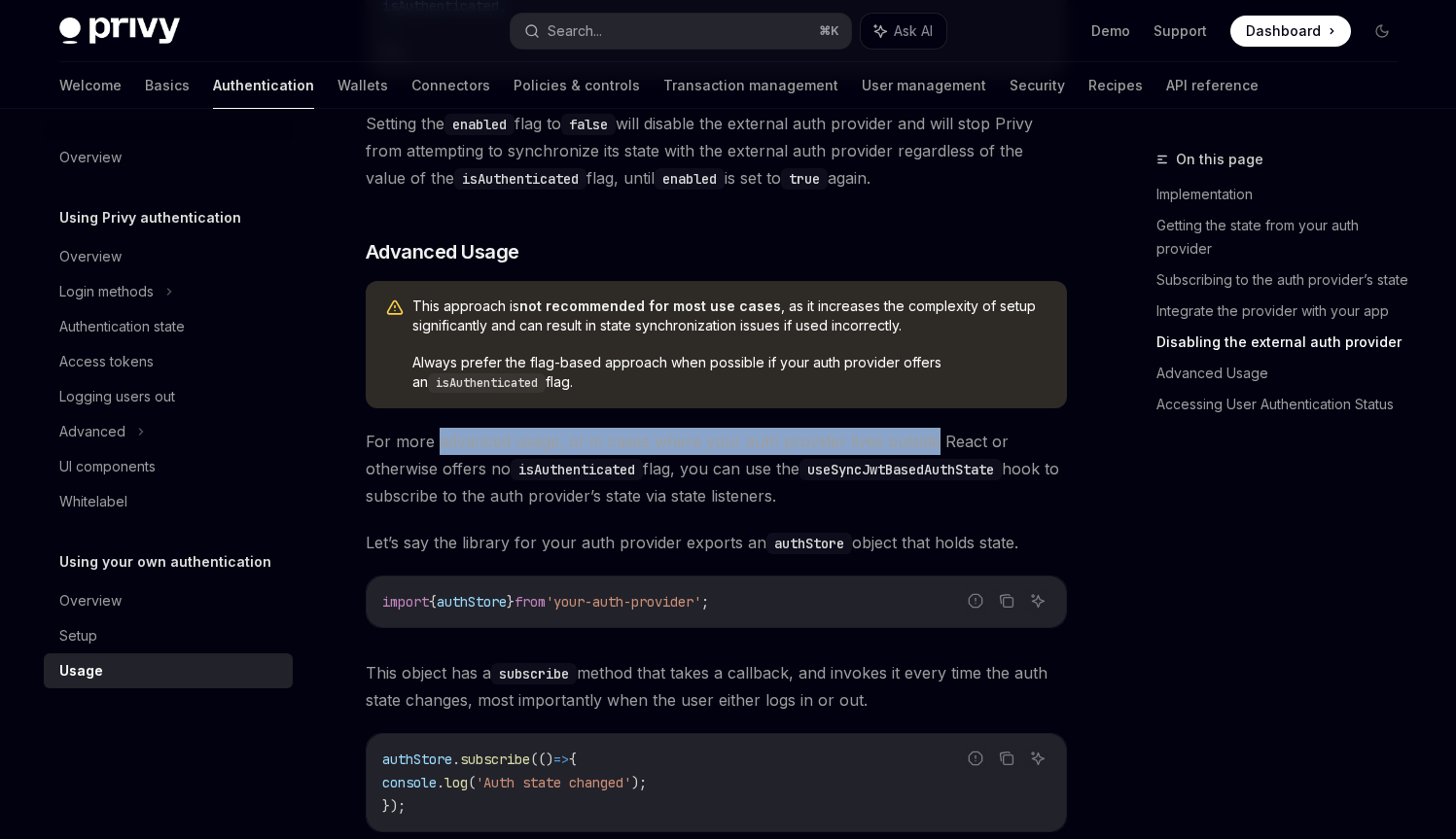
drag, startPoint x: 435, startPoint y: 440, endPoint x: 916, endPoint y: 450, distance: 481.1
click at [916, 450] on span "For more advanced usage, or in cases where your auth provider lives outside Rea…" at bounding box center [716, 469] width 701 height 82
click at [917, 450] on span "For more advanced usage, or in cases where your auth provider lives outside Rea…" at bounding box center [716, 469] width 701 height 82
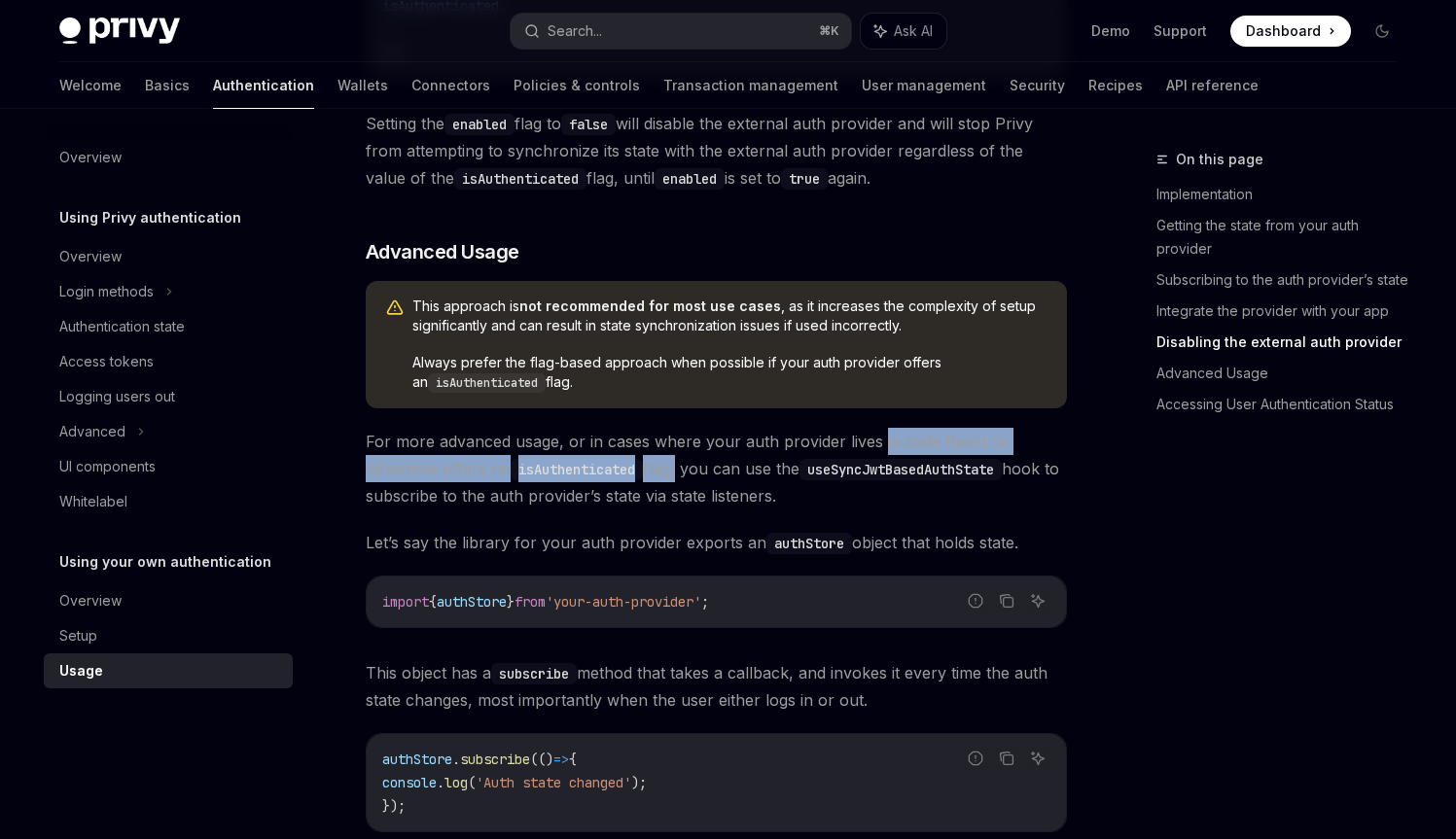
drag, startPoint x: 917, startPoint y: 450, endPoint x: 670, endPoint y: 478, distance: 248.6
click at [670, 478] on span "For more advanced usage, or in cases where your auth provider lives outside Rea…" at bounding box center [716, 469] width 701 height 82
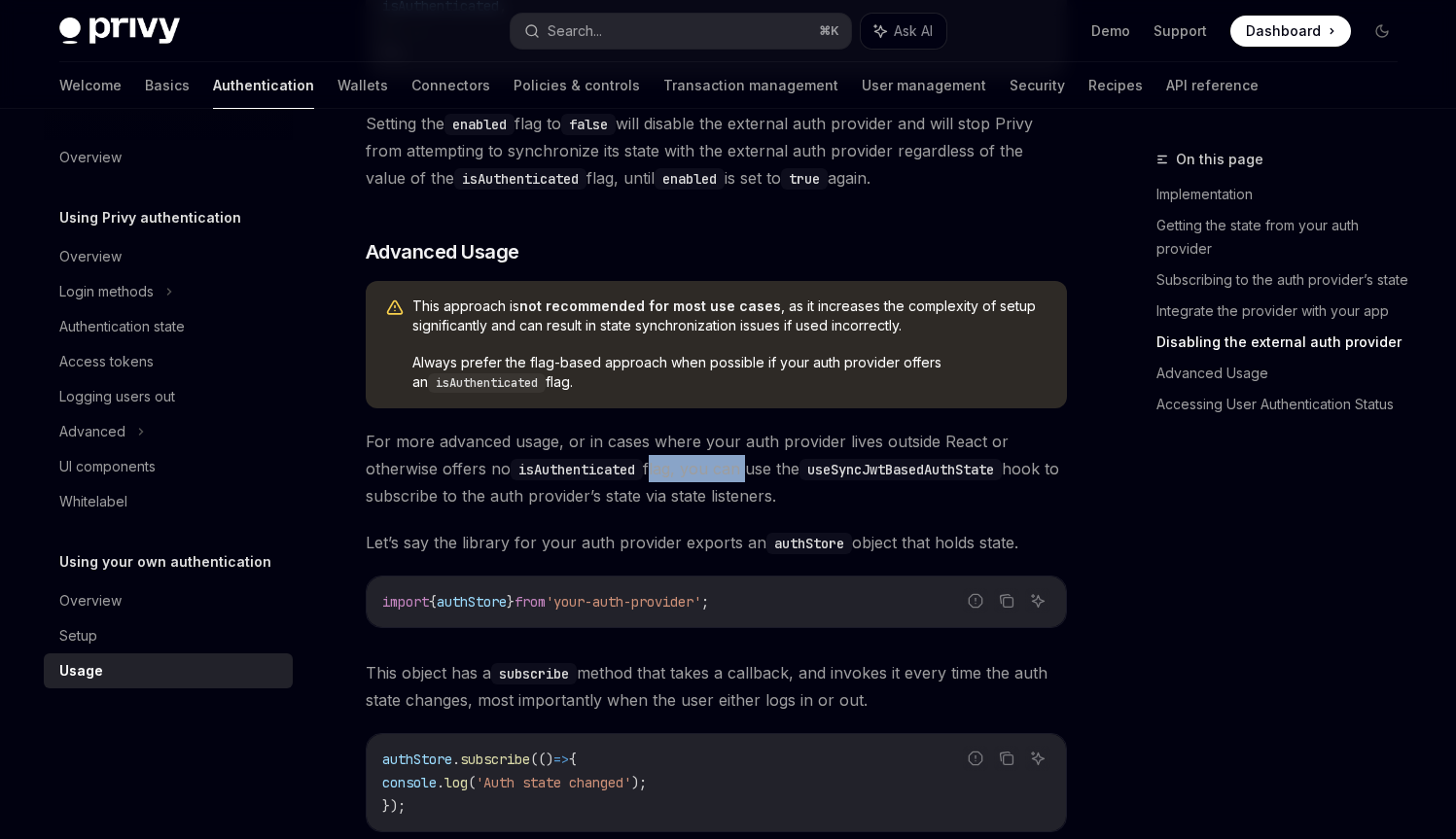
drag, startPoint x: 670, startPoint y: 478, endPoint x: 724, endPoint y: 475, distance: 54.1
click at [724, 475] on span "For more advanced usage, or in cases where your auth provider lives outside Rea…" at bounding box center [716, 469] width 701 height 82
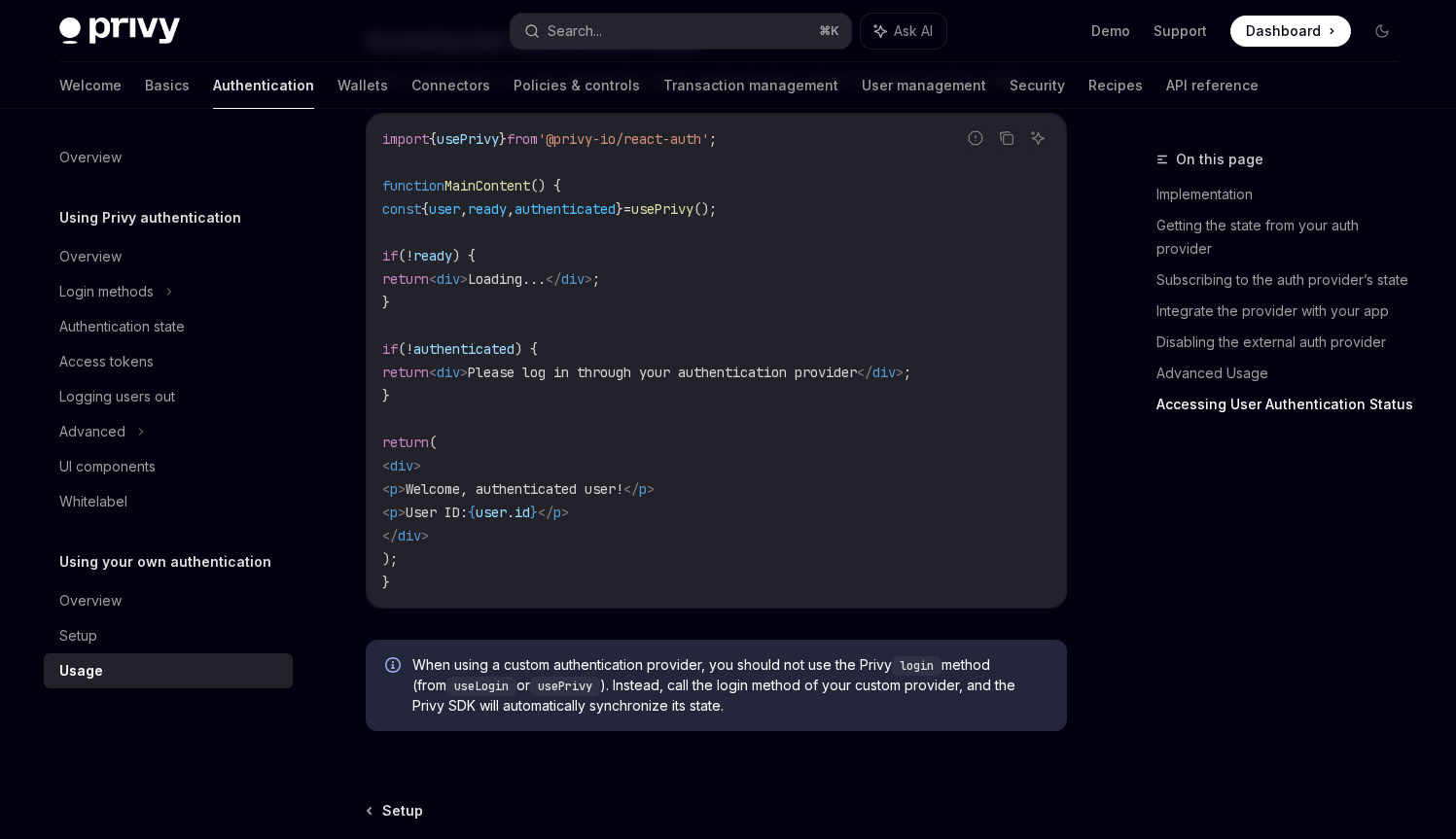
scroll to position [3927, 0]
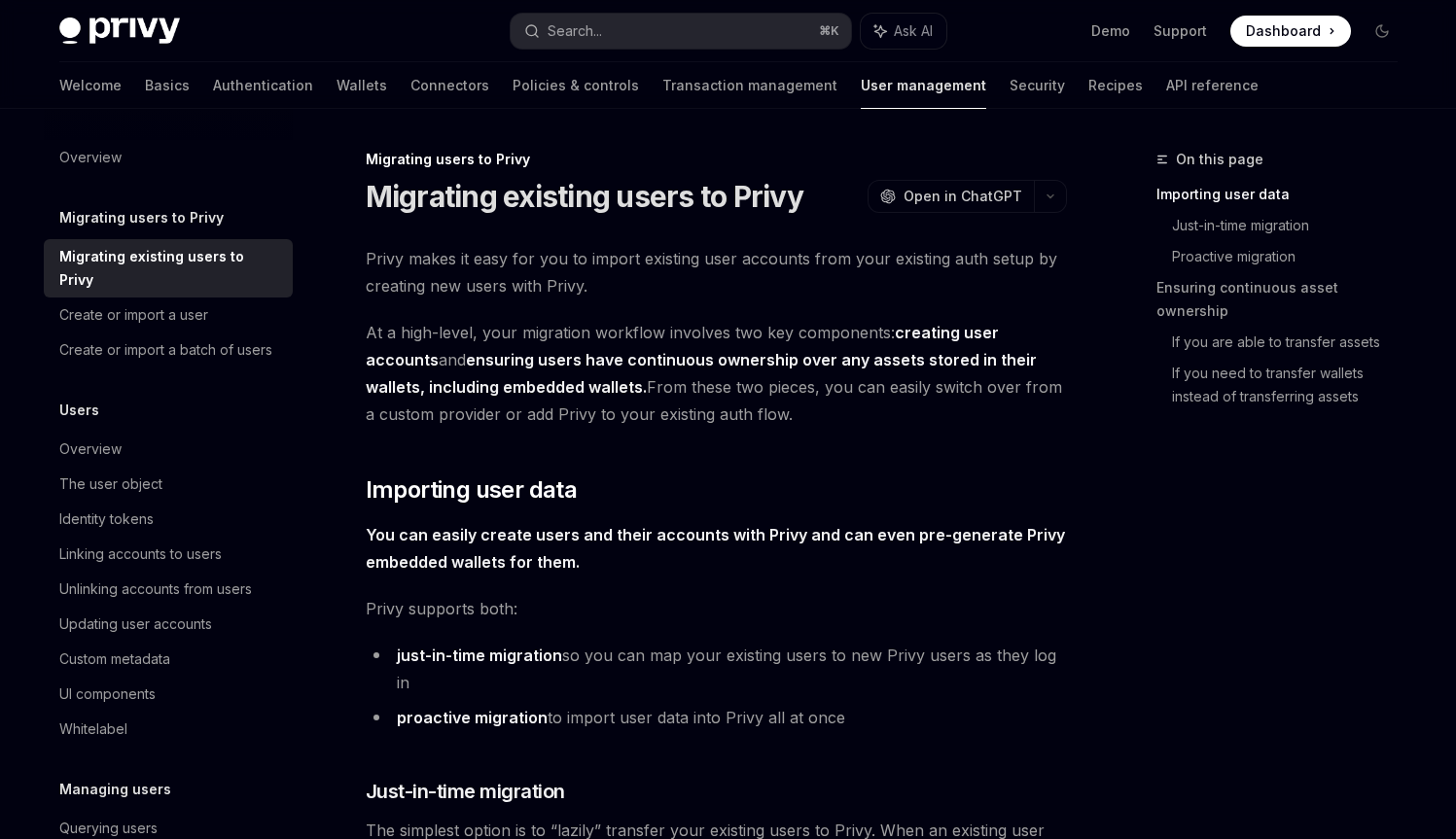
click at [465, 274] on span "Privy makes it easy for you to import existing user accounts from your existing…" at bounding box center [716, 272] width 701 height 55
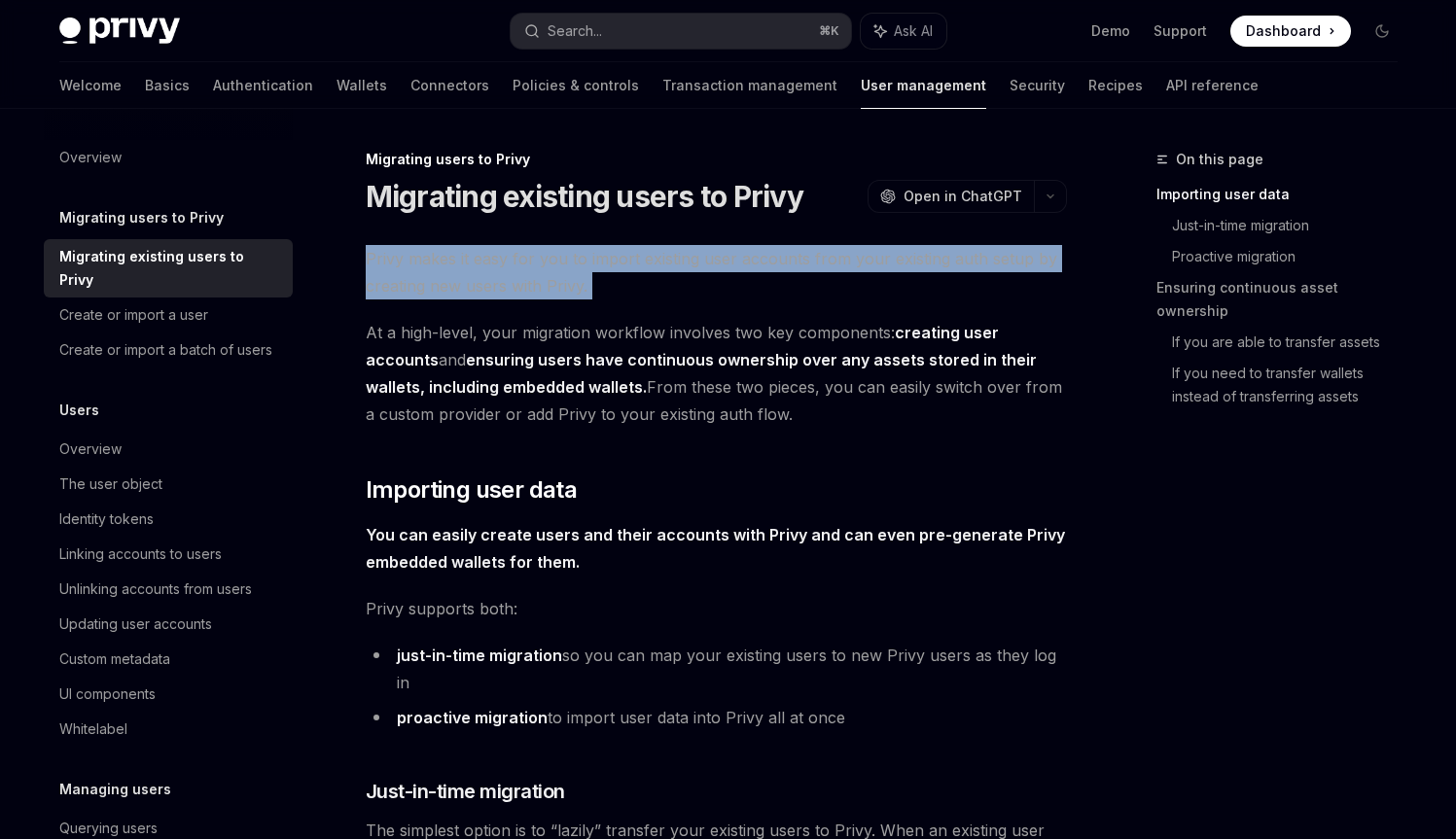
click at [465, 274] on span "Privy makes it easy for you to import existing user accounts from your existing…" at bounding box center [716, 272] width 701 height 55
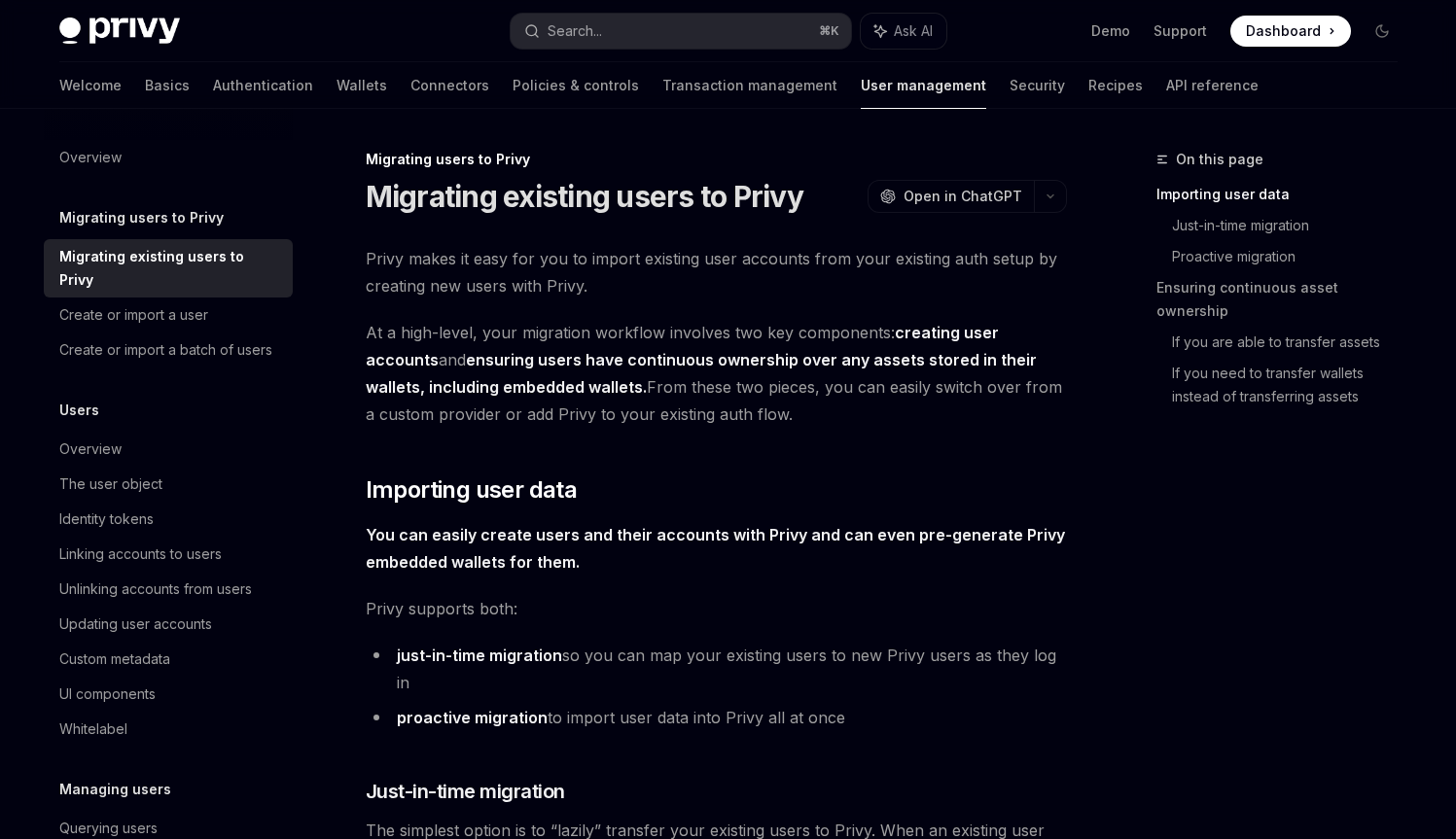
click at [413, 329] on span "At a high-level, your migration workflow involves two key components: creating …" at bounding box center [716, 374] width 701 height 109
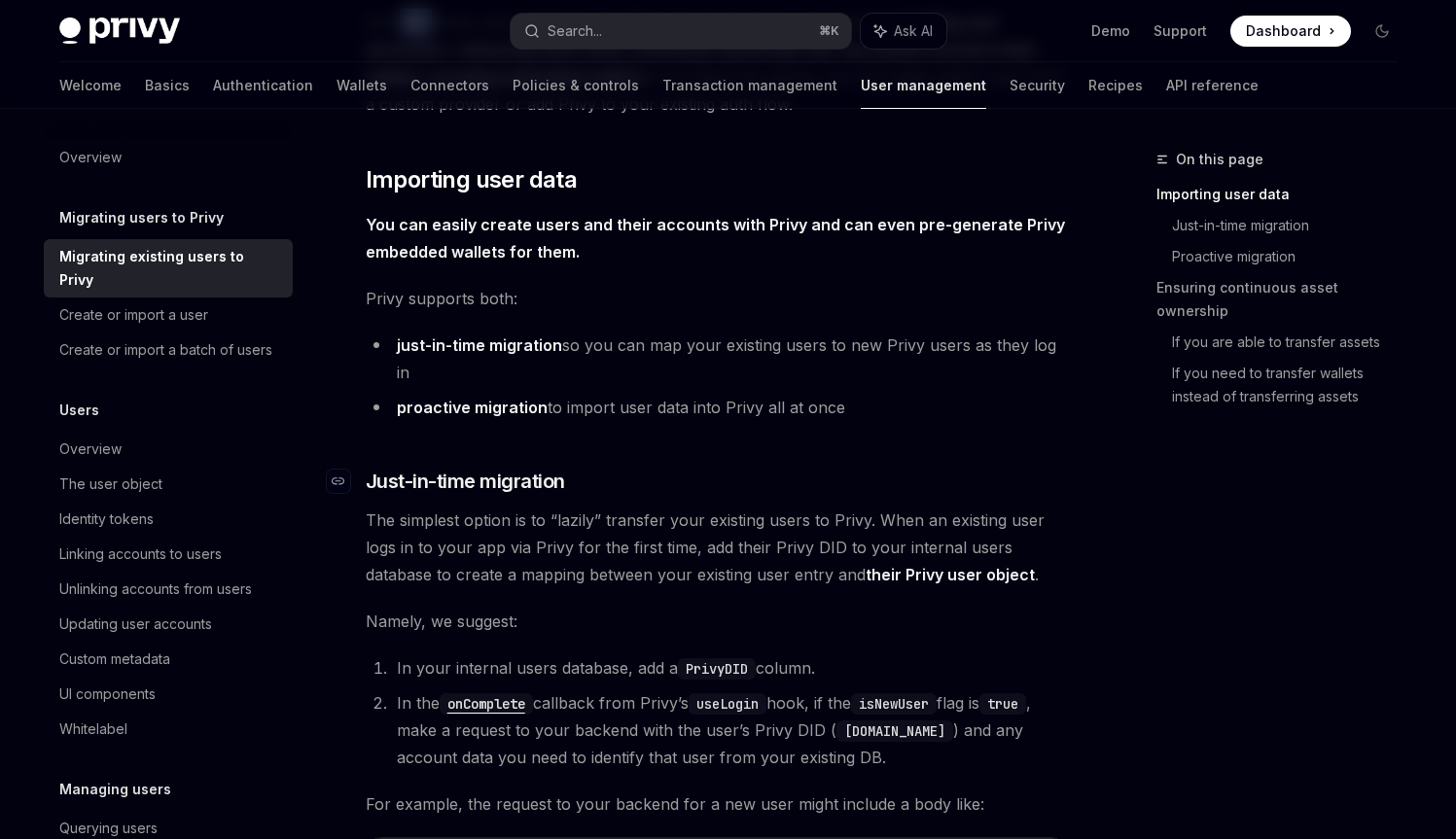
scroll to position [311, 0]
click at [638, 505] on span "The simplest option is to “lazily” transfer your existing users to Privy. When …" at bounding box center [716, 546] width 701 height 82
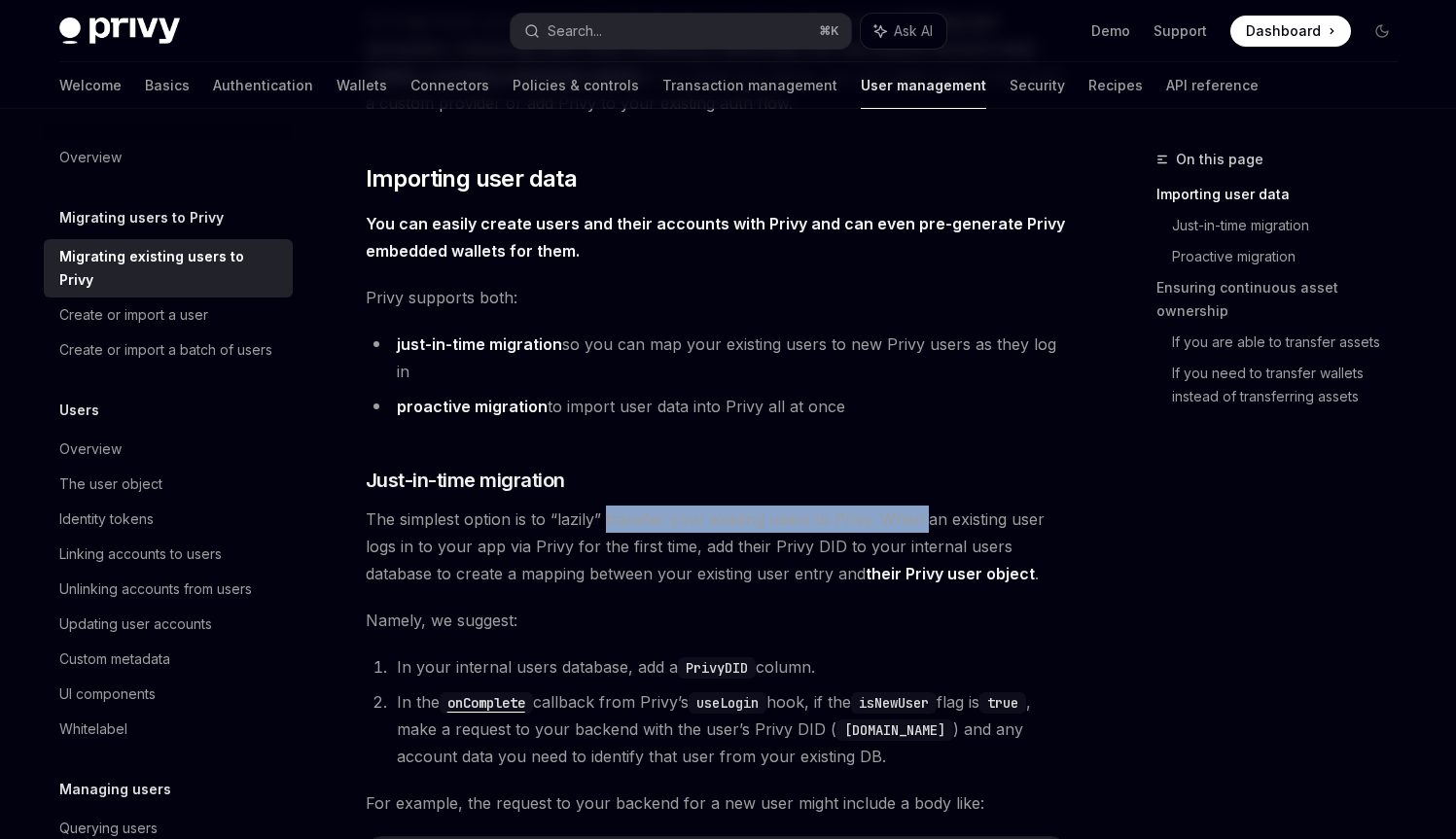
drag, startPoint x: 638, startPoint y: 493, endPoint x: 916, endPoint y: 488, distance: 278.0
click at [916, 505] on span "The simplest option is to “lazily” transfer your existing users to Privy. When …" at bounding box center [716, 546] width 701 height 82
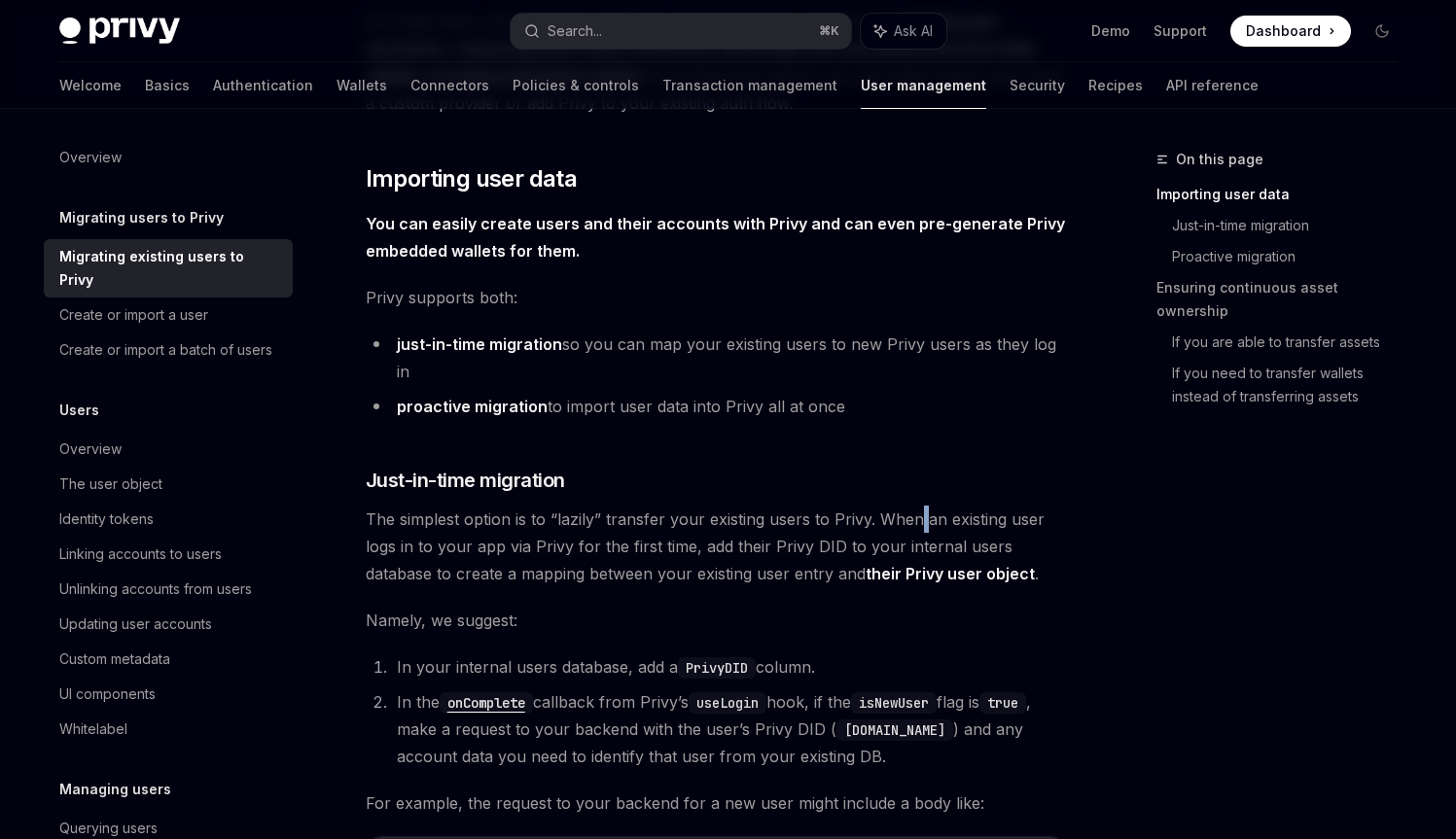
click at [916, 505] on span "The simplest option is to “lazily” transfer your existing users to Privy. When …" at bounding box center [716, 546] width 701 height 82
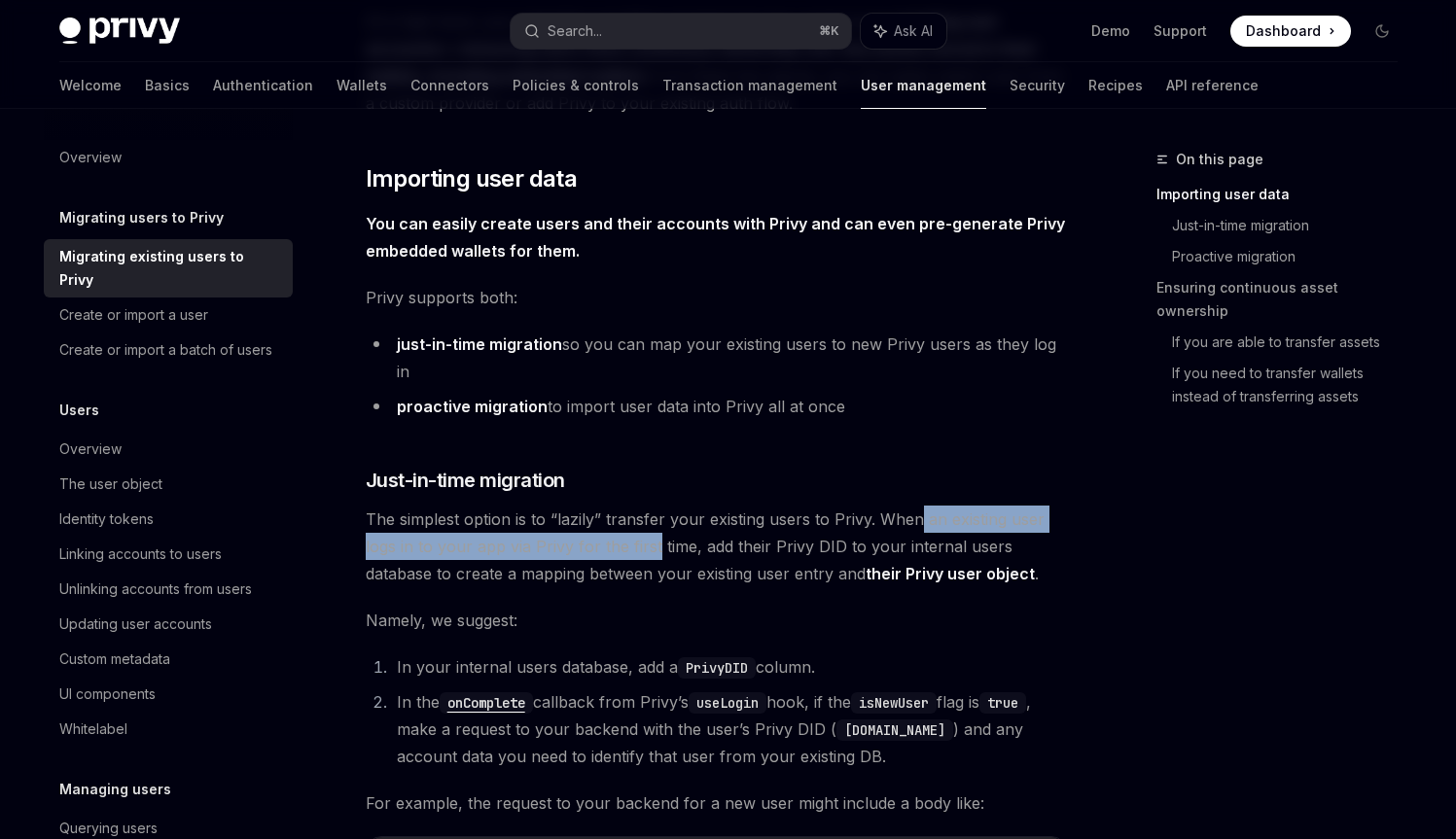
drag, startPoint x: 916, startPoint y: 488, endPoint x: 642, endPoint y: 524, distance: 276.4
click at [642, 524] on span "The simplest option is to “lazily” transfer your existing users to Privy. When …" at bounding box center [716, 546] width 701 height 82
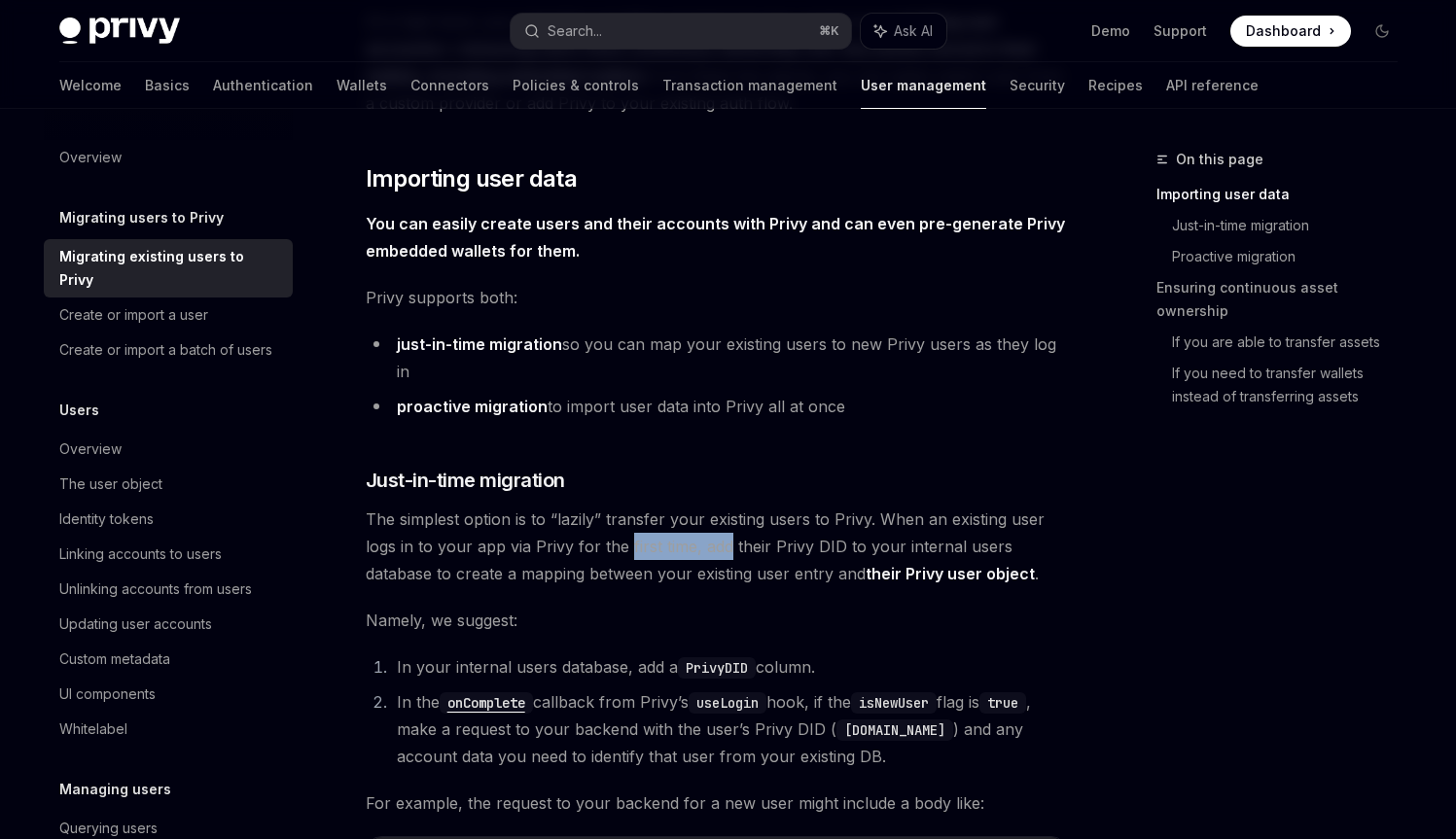
drag, startPoint x: 642, startPoint y: 524, endPoint x: 699, endPoint y: 521, distance: 57.1
click at [699, 521] on span "The simplest option is to “lazily” transfer your existing users to Privy. When …" at bounding box center [716, 546] width 701 height 82
drag, startPoint x: 699, startPoint y: 521, endPoint x: 718, endPoint y: 518, distance: 19.2
click at [718, 518] on span "The simplest option is to “lazily” transfer your existing users to Privy. When …" at bounding box center [716, 546] width 701 height 82
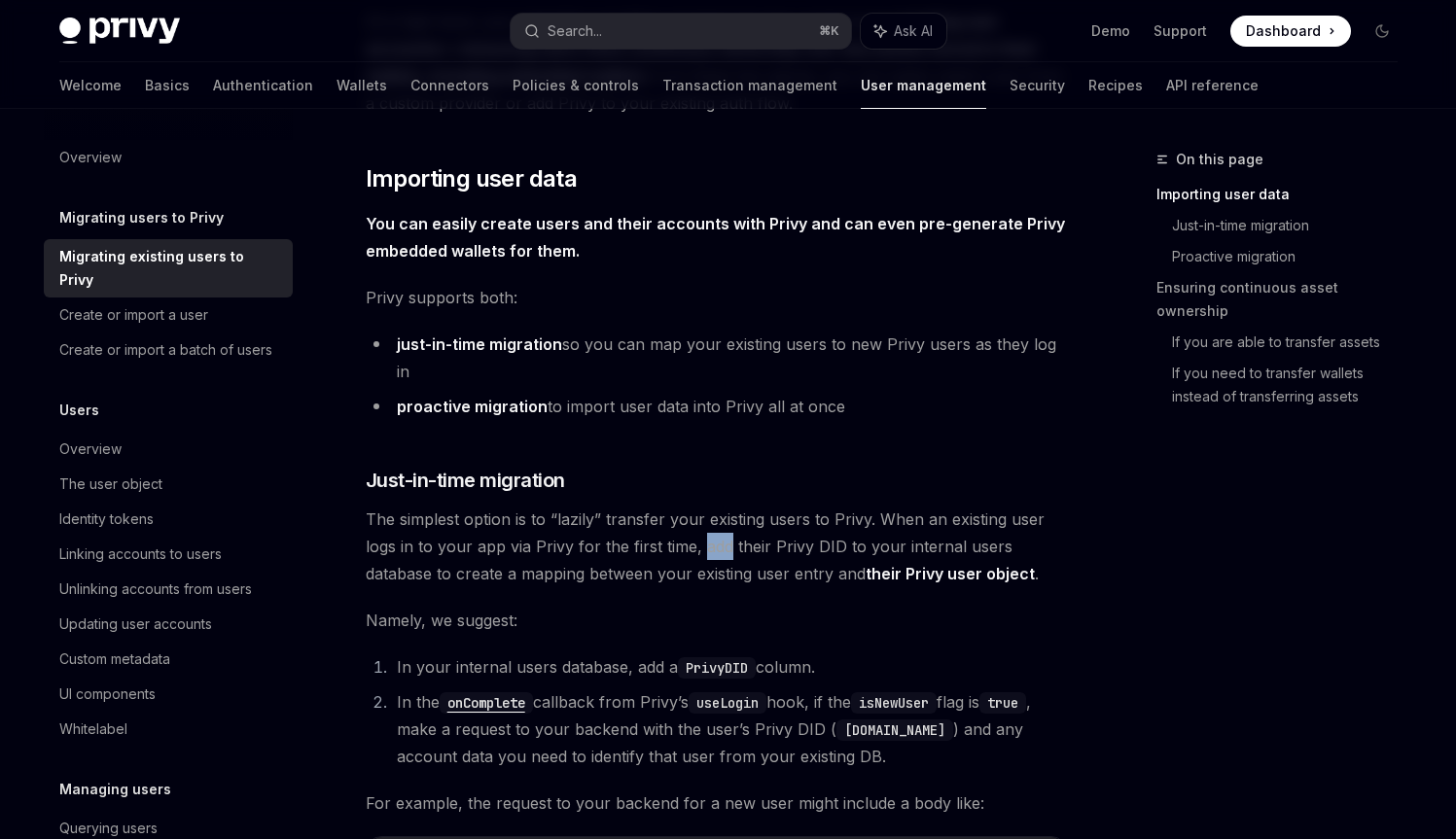
click at [718, 518] on span "The simplest option is to “lazily” transfer your existing users to Privy. When …" at bounding box center [716, 546] width 701 height 82
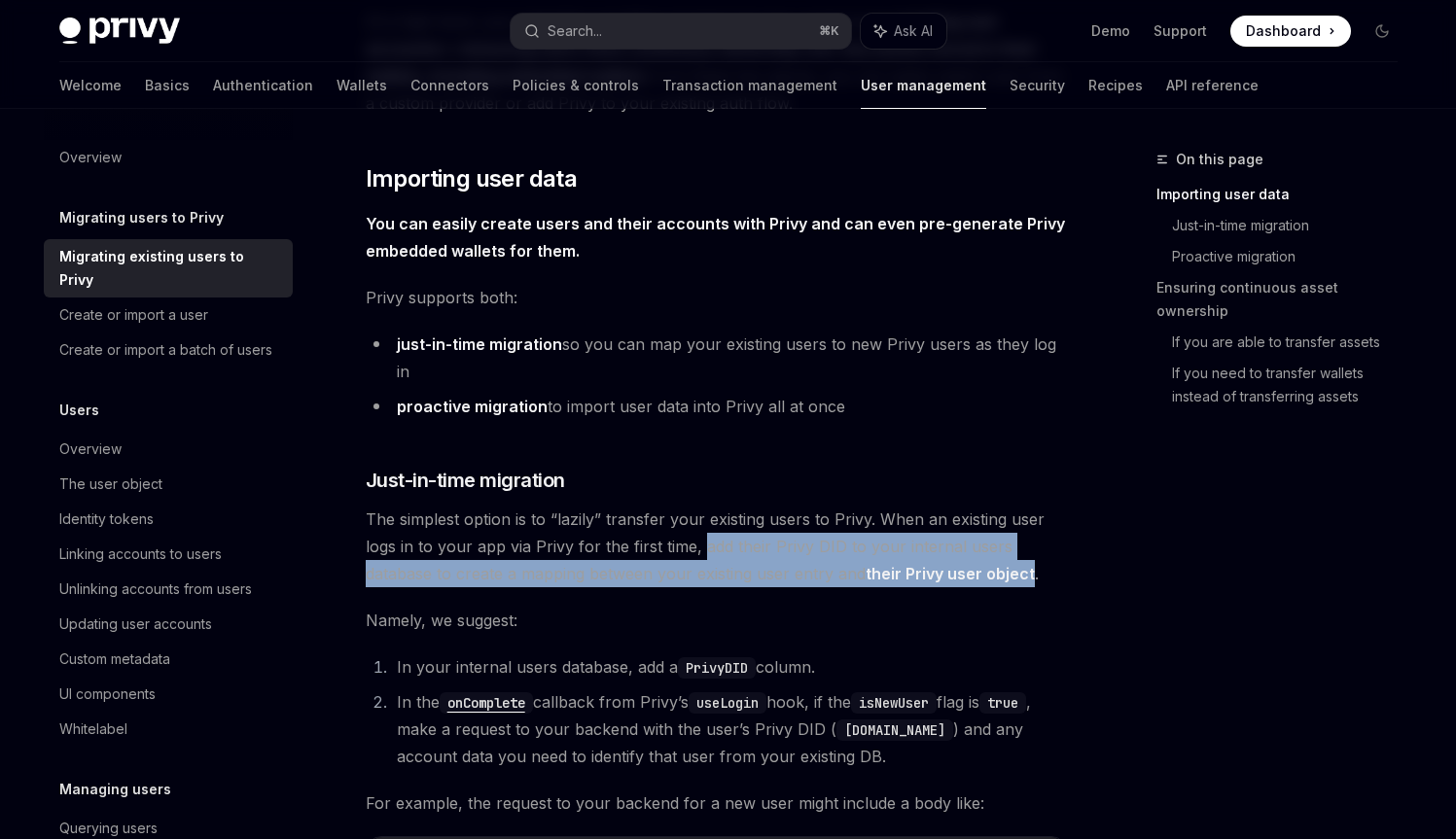
drag, startPoint x: 718, startPoint y: 518, endPoint x: 996, endPoint y: 541, distance: 278.9
click at [996, 541] on span "The simplest option is to “lazily” transfer your existing users to Privy. When …" at bounding box center [716, 546] width 701 height 82
click at [996, 564] on link "their Privy user object" at bounding box center [949, 574] width 169 height 20
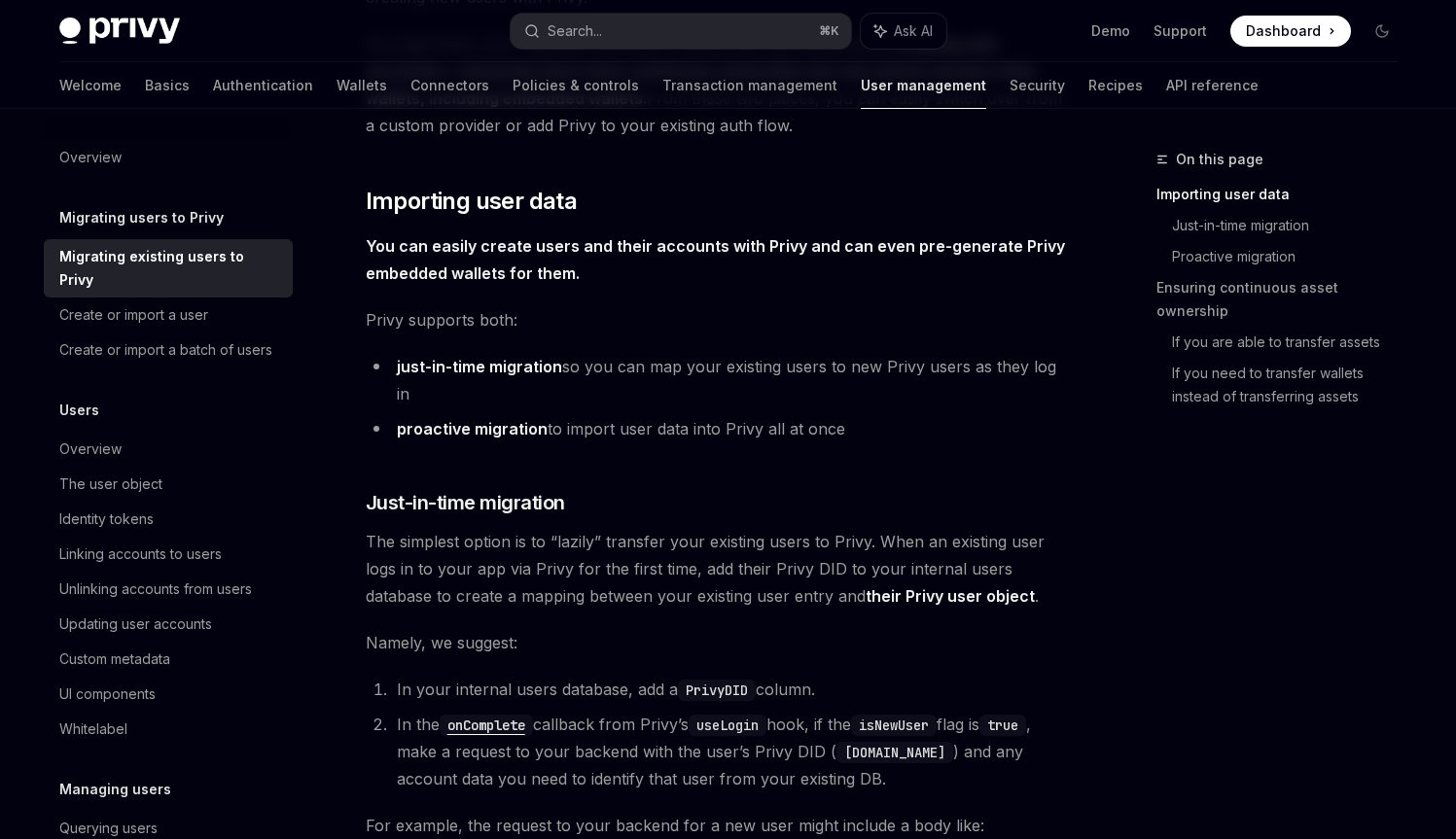
scroll to position [311, 0]
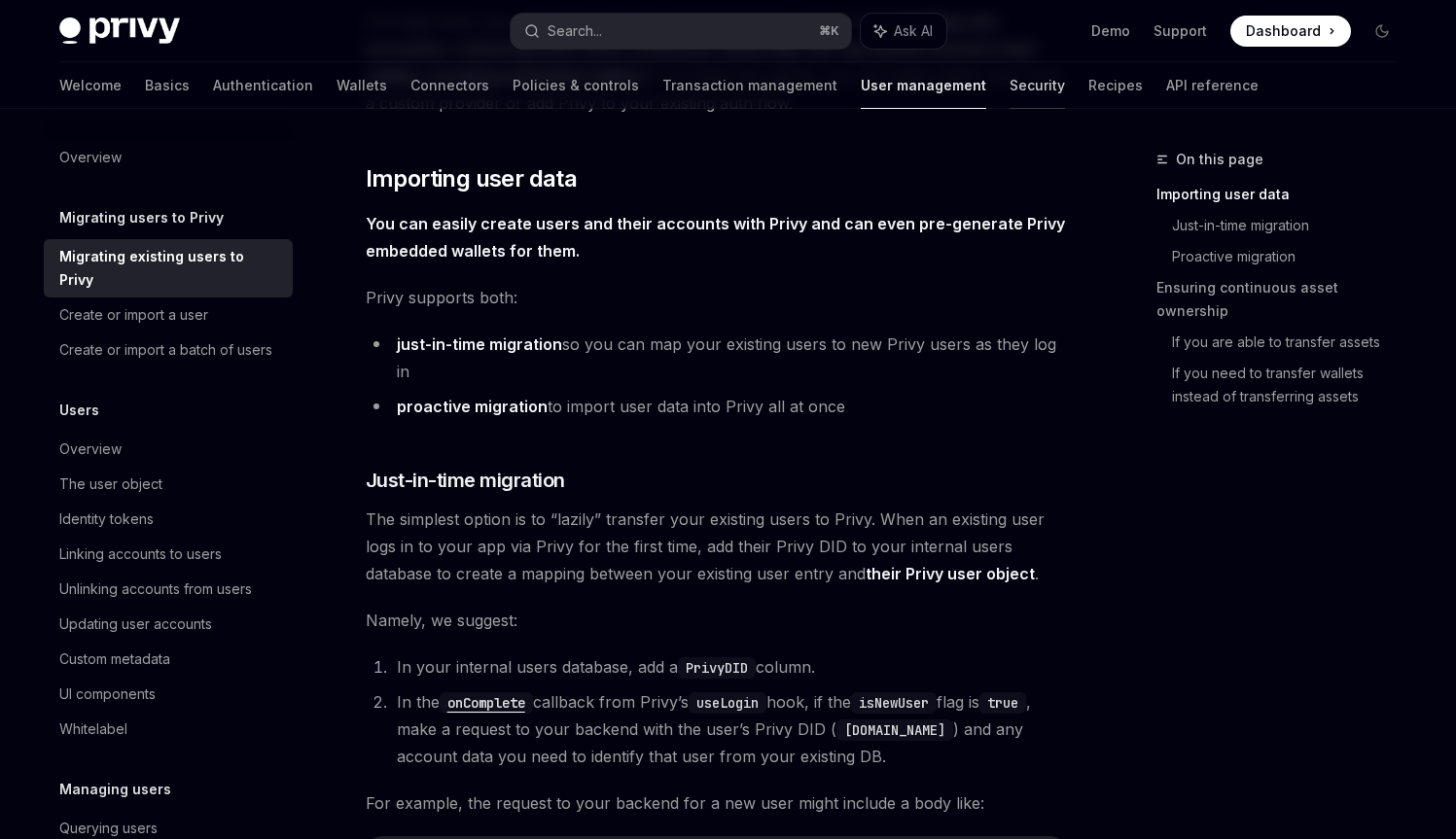
click at [1009, 79] on link "Security" at bounding box center [1037, 86] width 56 height 47
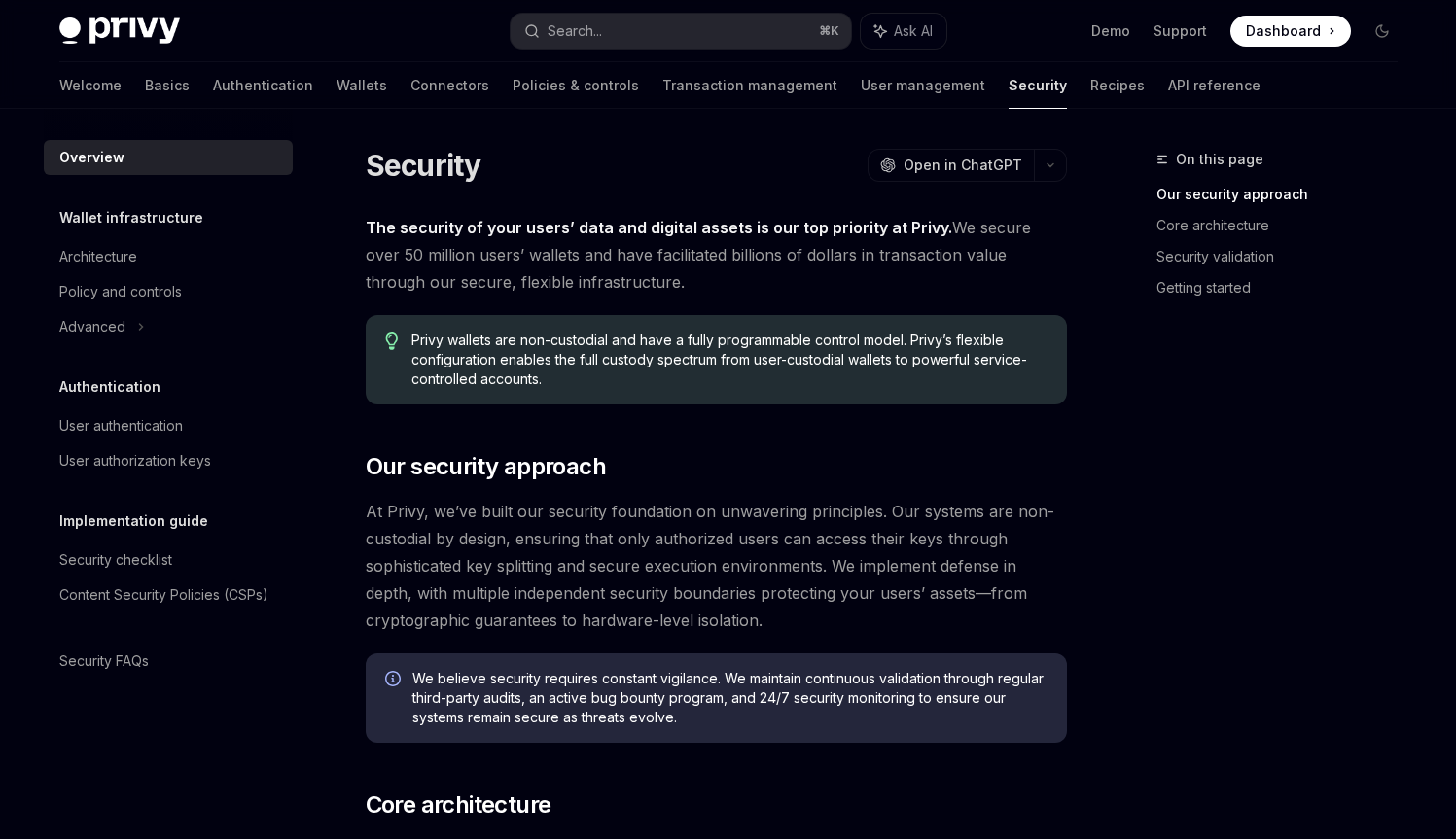
scroll to position [4, 0]
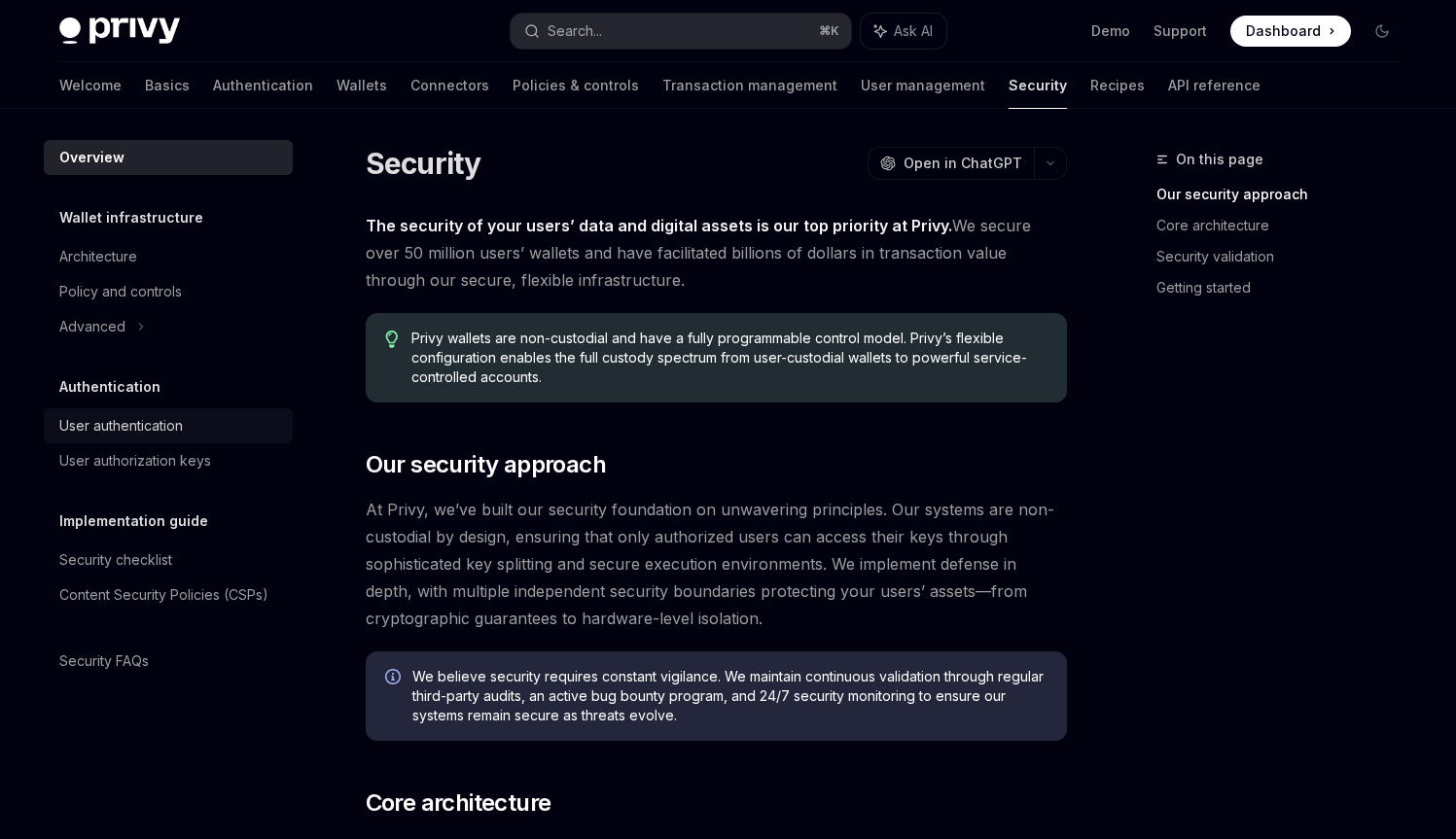
click at [182, 419] on div "User authentication" at bounding box center [121, 426] width 124 height 23
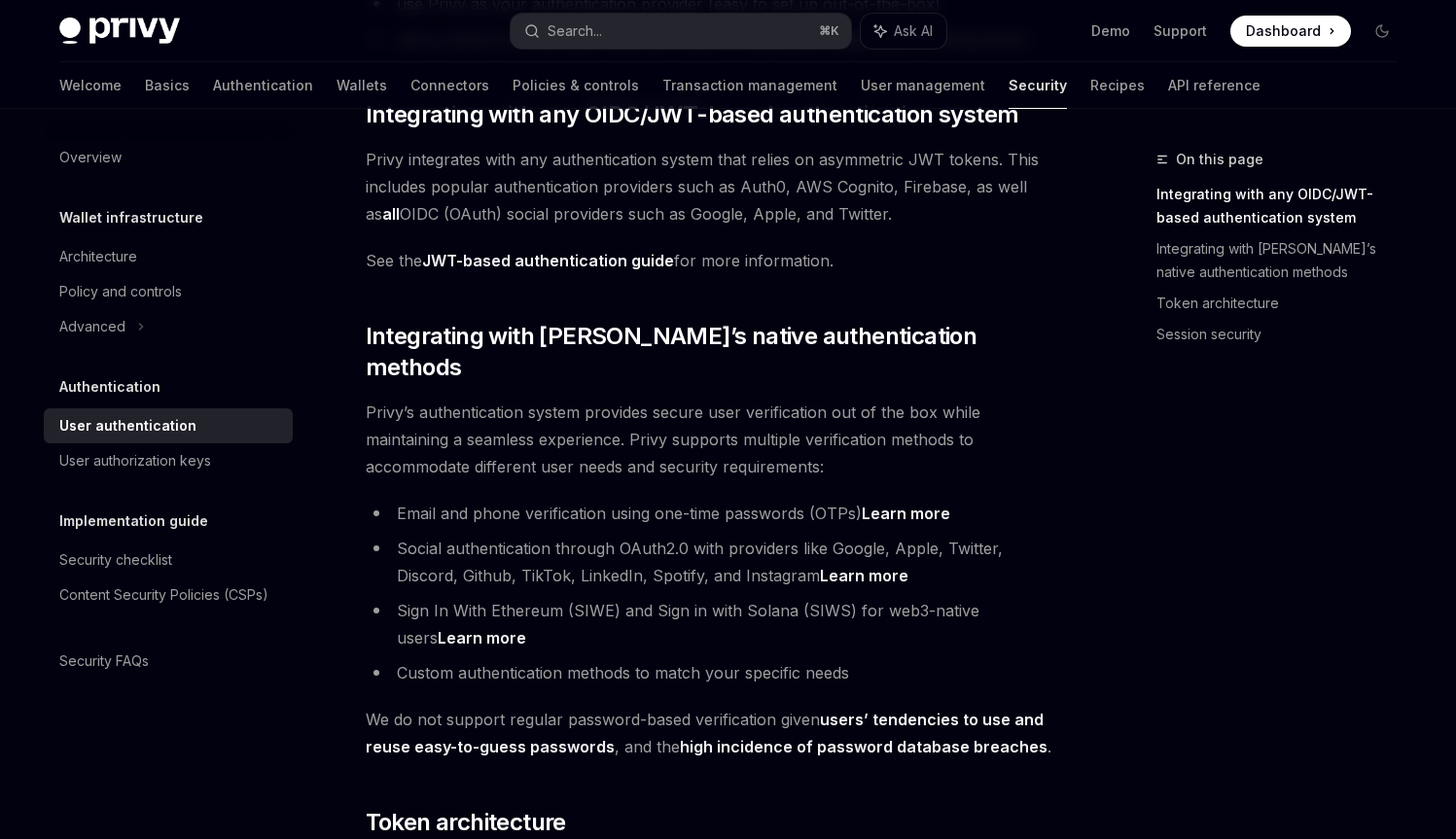
scroll to position [352, 0]
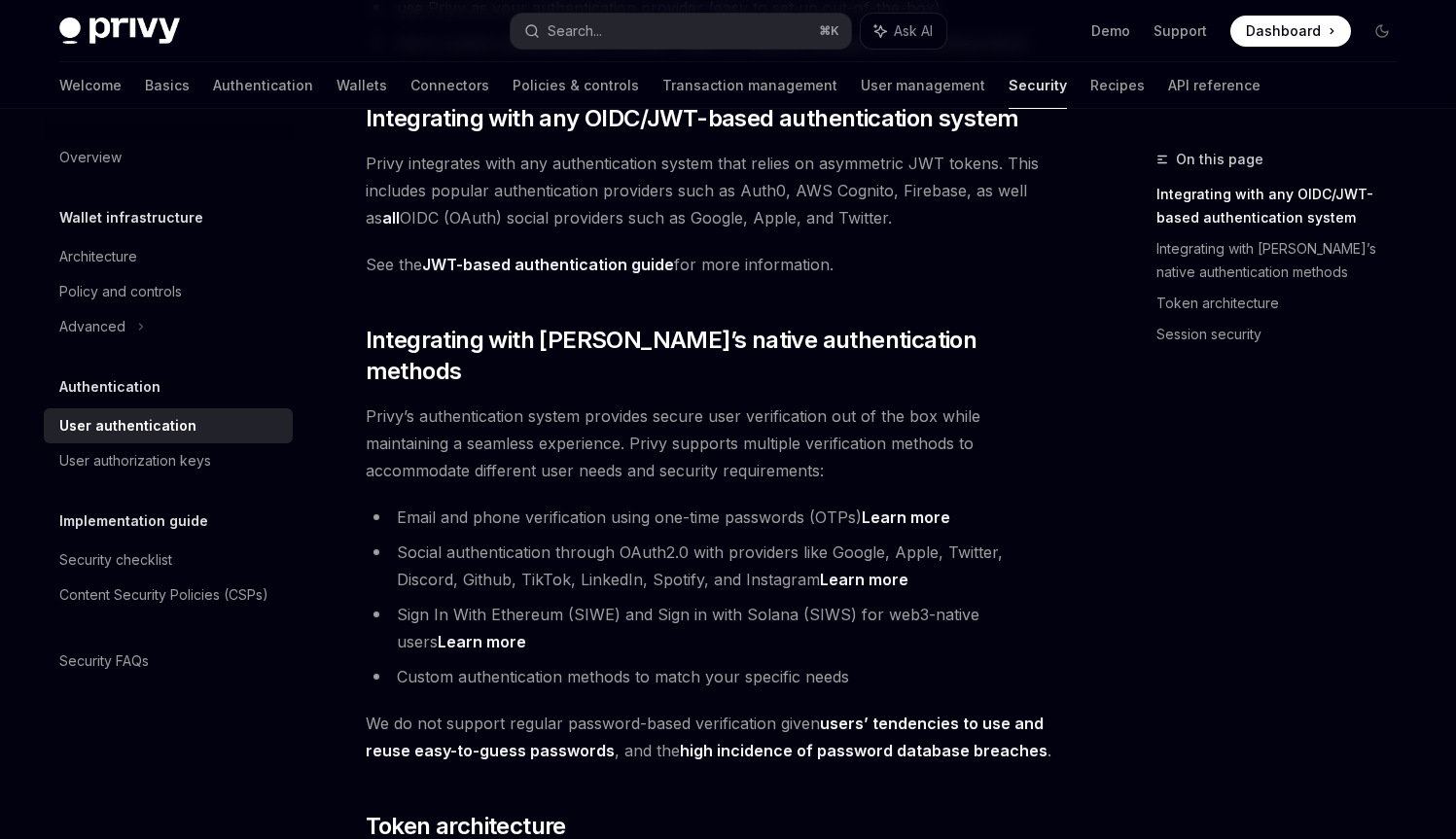
click at [529, 607] on li "Sign In With Ethereum (SIWE) and Sign in with Solana (SIWS) for web3-native use…" at bounding box center [716, 628] width 701 height 55
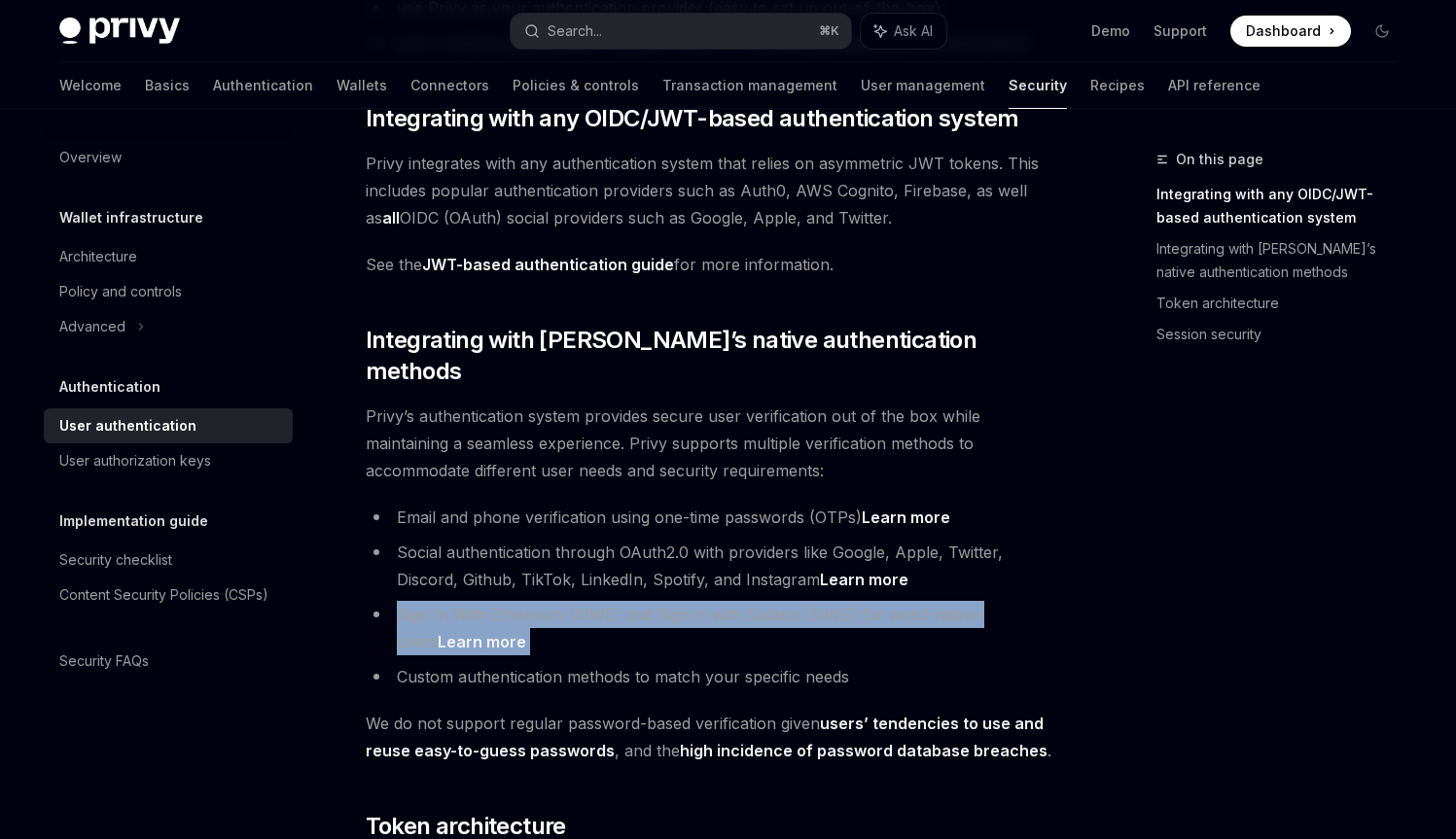
click at [529, 607] on li "Sign In With Ethereum (SIWE) and Sign in with Solana (SIWS) for web3-native use…" at bounding box center [716, 628] width 701 height 55
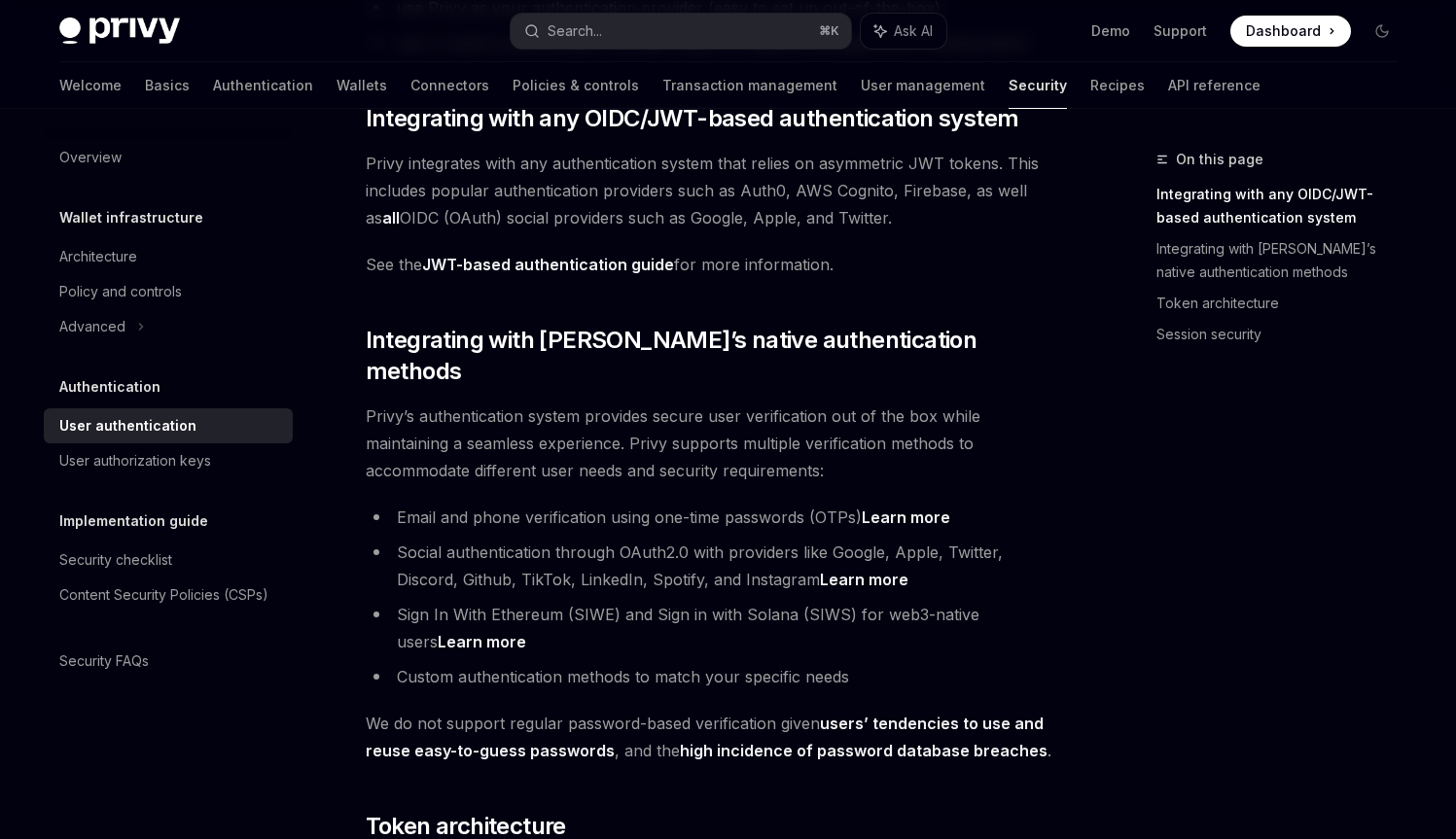
click at [538, 540] on li "Social authentication through OAuth2.0 with providers like Google, Apple, Twitt…" at bounding box center [716, 566] width 701 height 55
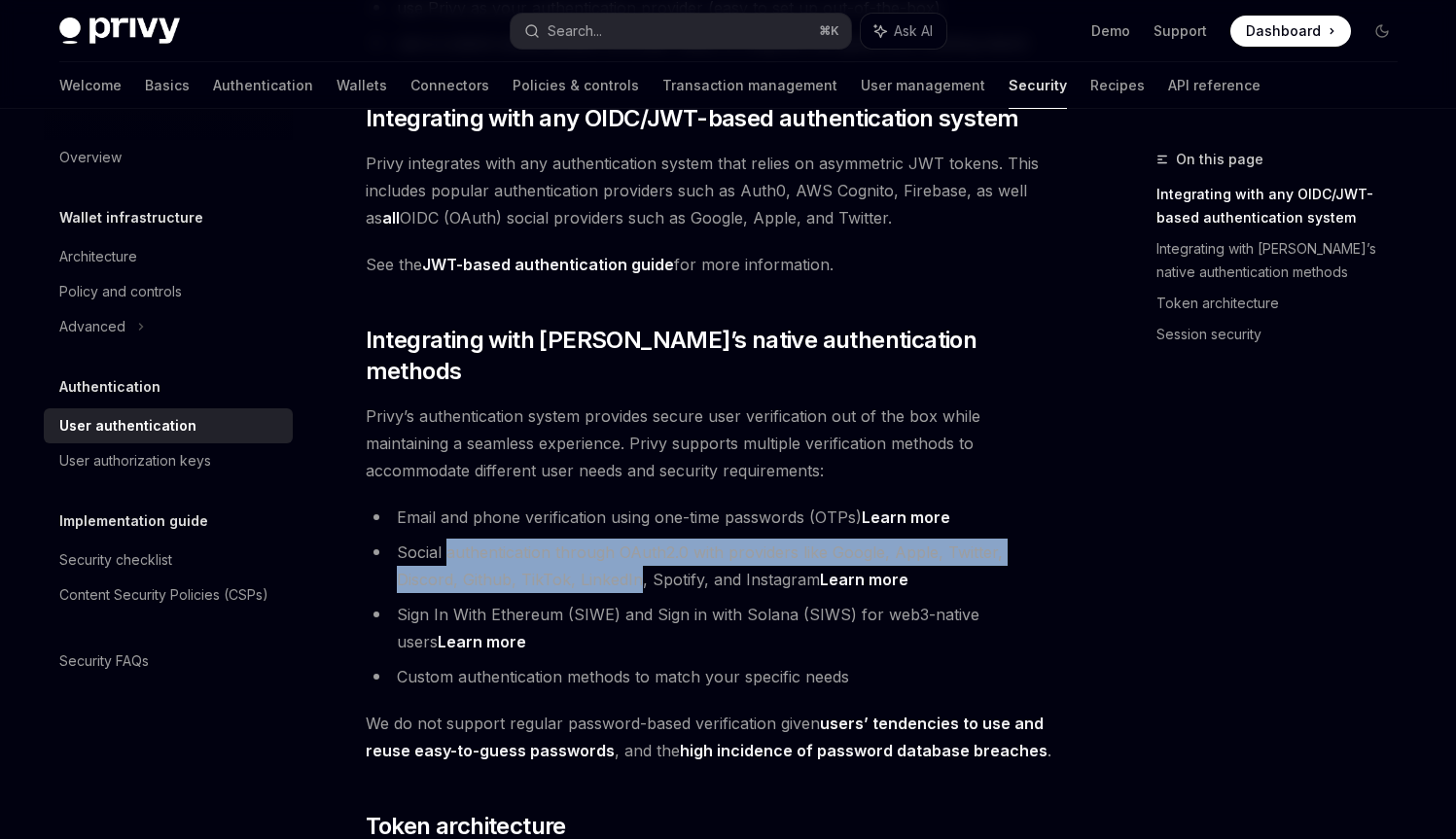
drag, startPoint x: 538, startPoint y: 540, endPoint x: 540, endPoint y: 529, distance: 11.2
click at [540, 539] on li "Social authentication through OAuth2.0 with providers like Google, Apple, Twitt…" at bounding box center [716, 566] width 701 height 55
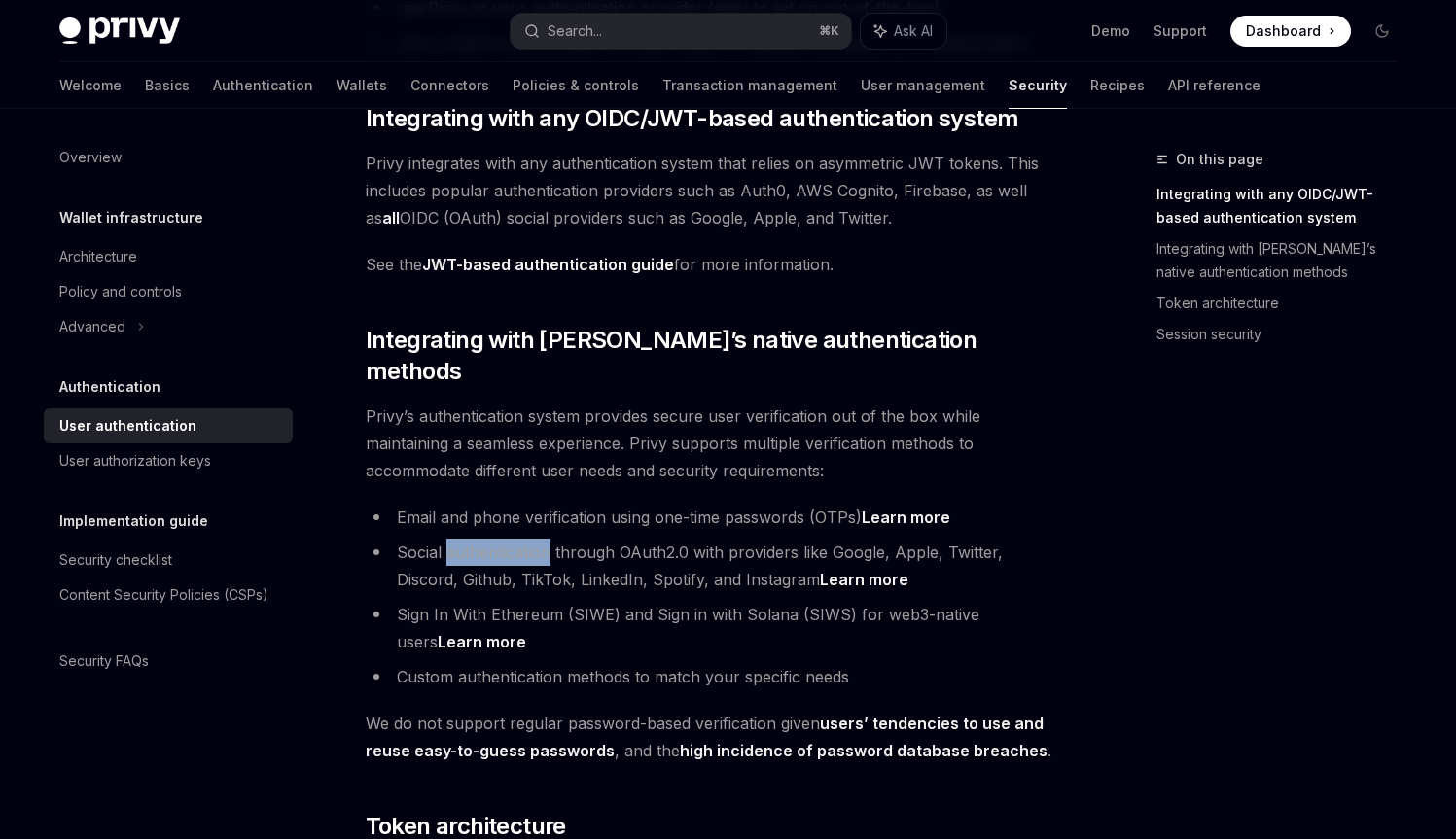
click at [540, 539] on li "Social authentication through OAuth2.0 with providers like Google, Apple, Twitt…" at bounding box center [716, 566] width 701 height 55
click at [537, 544] on li "Social authentication through OAuth2.0 with providers like Google, Apple, Twitt…" at bounding box center [716, 566] width 701 height 55
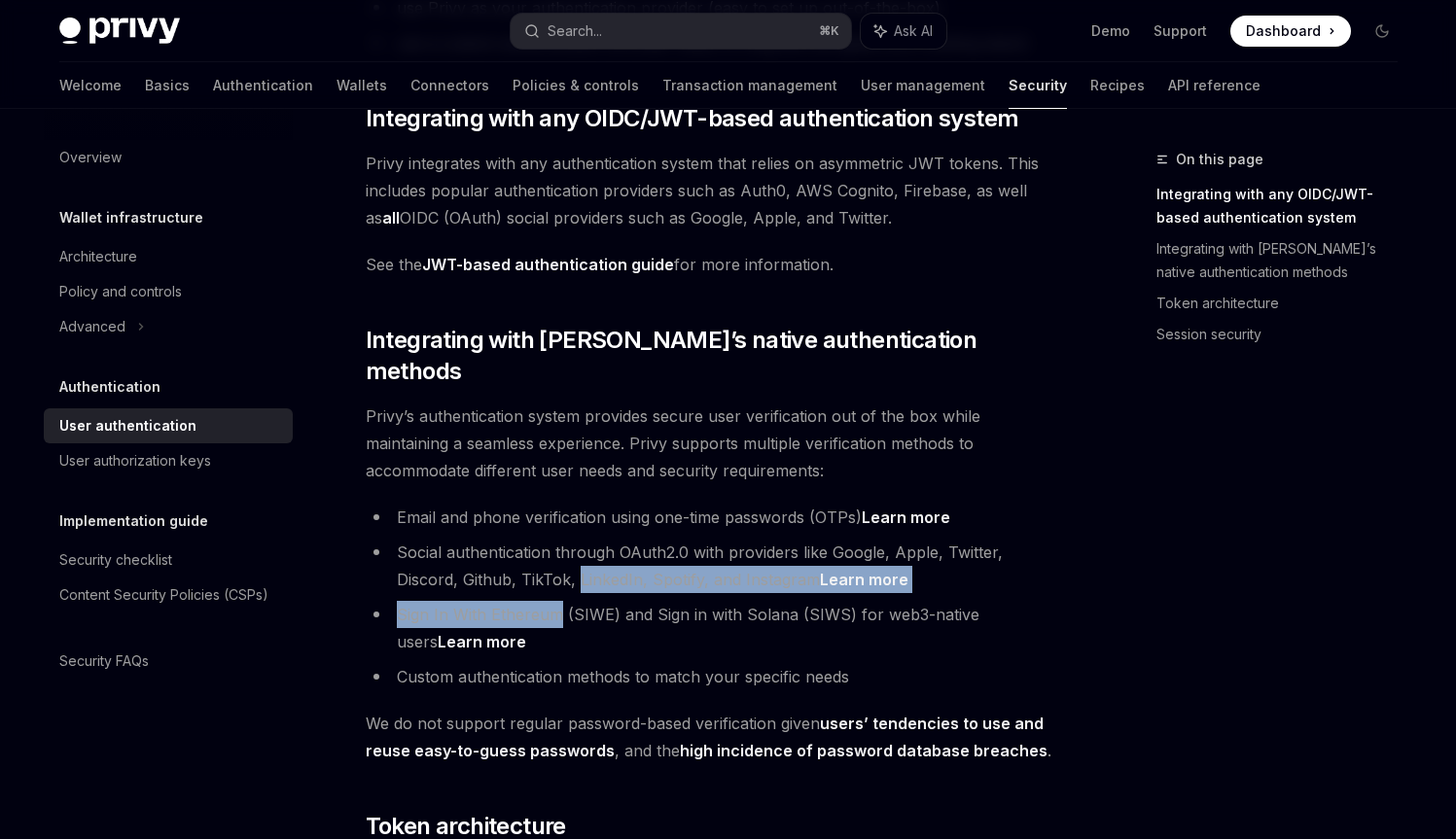
drag, startPoint x: 537, startPoint y: 544, endPoint x: 501, endPoint y: 588, distance: 56.9
click at [501, 588] on ul "Email and phone verification using one-time passwords (OTPs) Learn more Social …" at bounding box center [716, 596] width 701 height 186
click at [501, 601] on li "Sign In With Ethereum (SIWE) and Sign in with Solana (SIWS) for web3-native use…" at bounding box center [716, 628] width 701 height 55
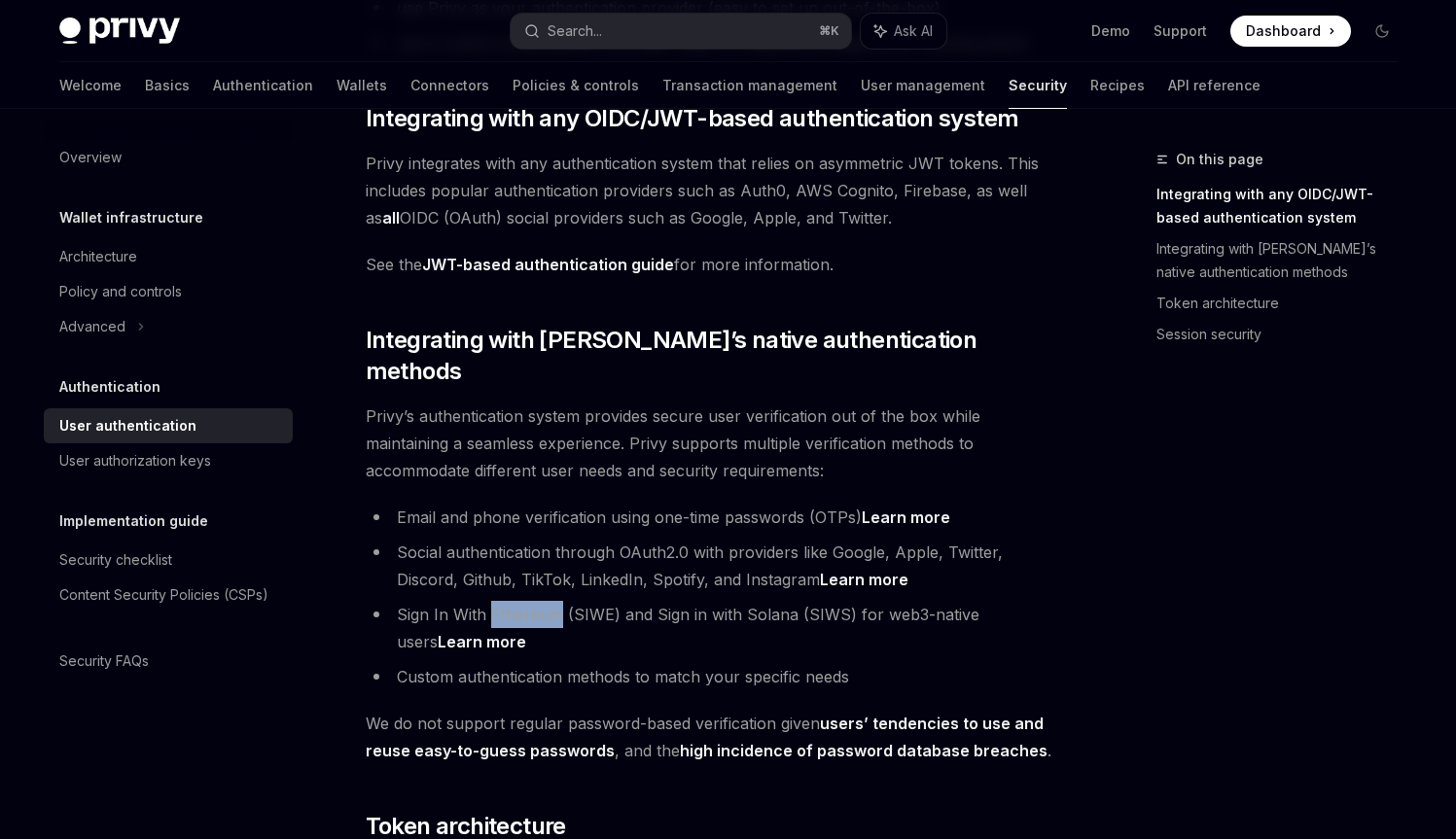
click at [501, 601] on li "Sign In With Ethereum (SIWE) and Sign in with Solana (SIWS) for web3-native use…" at bounding box center [716, 628] width 701 height 55
click at [384, 601] on li "Sign In With Ethereum (SIWE) and Sign in with Solana (SIWS) for web3-native use…" at bounding box center [716, 628] width 701 height 55
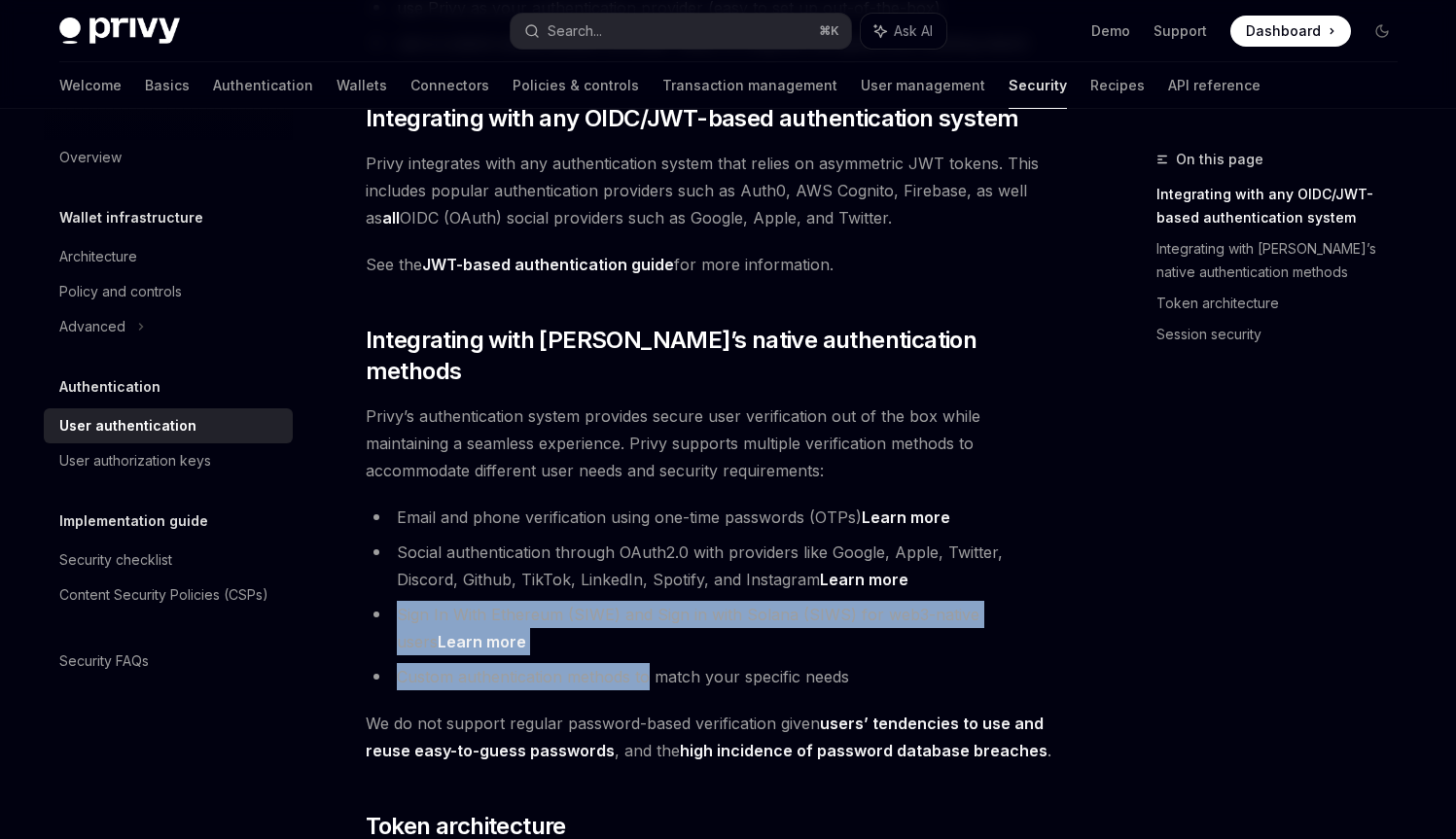
drag, startPoint x: 384, startPoint y: 579, endPoint x: 642, endPoint y: 636, distance: 264.2
click at [642, 636] on ul "Email and phone verification using one-time passwords (OTPs) Learn more Social …" at bounding box center [716, 596] width 701 height 186
click at [642, 663] on li "Custom authentication methods to match your specific needs" at bounding box center [716, 677] width 701 height 27
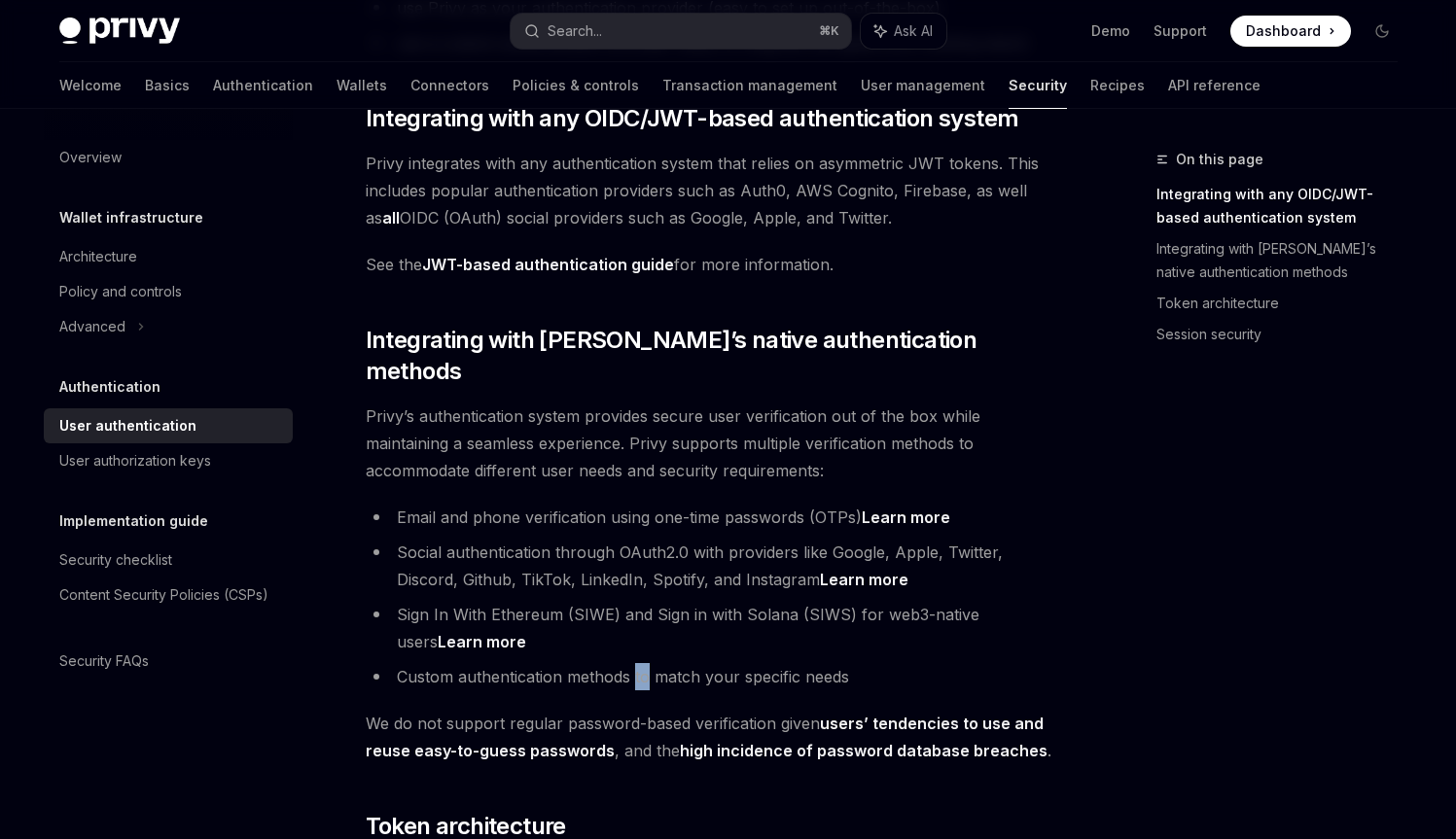
click at [642, 663] on li "Custom authentication methods to match your specific needs" at bounding box center [716, 677] width 701 height 27
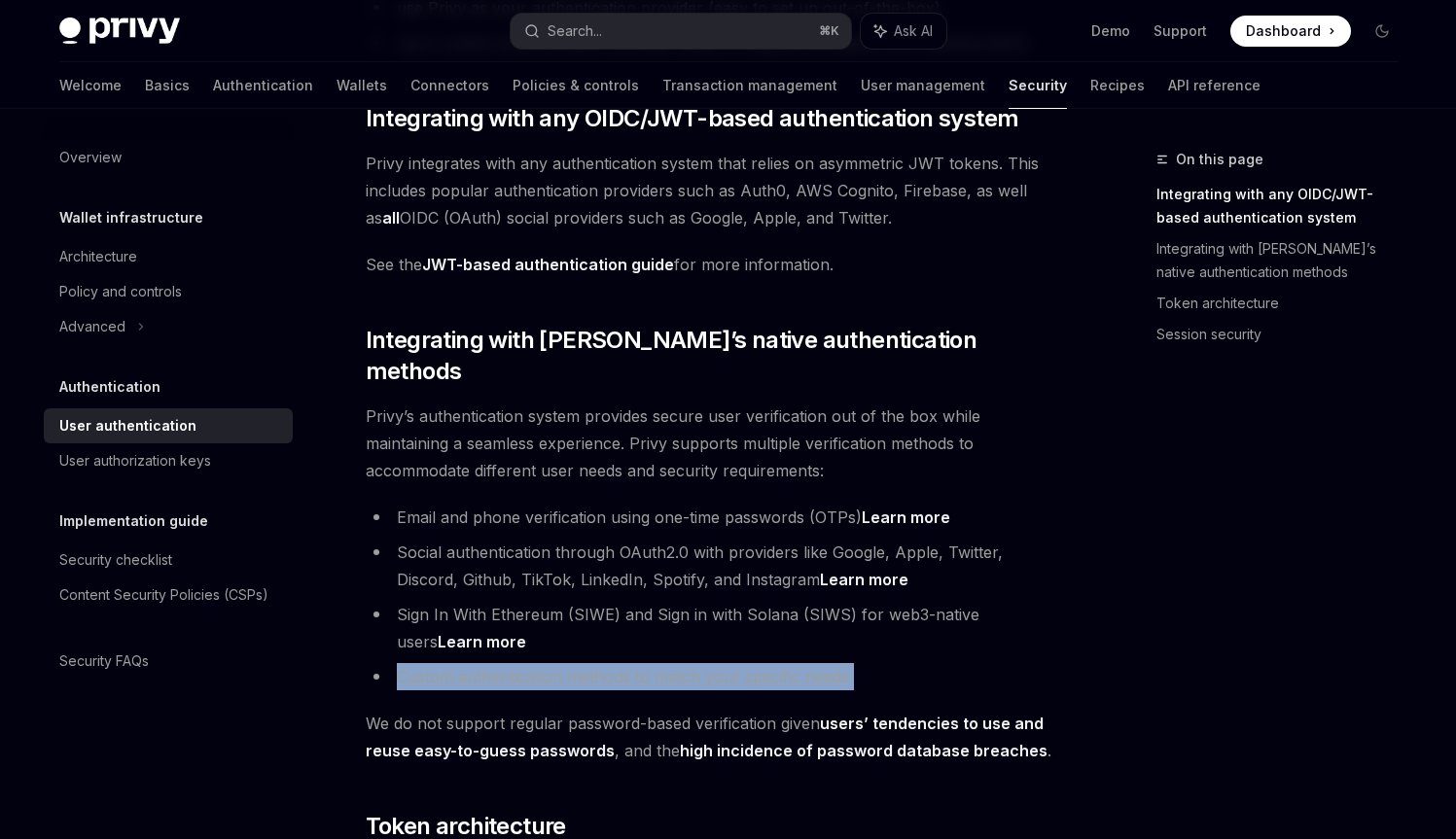
click at [642, 663] on li "Custom authentication methods to match your specific needs" at bounding box center [716, 677] width 701 height 27
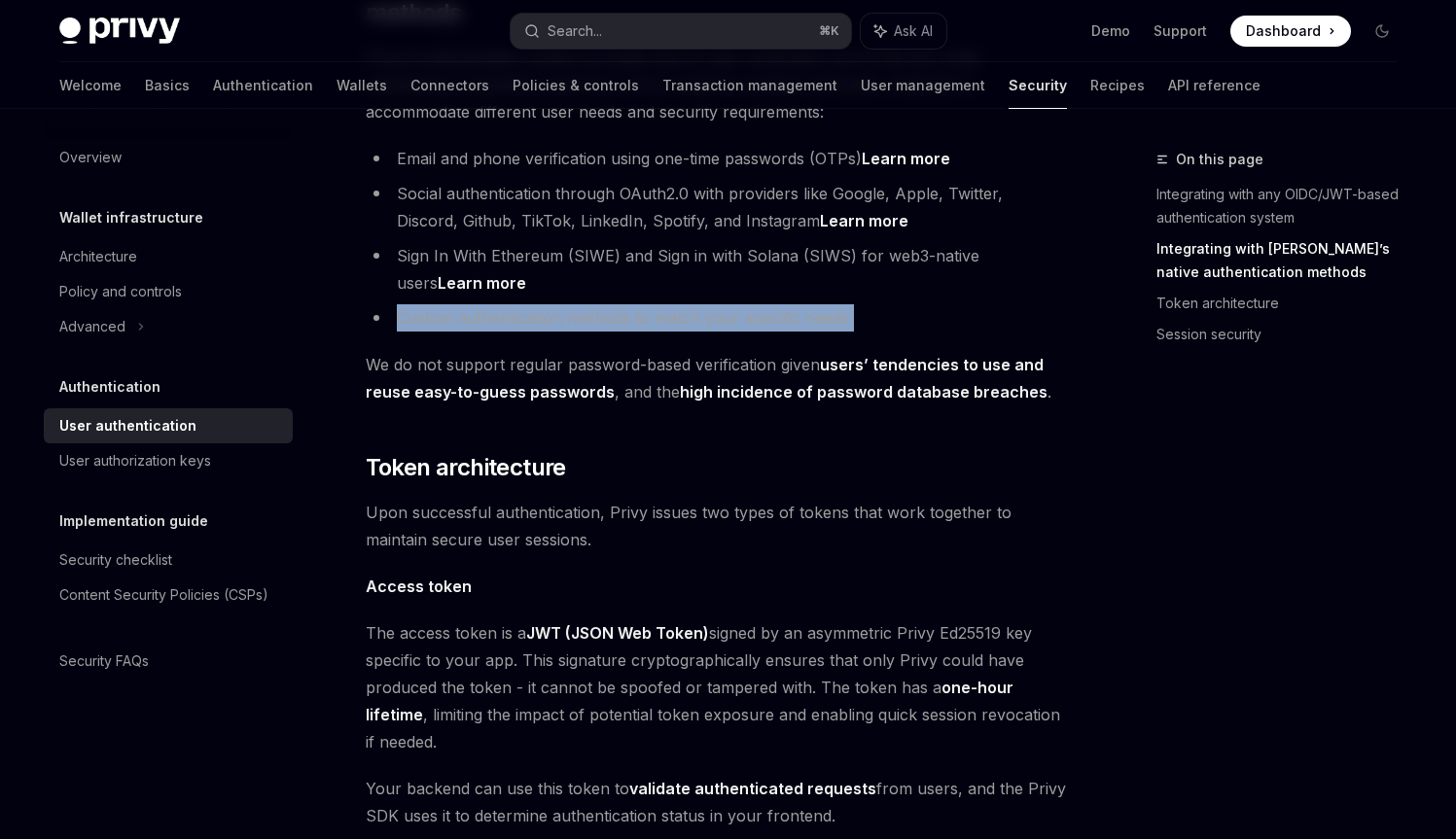
scroll to position [706, 0]
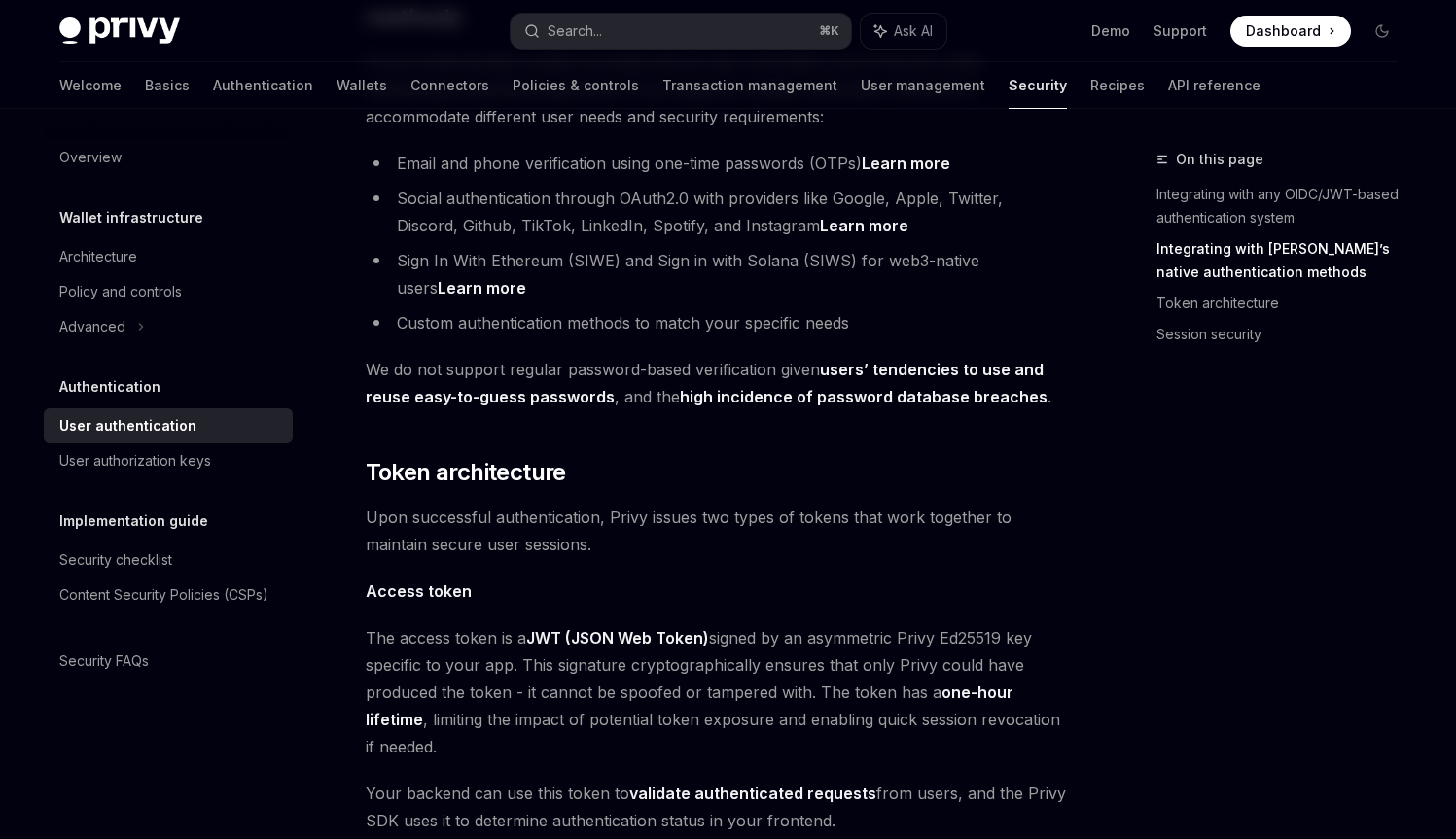
click at [528, 503] on span "Upon successful authentication, Privy issues two types of tokens that work toge…" at bounding box center [716, 531] width 701 height 55
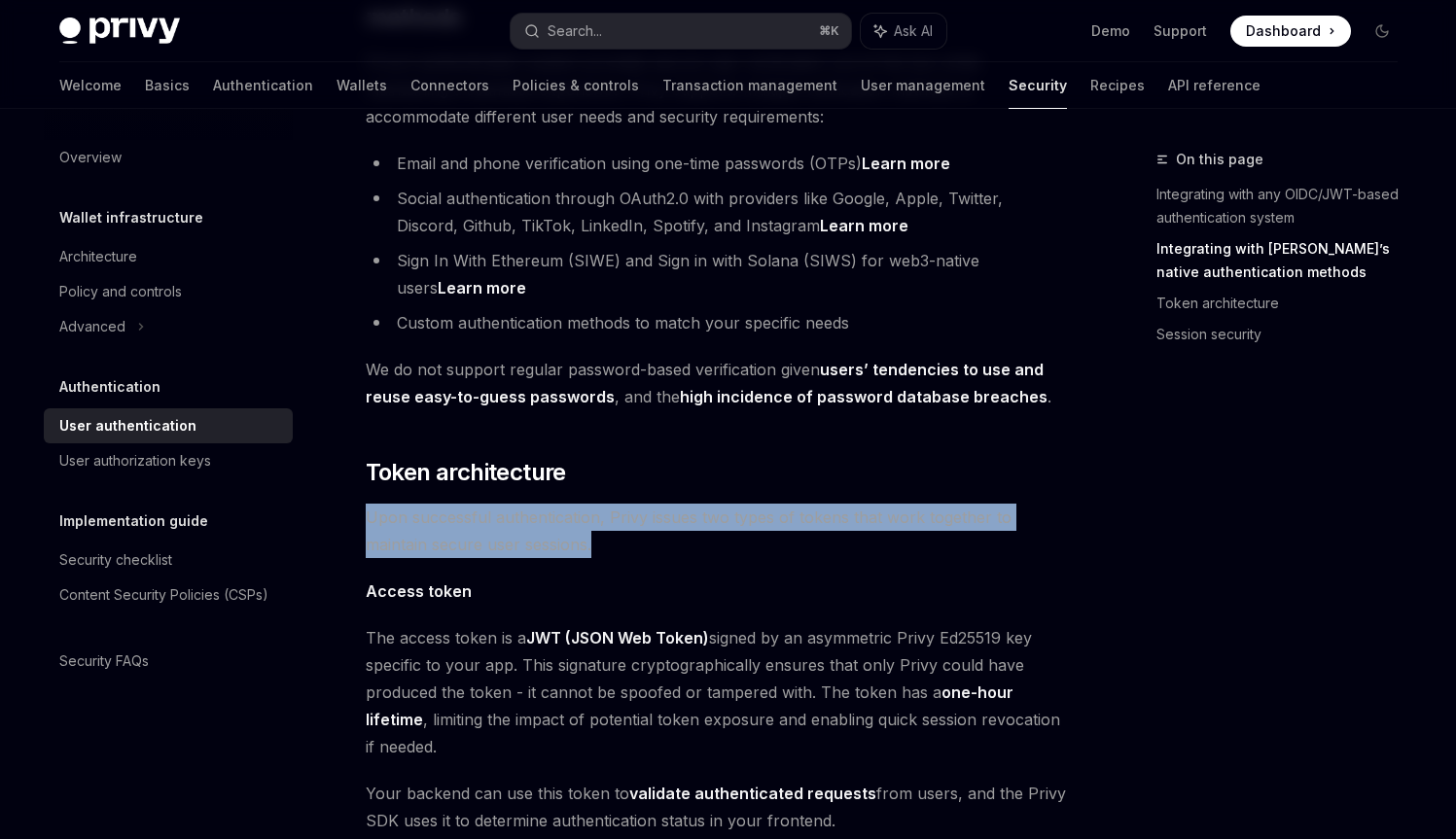
click at [528, 503] on span "Upon successful authentication, Privy issues two types of tokens that work toge…" at bounding box center [716, 531] width 701 height 55
click at [525, 503] on span "Upon successful authentication, Privy issues two types of tokens that work toge…" at bounding box center [716, 531] width 701 height 55
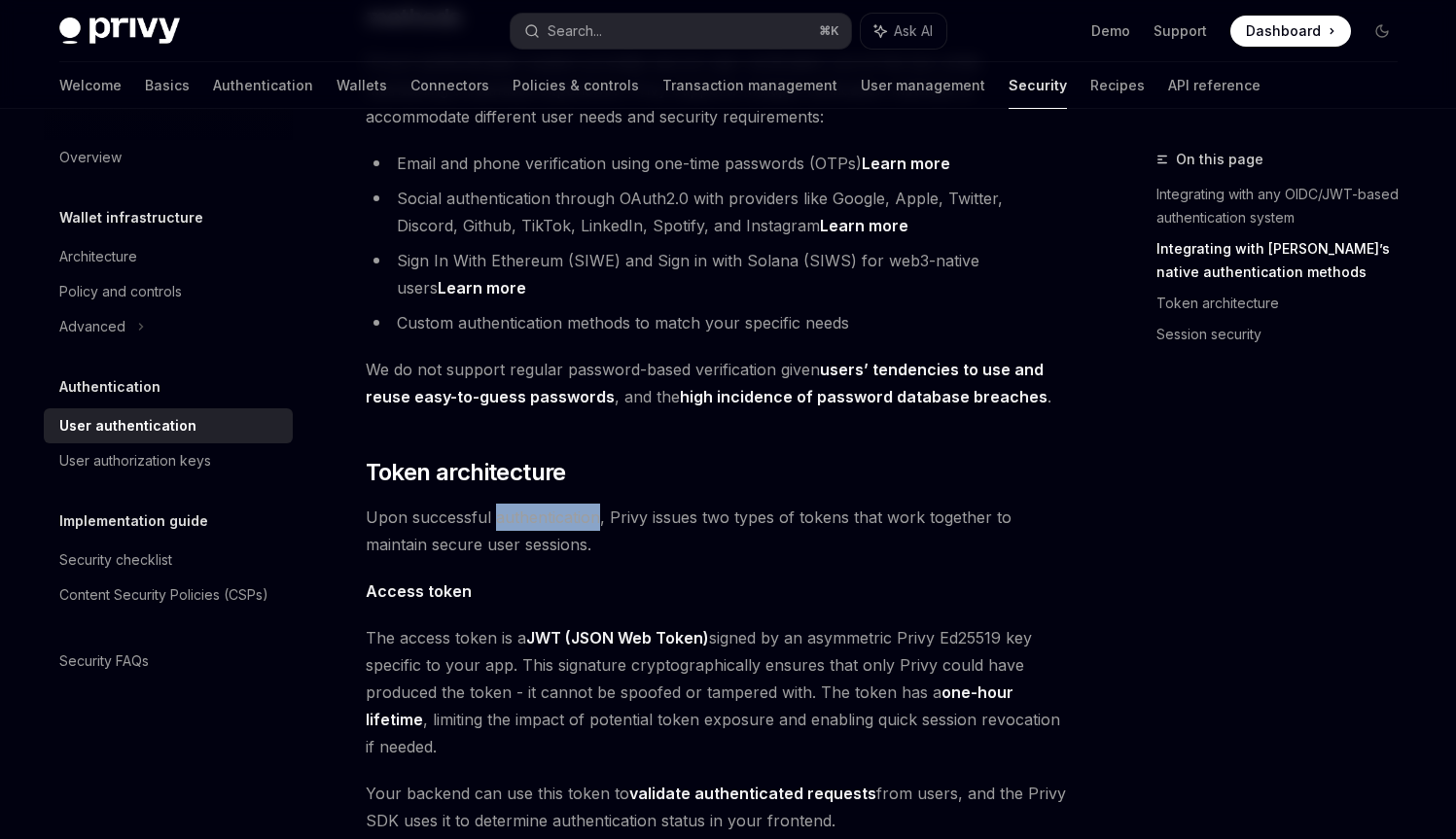
click at [525, 503] on span "Upon successful authentication, Privy issues two types of tokens that work toge…" at bounding box center [716, 531] width 701 height 55
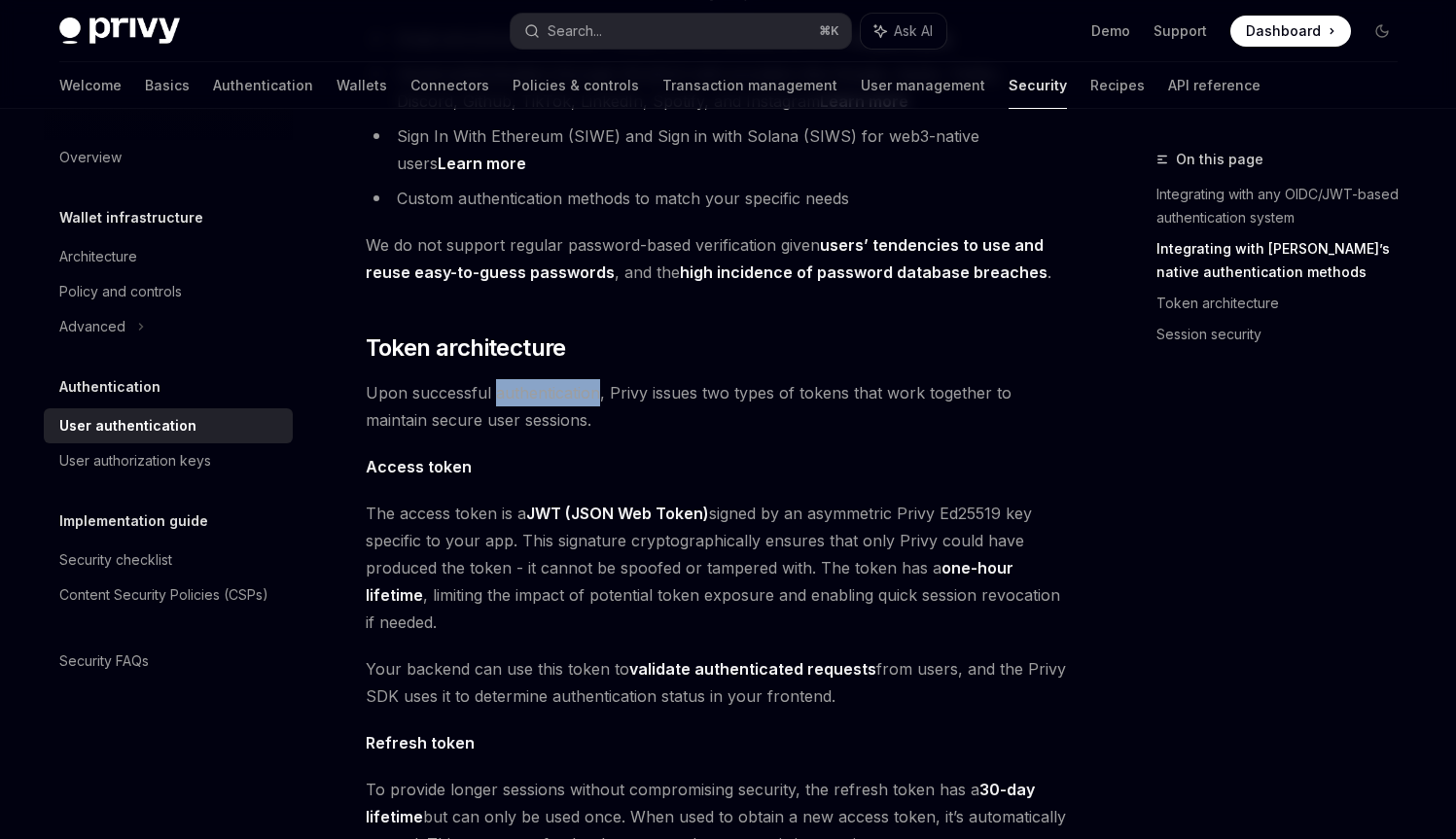
scroll to position [830, 0]
click at [868, 656] on span "Your backend can use this token to validate authenticated requests from users, …" at bounding box center [716, 683] width 701 height 55
drag, startPoint x: 868, startPoint y: 635, endPoint x: 920, endPoint y: 635, distance: 52.0
click at [920, 656] on span "Your backend can use this token to validate authenticated requests from users, …" at bounding box center [716, 683] width 701 height 55
click at [797, 667] on span "Your backend can use this token to validate authenticated requests from users, …" at bounding box center [716, 683] width 701 height 55
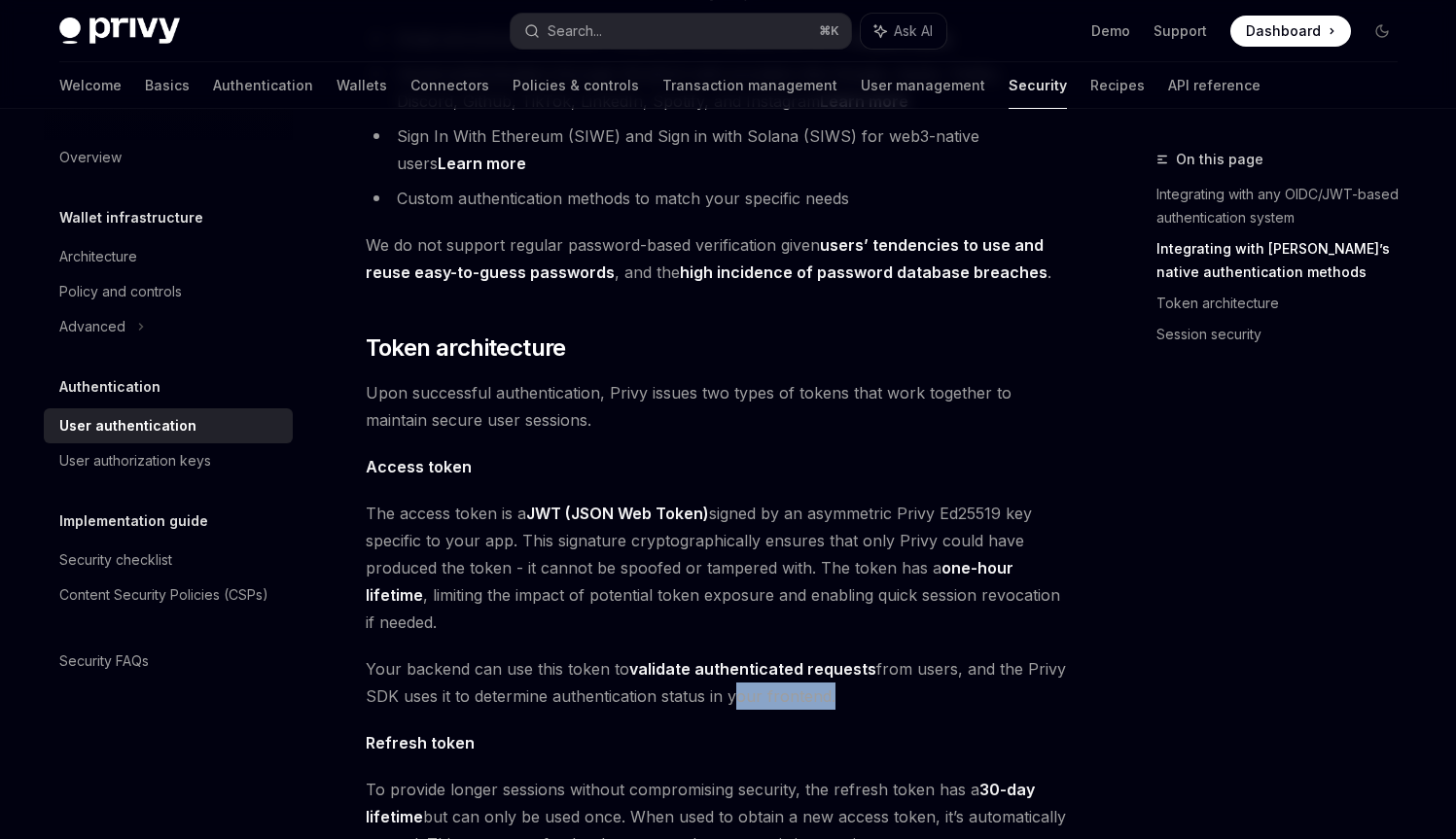
drag, startPoint x: 797, startPoint y: 667, endPoint x: 744, endPoint y: 673, distance: 53.3
click at [744, 673] on span "Your backend can use this token to validate authenticated requests from users, …" at bounding box center [716, 683] width 701 height 55
click at [752, 683] on div "Privy’s embedded wallets are fully compatible with any authentication provider …" at bounding box center [716, 381] width 701 height 1934
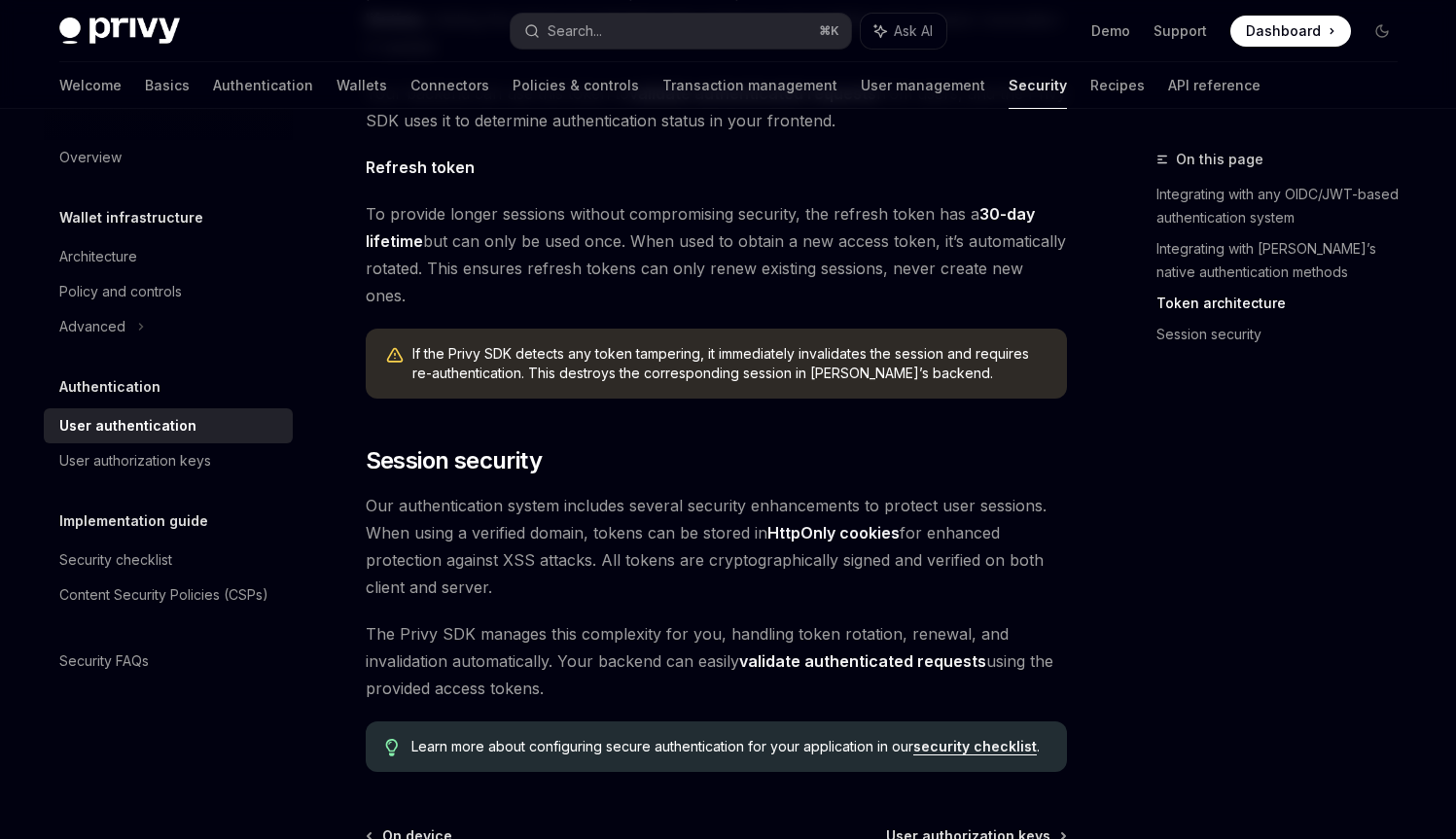
scroll to position [1403, 0]
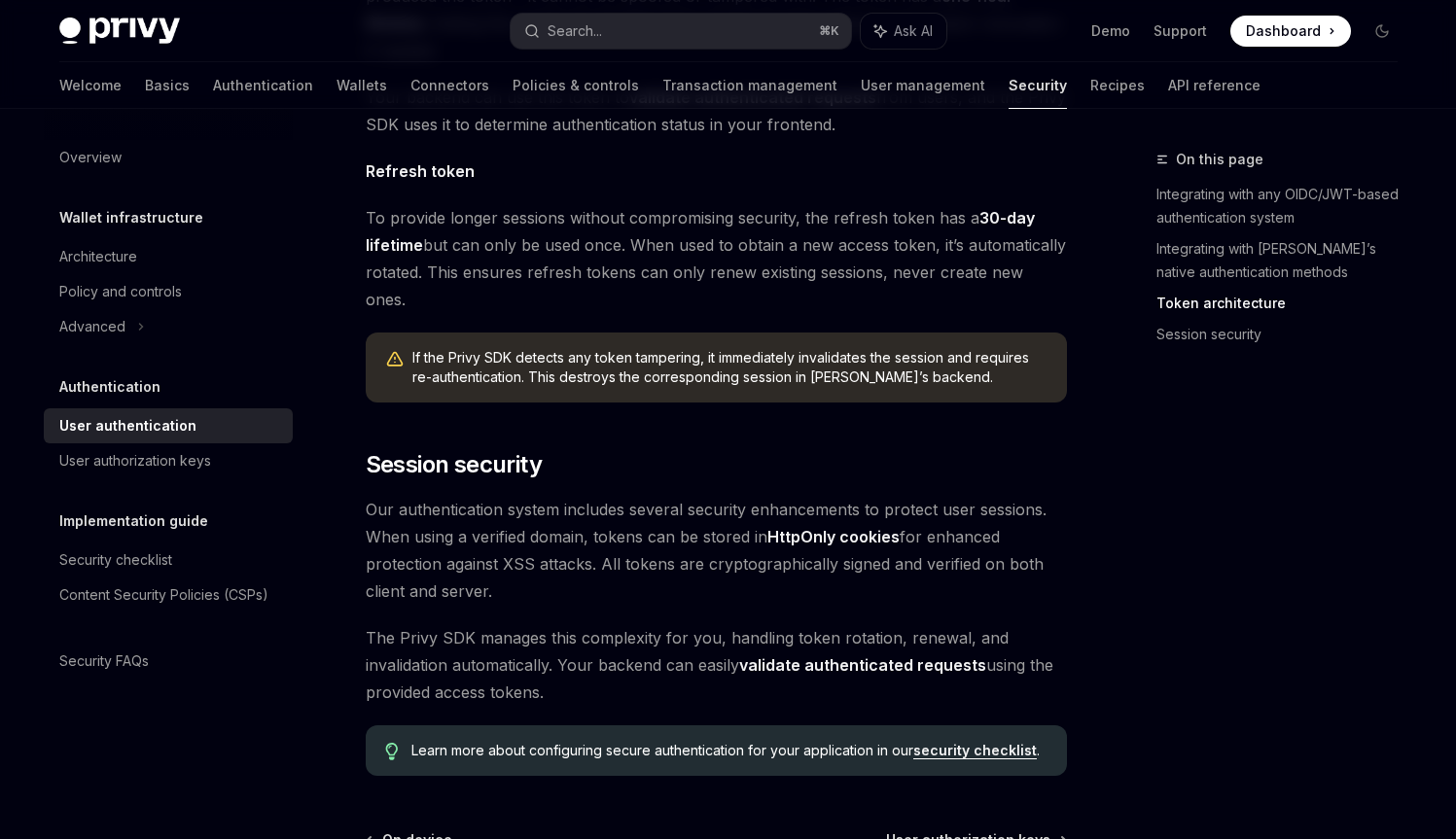
click at [542, 644] on span "The Privy SDK manages this complexity for you, handling token rotation, renewal…" at bounding box center [716, 665] width 701 height 82
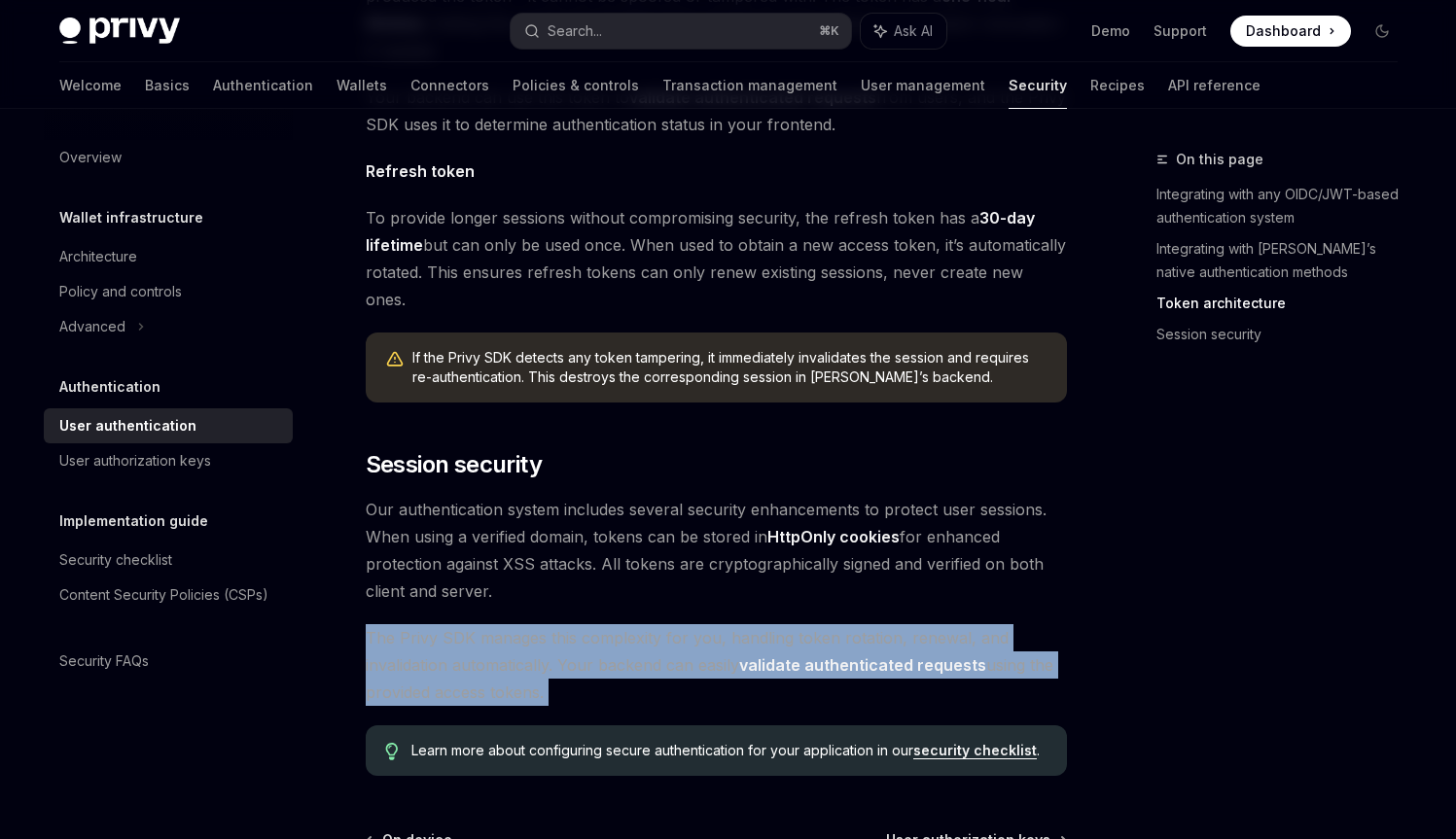
click at [542, 644] on span "The Privy SDK manages this complexity for you, handling token rotation, renewal…" at bounding box center [716, 665] width 701 height 82
click at [826, 656] on link "validate authenticated requests" at bounding box center [862, 665] width 247 height 20
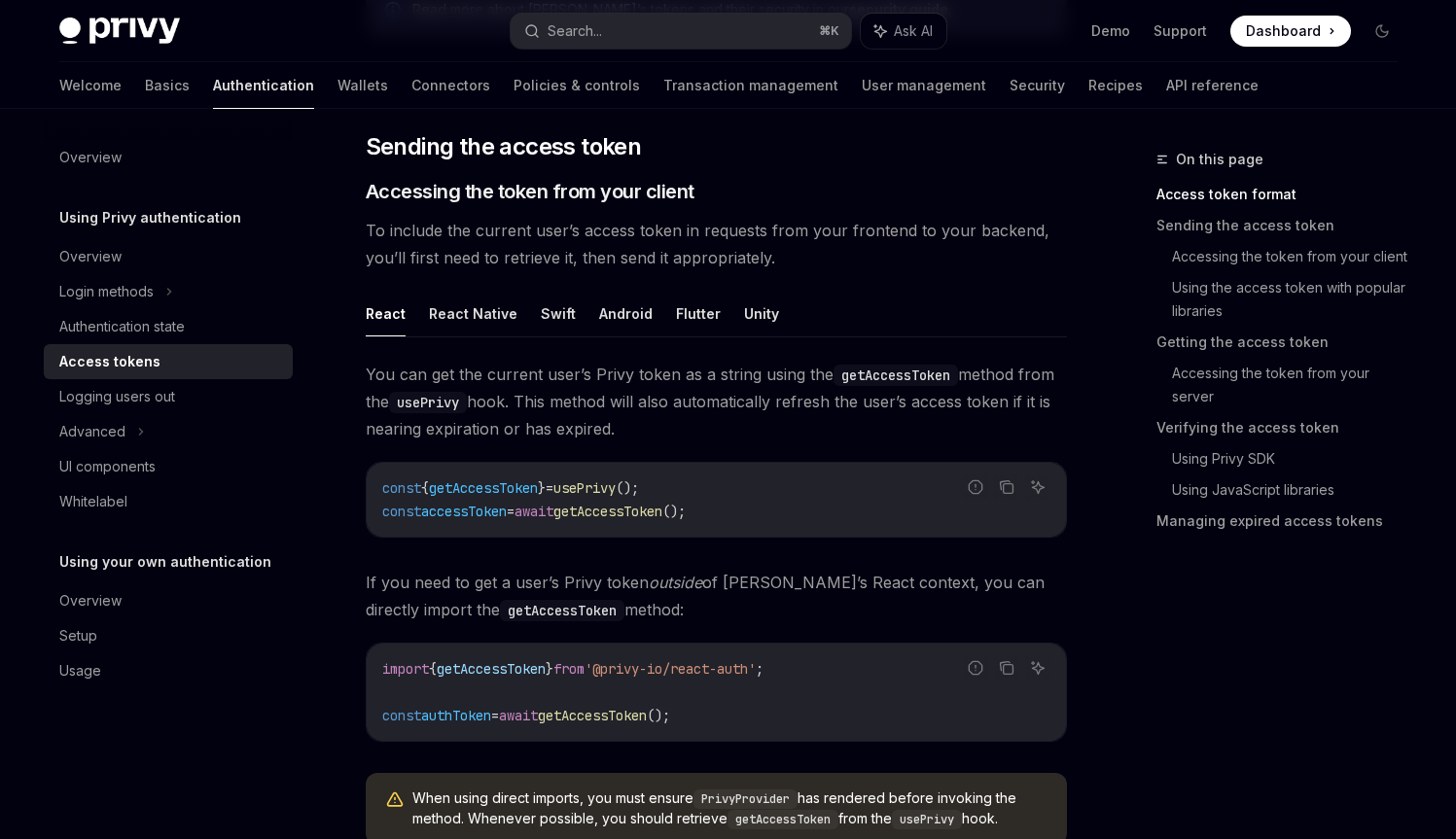
scroll to position [687, 0]
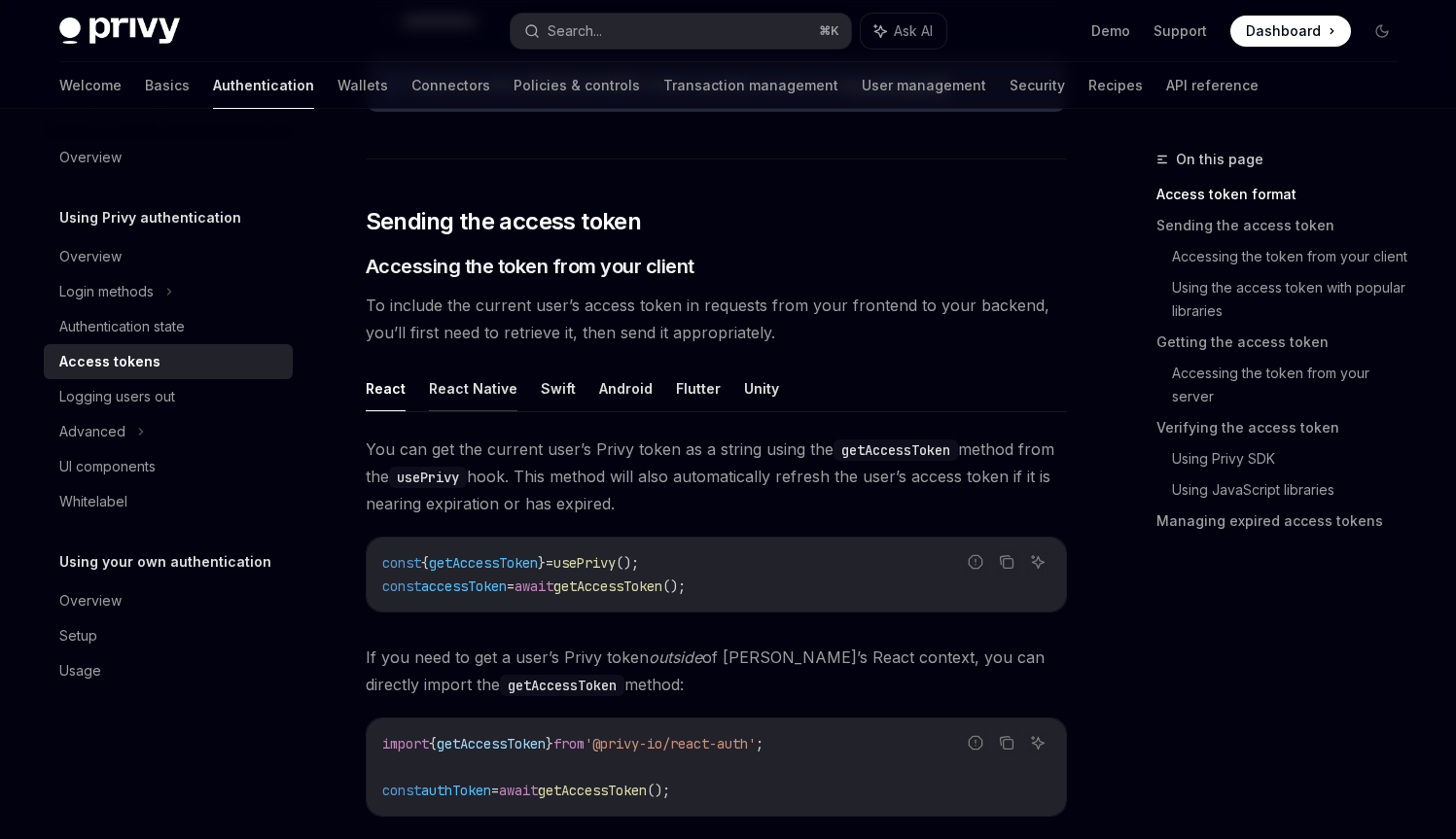
click at [507, 386] on button "React Native" at bounding box center [473, 388] width 89 height 46
type textarea "*"
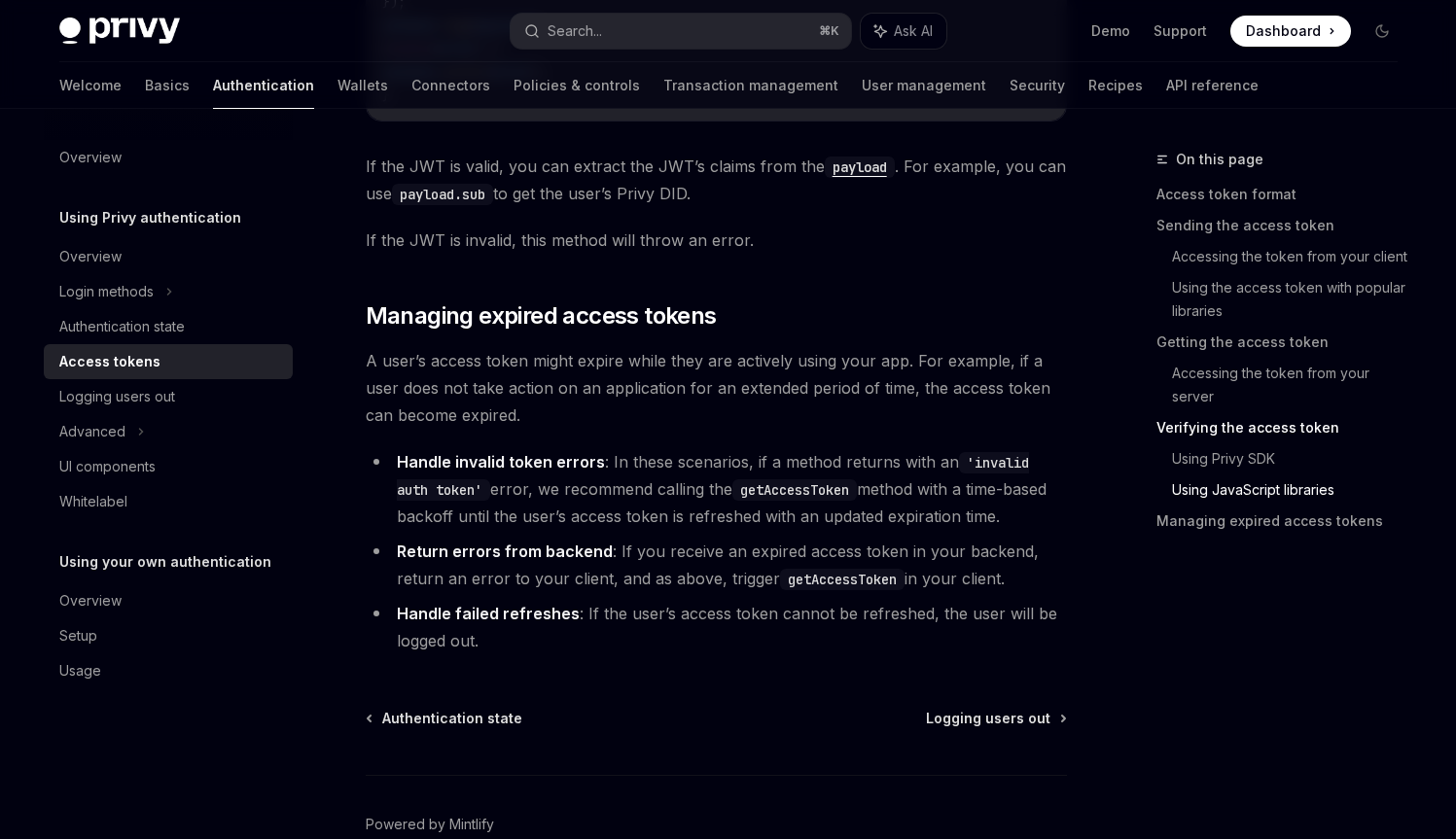
scroll to position [4727, 0]
click at [712, 545] on li "Return errors from backend : If you receive an expired access token in your bac…" at bounding box center [716, 563] width 701 height 55
click at [709, 549] on li "Return errors from backend : If you receive an expired access token in your bac…" at bounding box center [716, 563] width 701 height 55
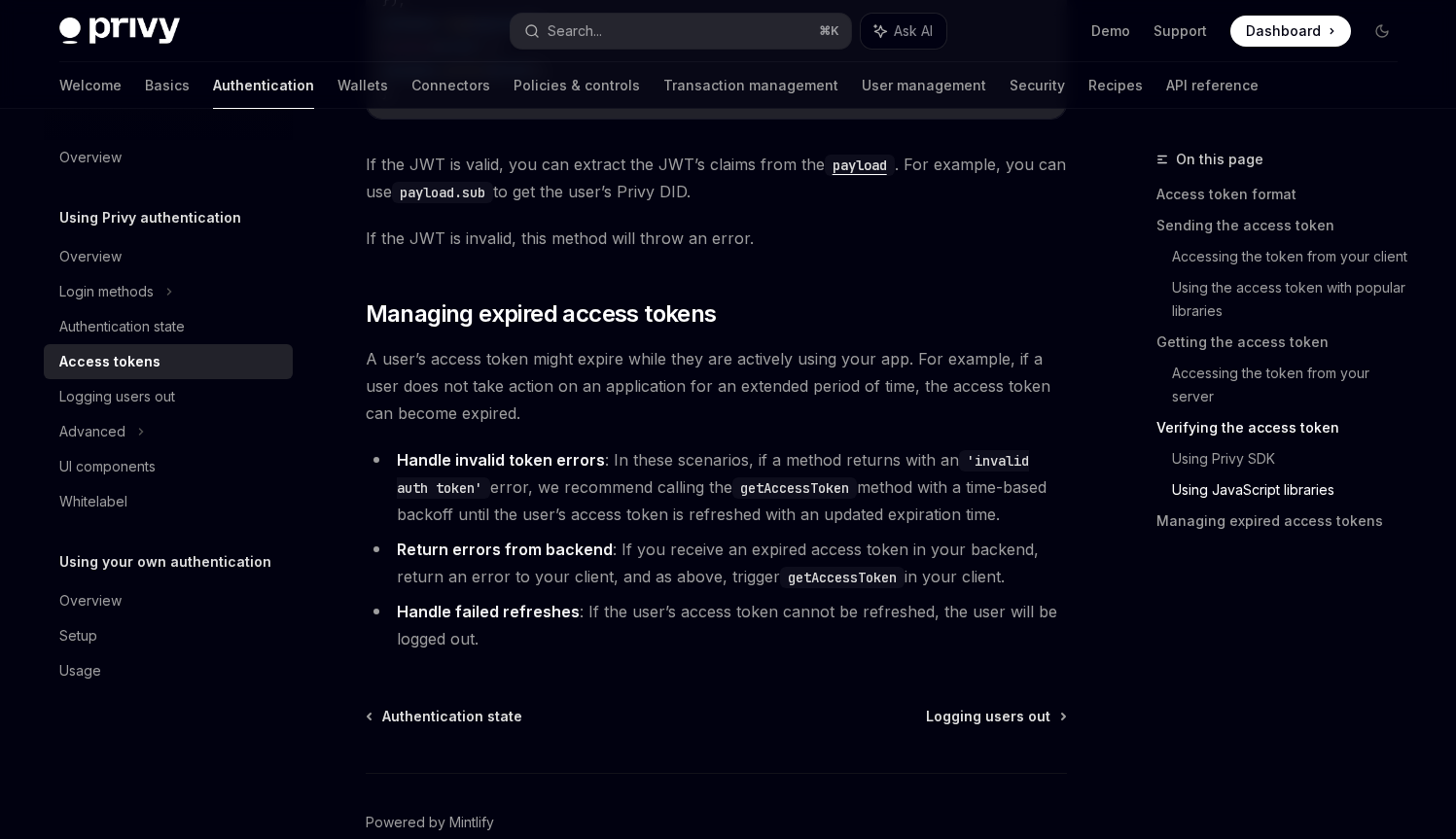
click at [707, 549] on li "Return errors from backend : If you receive an expired access token in your bac…" at bounding box center [716, 563] width 701 height 55
click at [538, 374] on span "A user’s access token might expire while they are actively using your app. For …" at bounding box center [716, 386] width 701 height 82
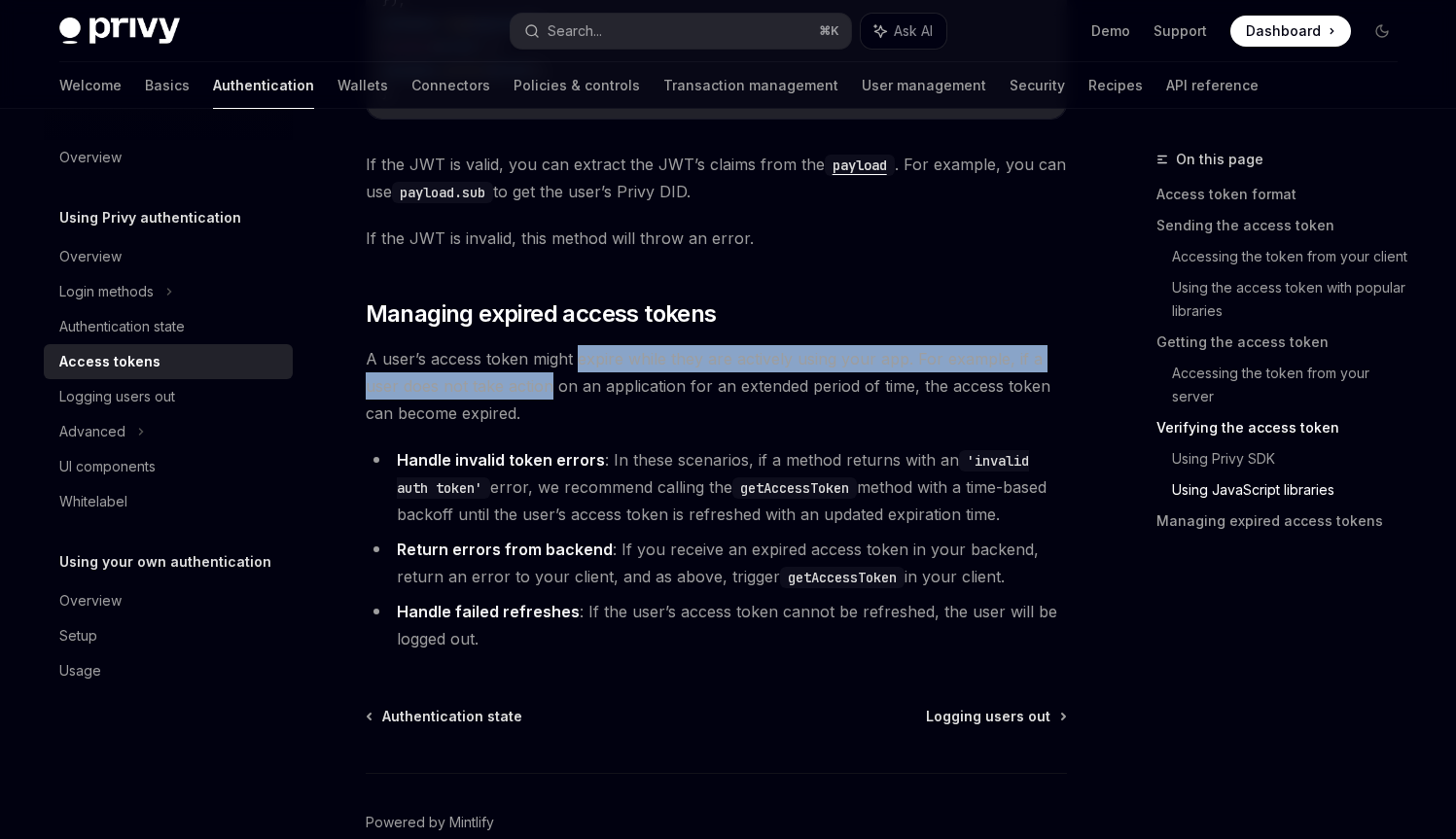
drag, startPoint x: 538, startPoint y: 374, endPoint x: 576, endPoint y: 363, distance: 39.6
click at [576, 363] on span "A user’s access token might expire while they are actively using your app. For …" at bounding box center [716, 386] width 701 height 82
drag, startPoint x: 576, startPoint y: 363, endPoint x: 553, endPoint y: 388, distance: 34.0
click at [553, 388] on span "A user’s access token might expire while they are actively using your app. For …" at bounding box center [716, 386] width 701 height 82
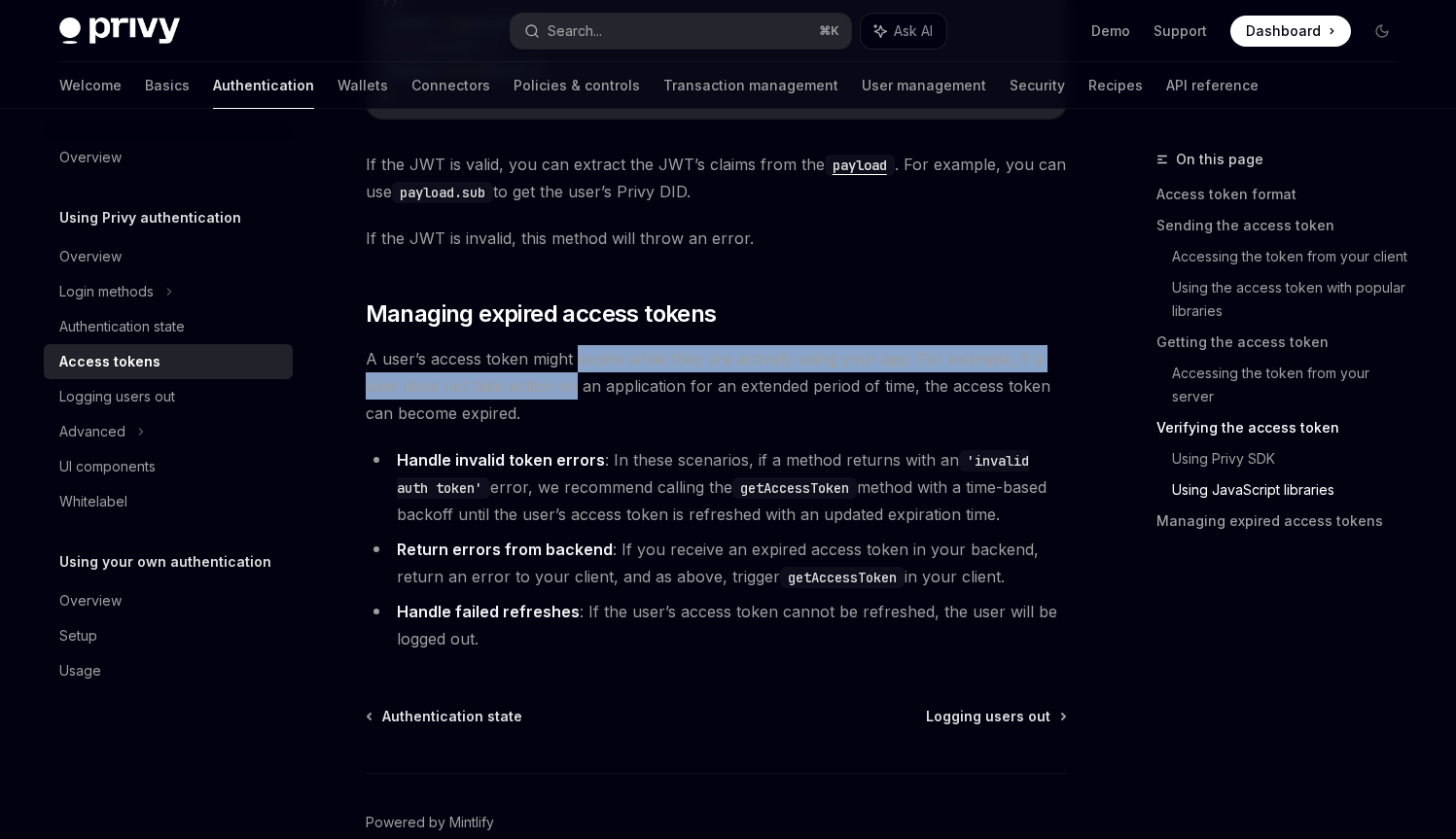
click at [553, 388] on span "A user’s access token might expire while they are actively using your app. For …" at bounding box center [716, 386] width 701 height 82
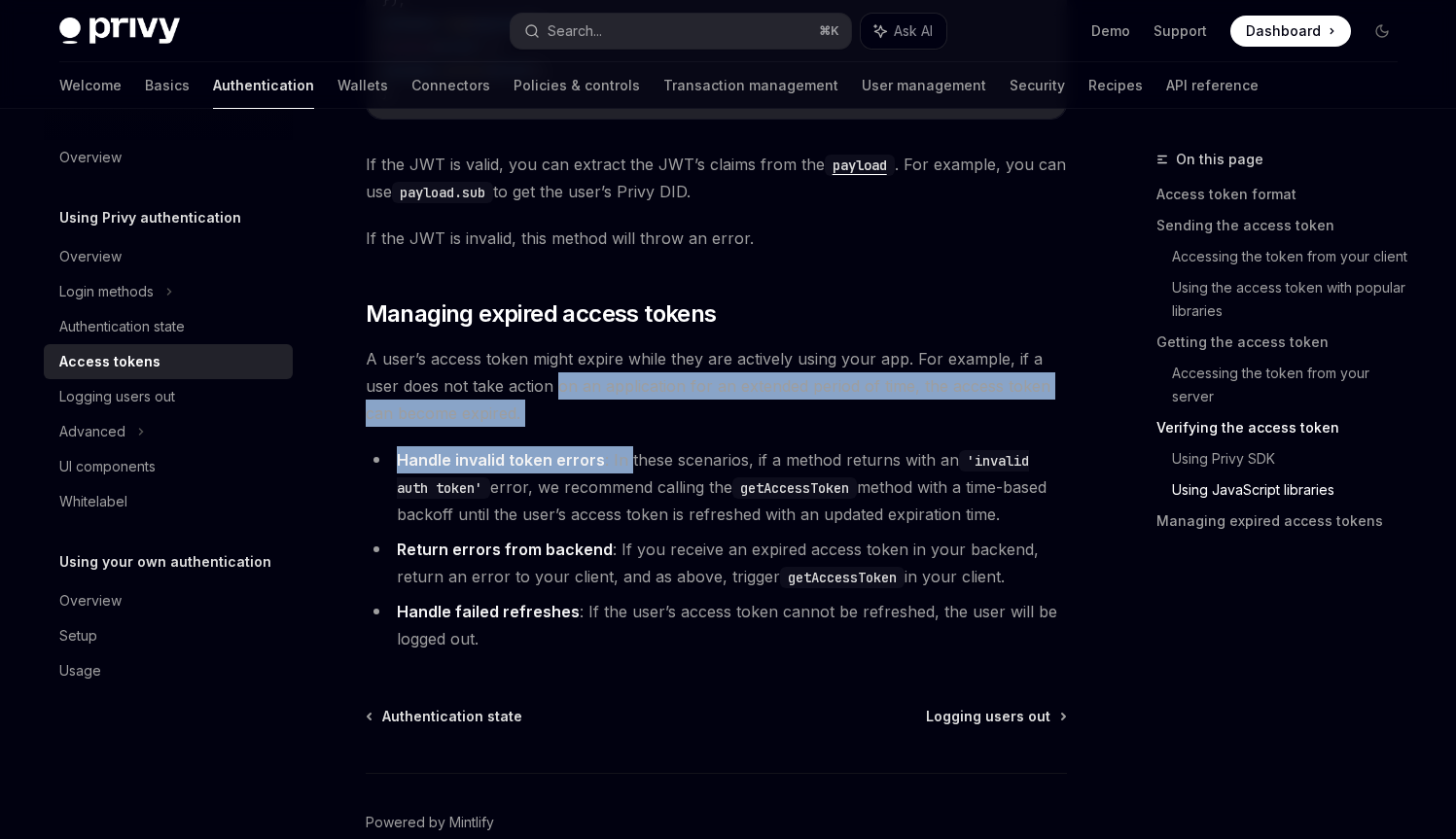
drag, startPoint x: 553, startPoint y: 388, endPoint x: 616, endPoint y: 458, distance: 94.2
click at [616, 458] on li "Handle invalid token errors : In these scenarios, if a method returns with an '…" at bounding box center [716, 488] width 701 height 82
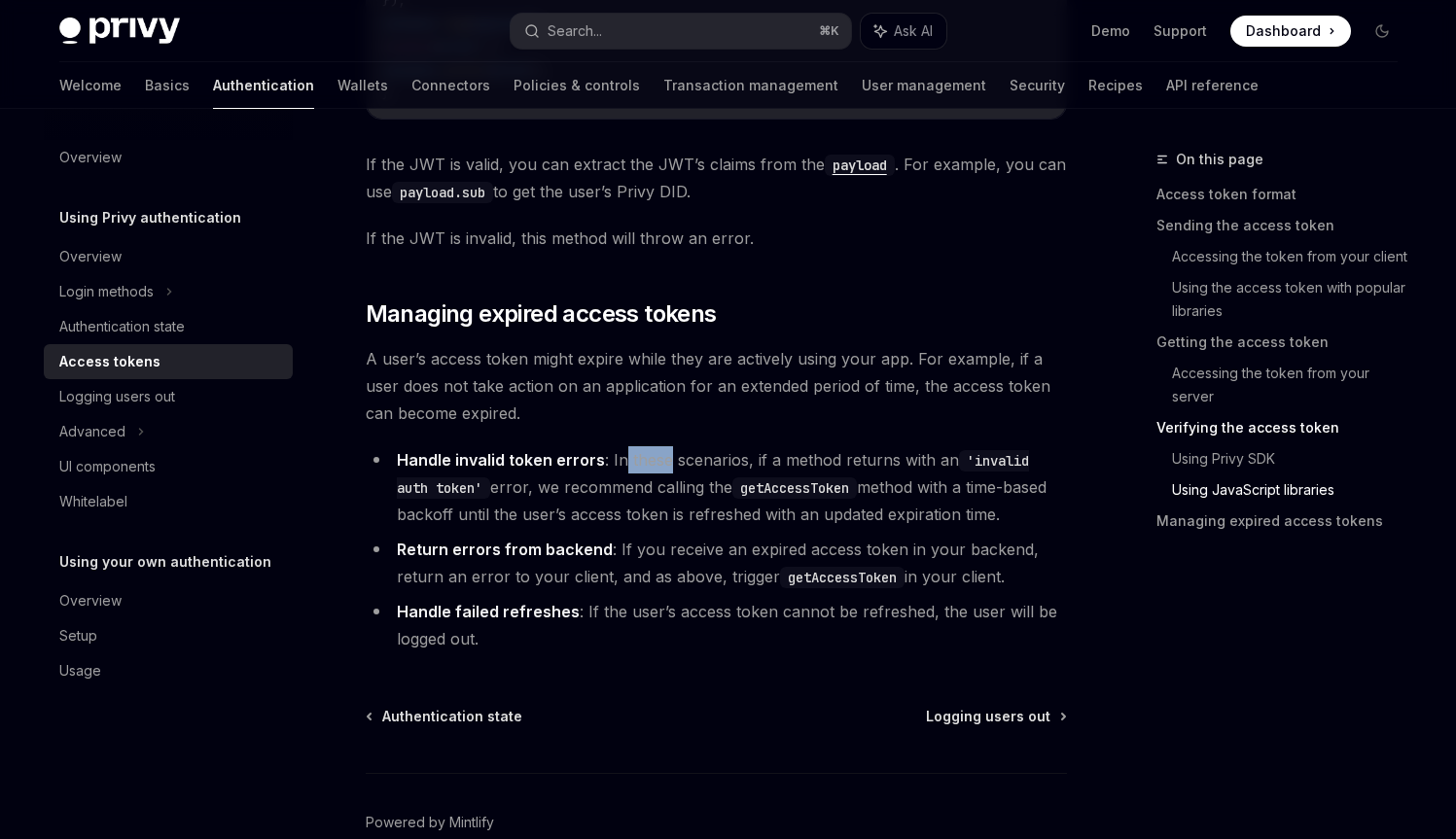
click at [625, 458] on li "Handle invalid token errors : In these scenarios, if a method returns with an '…" at bounding box center [716, 488] width 701 height 82
click at [626, 458] on li "Handle invalid token errors : In these scenarios, if a method returns with an '…" at bounding box center [716, 488] width 701 height 82
click at [536, 479] on li "Handle invalid token errors : In these scenarios, if a method returns with an '…" at bounding box center [716, 488] width 701 height 82
drag, startPoint x: 536, startPoint y: 479, endPoint x: 649, endPoint y: 481, distance: 113.0
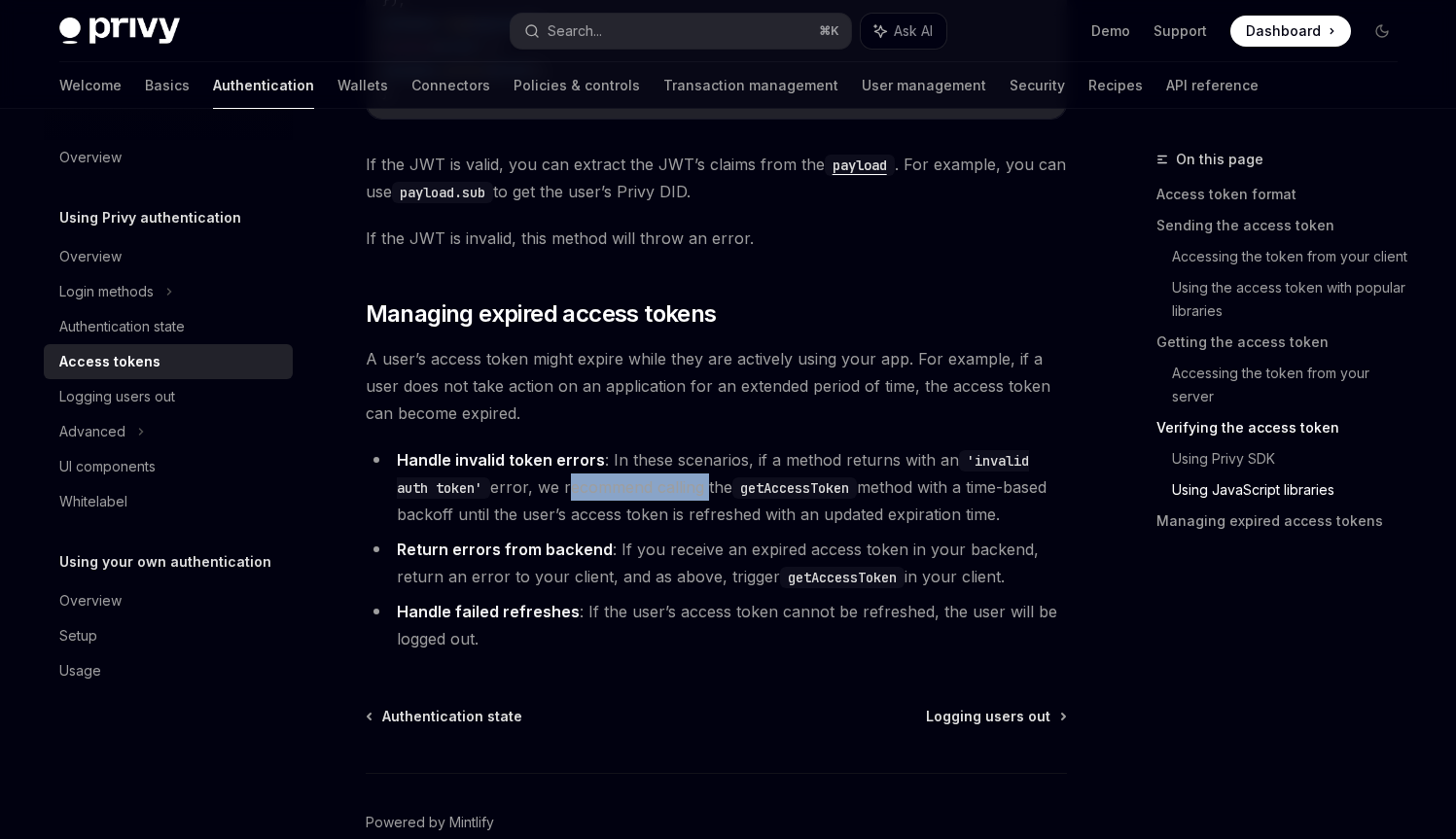
click at [649, 481] on li "Handle invalid token errors : In these scenarios, if a method returns with an '…" at bounding box center [716, 488] width 701 height 82
click at [755, 483] on code "getAccessToken" at bounding box center [795, 489] width 125 height 21
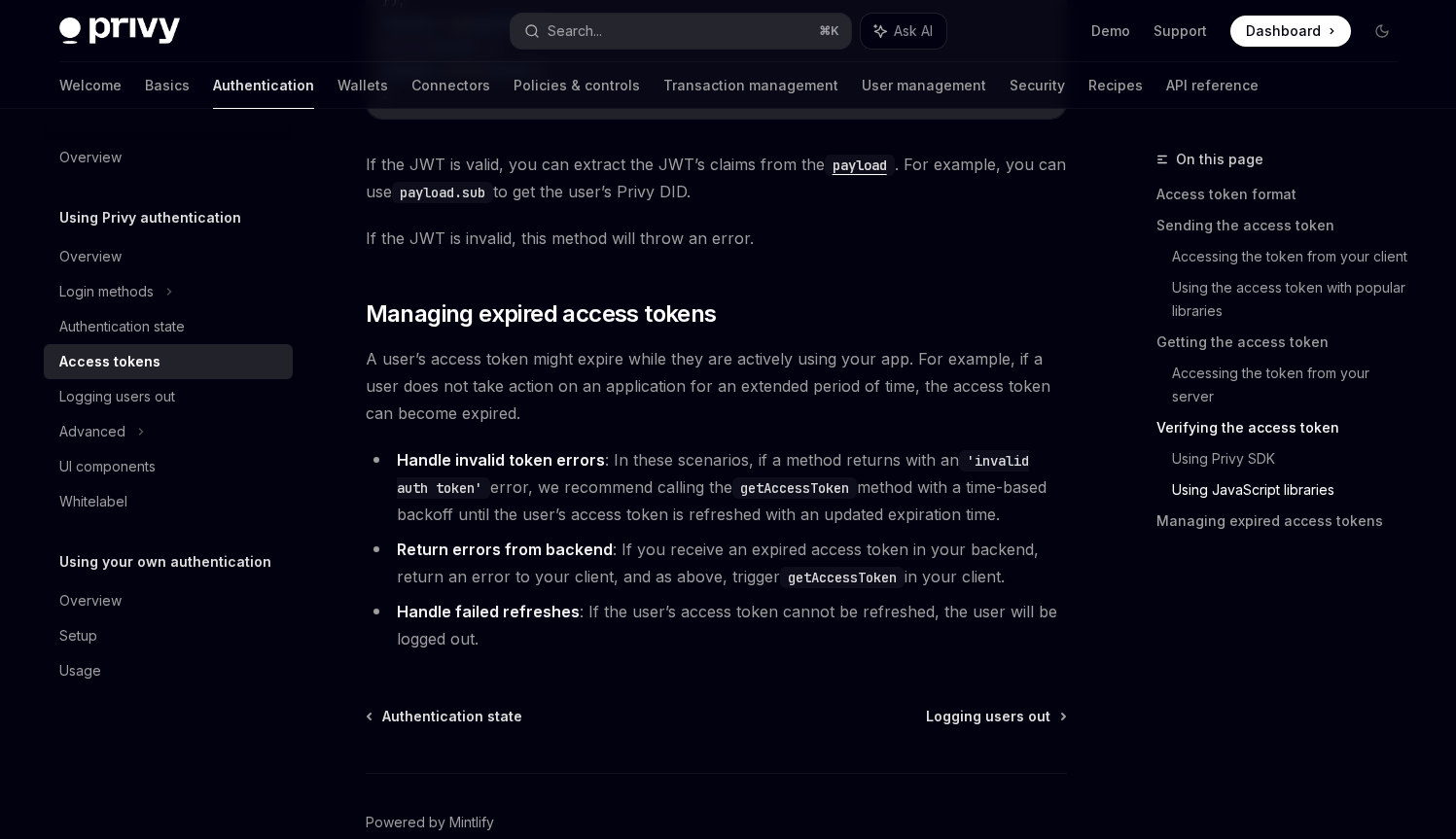
click at [816, 574] on code "getAccessToken" at bounding box center [843, 578] width 125 height 21
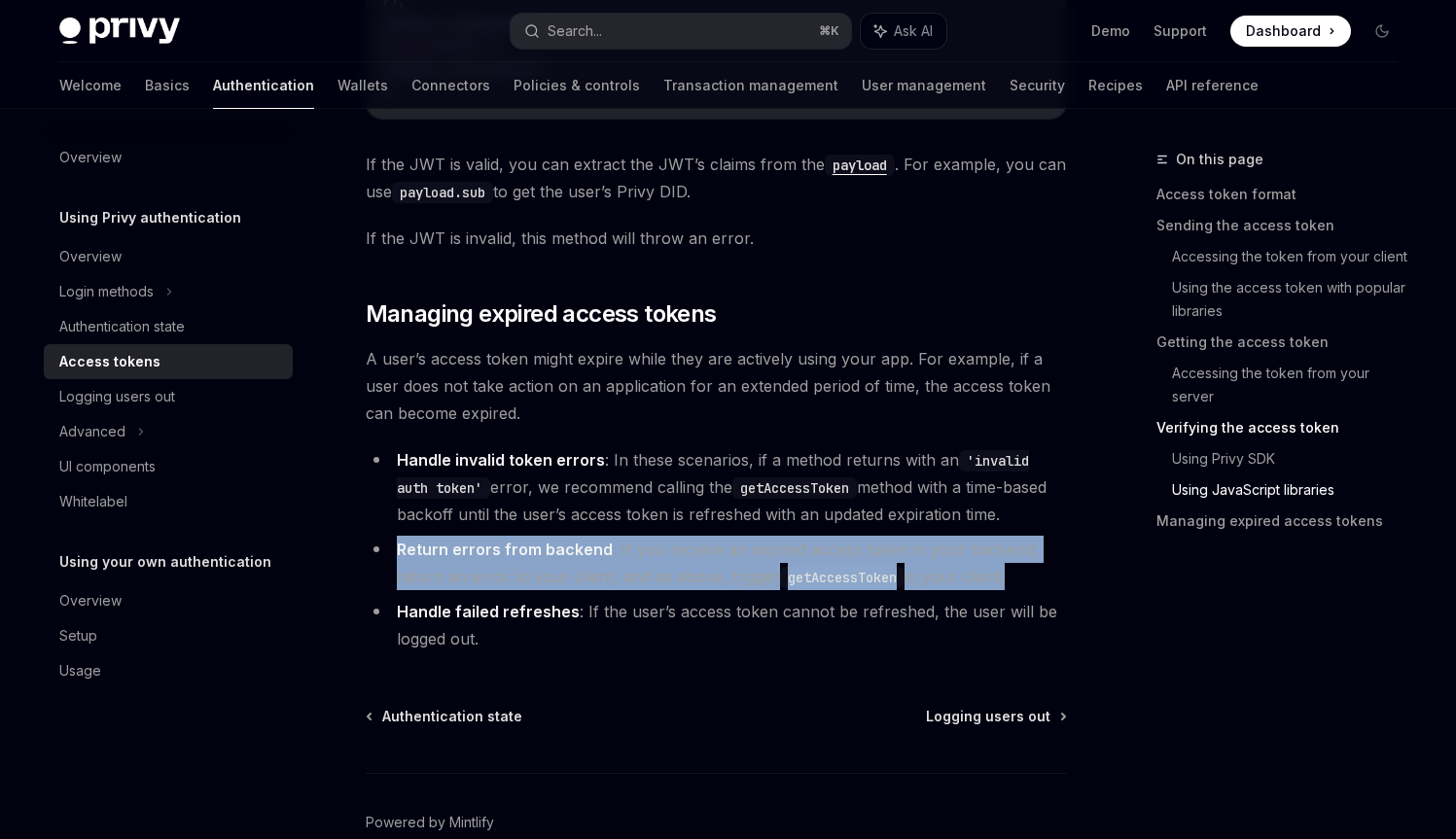
click at [816, 574] on code "getAccessToken" at bounding box center [843, 578] width 125 height 21
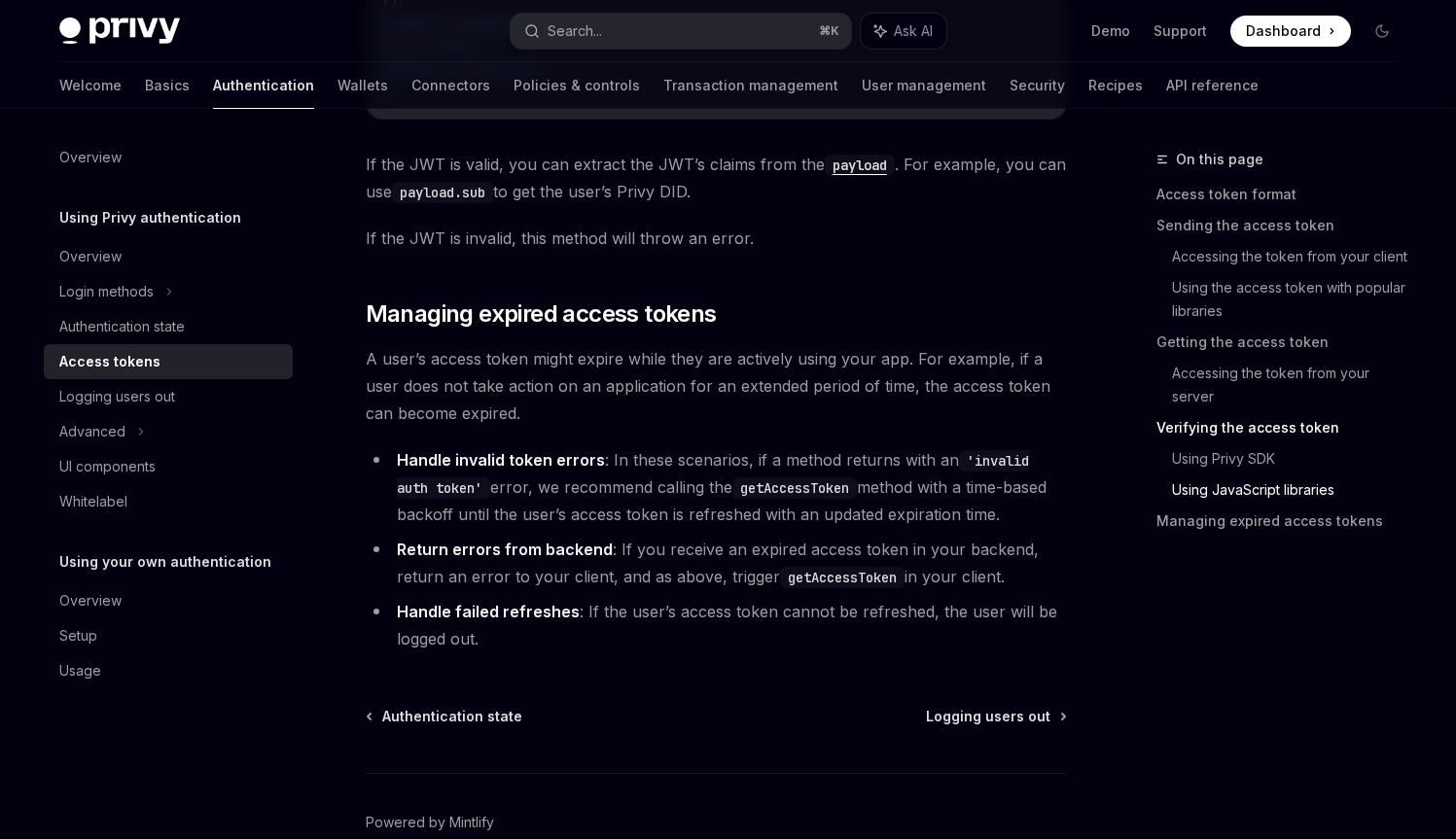
click at [642, 610] on li "Handle failed refreshes : If the user’s access token cannot be refreshed, the u…" at bounding box center [716, 625] width 701 height 55
drag, startPoint x: 642, startPoint y: 610, endPoint x: 731, endPoint y: 610, distance: 89.0
click at [731, 610] on li "Handle failed refreshes : If the user’s access token cannot be refreshed, the u…" at bounding box center [716, 625] width 701 height 55
